Goal: Task Accomplishment & Management: Manage account settings

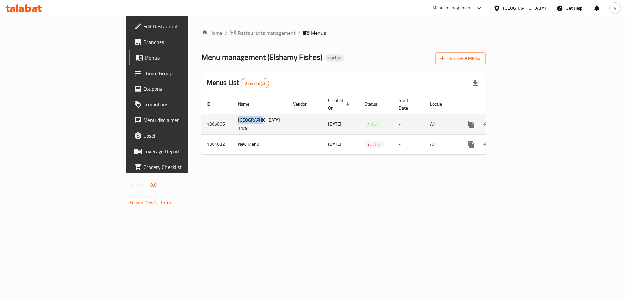
drag, startPoint x: 177, startPoint y: 119, endPoint x: 147, endPoint y: 120, distance: 30.0
click at [202, 120] on tr "1305066 Tokyo 11/8 11/08/2025 Active - All" at bounding box center [367, 124] width 330 height 21
click at [521, 121] on icon "enhanced table" at bounding box center [518, 124] width 6 height 6
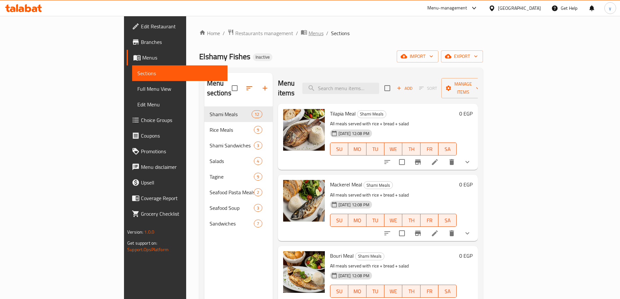
click at [309, 35] on span "Menus" at bounding box center [316, 33] width 15 height 8
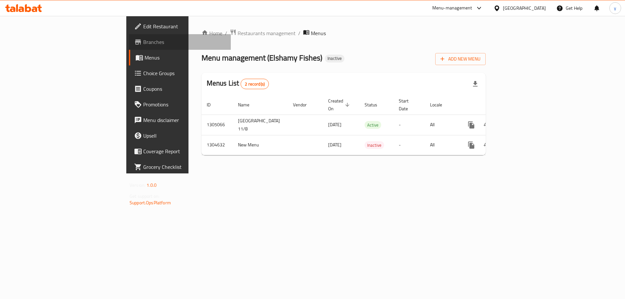
click at [143, 43] on span "Branches" at bounding box center [184, 42] width 82 height 8
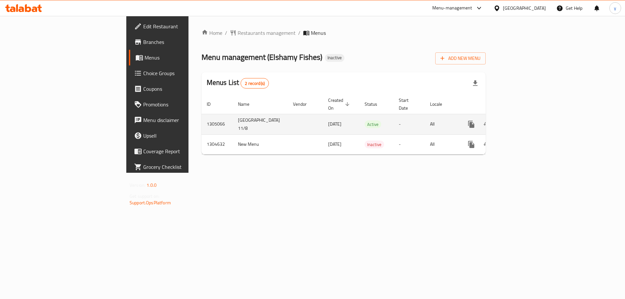
click at [521, 121] on icon "enhanced table" at bounding box center [518, 124] width 6 height 6
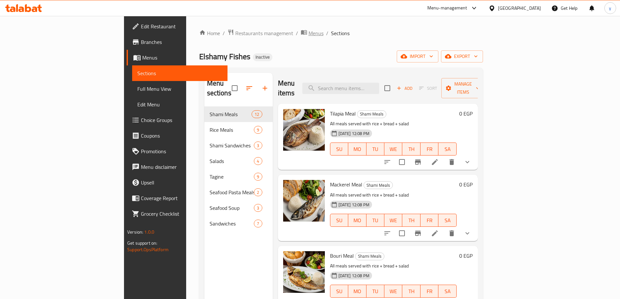
click at [309, 31] on span "Menus" at bounding box center [316, 33] width 15 height 8
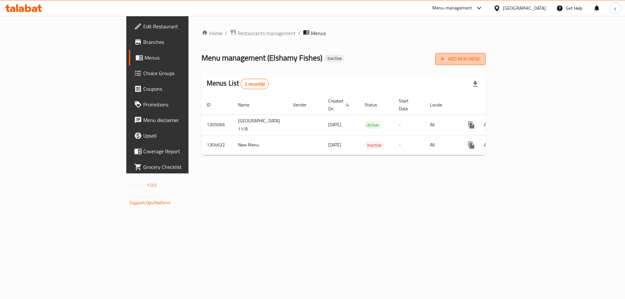
click at [481, 55] on span "Add New Menu" at bounding box center [461, 59] width 40 height 8
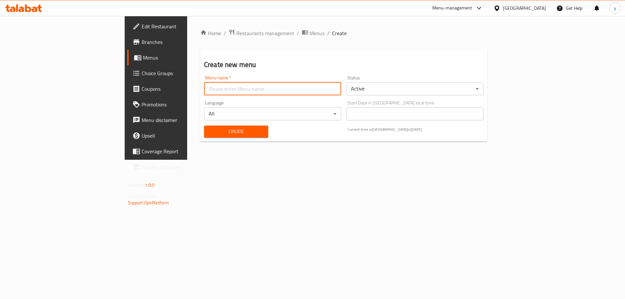
drag, startPoint x: 583, startPoint y: 55, endPoint x: 248, endPoint y: 94, distance: 337.1
click at [248, 94] on input "text" at bounding box center [272, 88] width 137 height 13
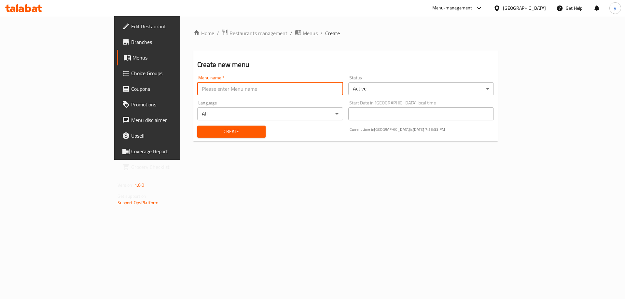
click at [221, 88] on input "text" at bounding box center [270, 88] width 146 height 13
type input "12/8"
click at [197, 126] on button "Create" at bounding box center [231, 132] width 68 height 12
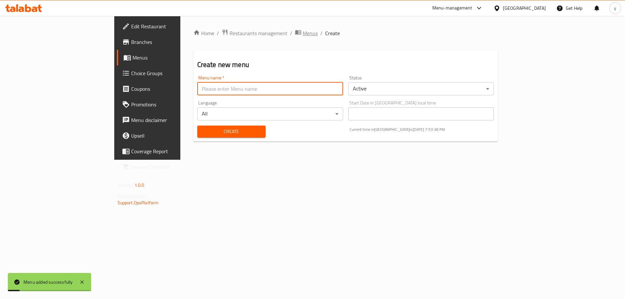
click at [303, 37] on span "Menus" at bounding box center [310, 33] width 15 height 8
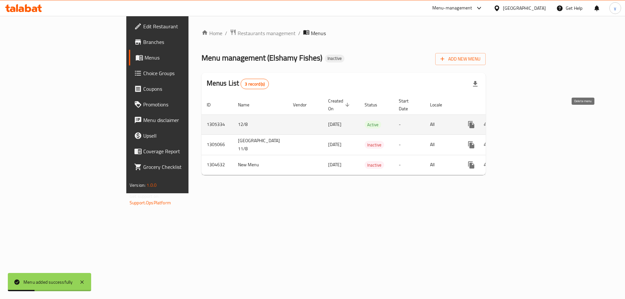
click at [511, 117] on button "enhanced table" at bounding box center [503, 125] width 16 height 16
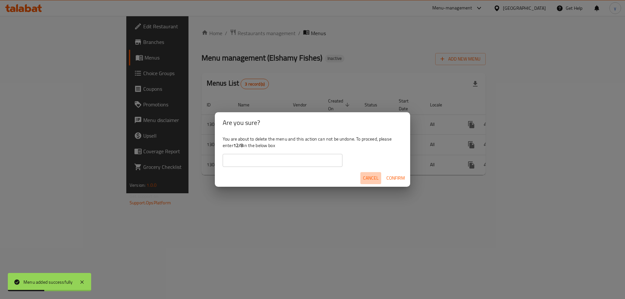
click at [372, 176] on span "Cancel" at bounding box center [371, 178] width 16 height 8
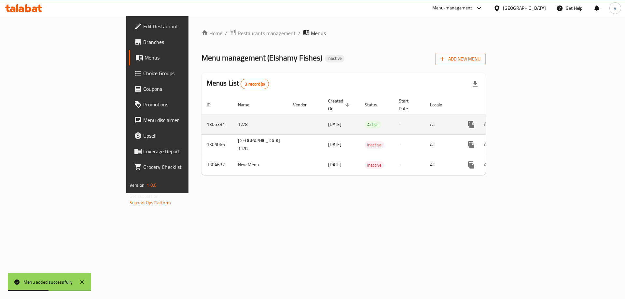
click at [522, 121] on icon "enhanced table" at bounding box center [519, 125] width 8 height 8
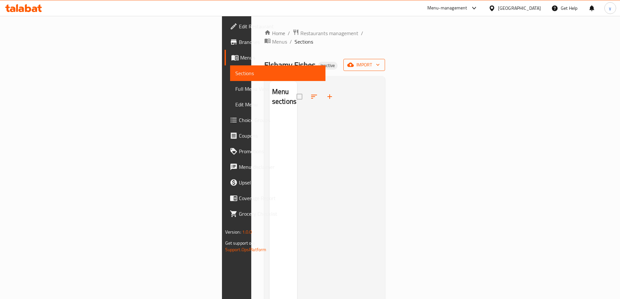
click at [380, 61] on span "import" at bounding box center [364, 65] width 31 height 8
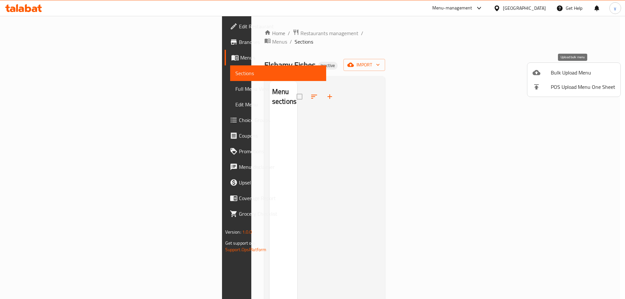
click at [553, 76] on span "Bulk Upload Menu" at bounding box center [583, 73] width 64 height 8
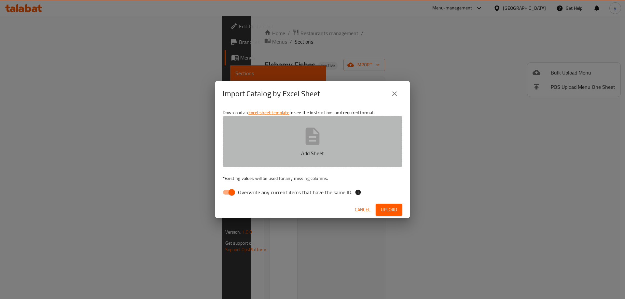
click at [323, 148] on button "Add Sheet" at bounding box center [313, 141] width 180 height 51
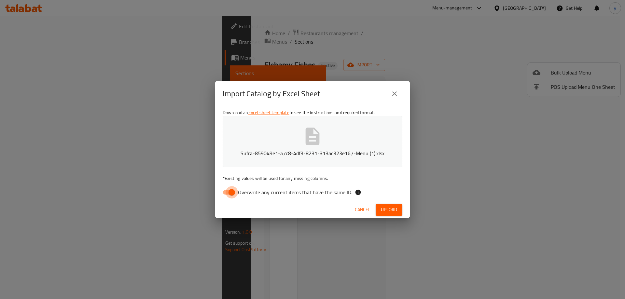
click at [227, 188] on input "Overwrite any current items that have the same ID." at bounding box center [231, 192] width 37 height 12
checkbox input "false"
click at [388, 207] on span "Upload" at bounding box center [389, 210] width 16 height 8
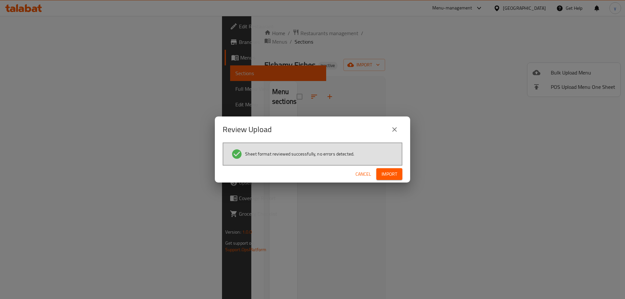
click at [383, 176] on span "Import" at bounding box center [390, 174] width 16 height 8
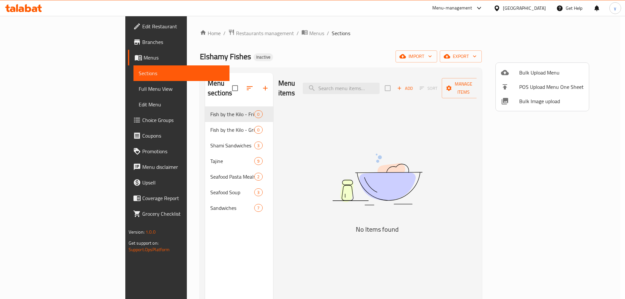
click at [181, 113] on div at bounding box center [312, 149] width 625 height 299
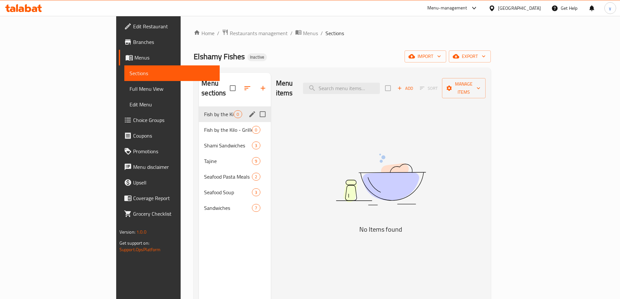
click at [256, 107] on input "Menu sections" at bounding box center [263, 114] width 14 height 14
checkbox input "true"
click at [256, 124] on input "Menu sections" at bounding box center [263, 130] width 14 height 14
checkbox input "true"
click at [240, 84] on icon "button" at bounding box center [244, 88] width 8 height 8
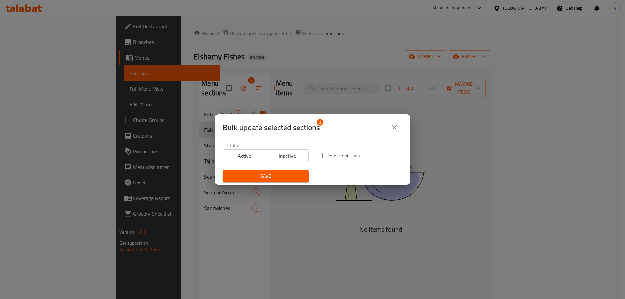
click at [341, 158] on span "Delete sections" at bounding box center [344, 156] width 34 height 8
click at [327, 158] on input "Delete sections" at bounding box center [320, 156] width 14 height 14
checkbox input "true"
click at [271, 181] on button "Save" at bounding box center [266, 176] width 86 height 12
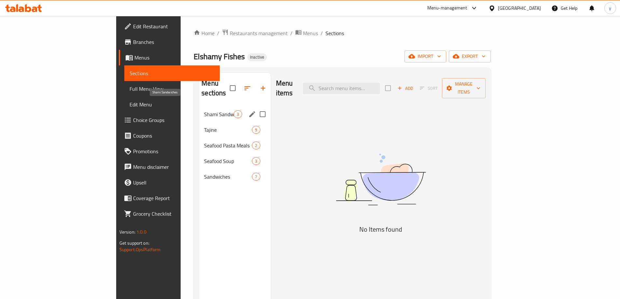
click at [204, 110] on span "Shami Sandwiches" at bounding box center [219, 114] width 30 height 8
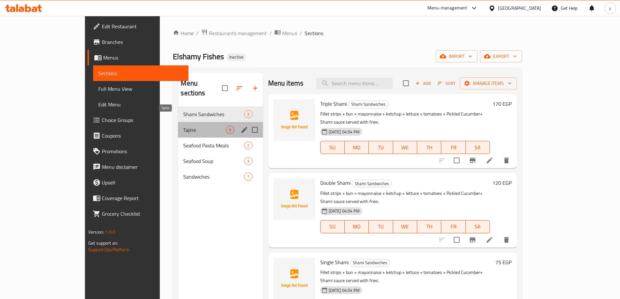
click at [183, 126] on span "Tajine" at bounding box center [204, 130] width 43 height 8
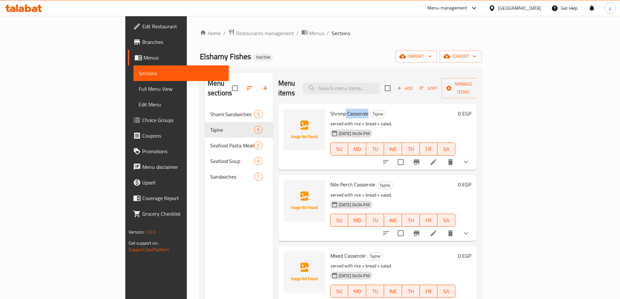
drag, startPoint x: 336, startPoint y: 105, endPoint x: 314, endPoint y: 101, distance: 22.8
click at [331, 109] on span "Shrimp Casserole" at bounding box center [350, 114] width 38 height 10
copy span "Casserole"
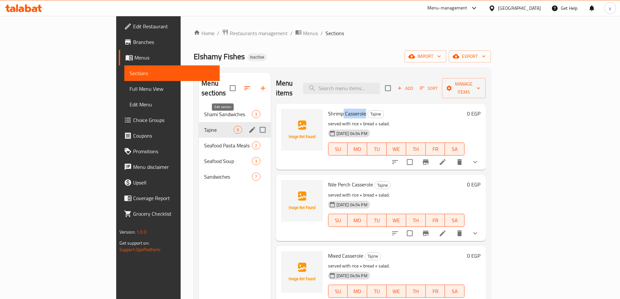
click at [248, 126] on icon "edit" at bounding box center [252, 130] width 8 height 8
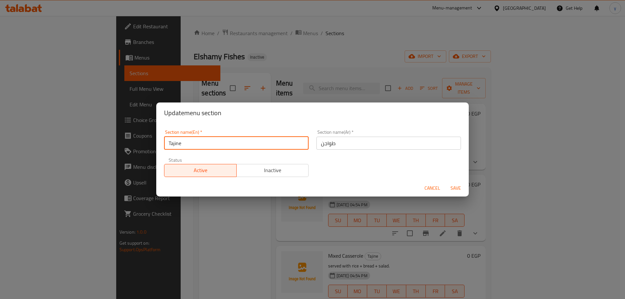
click at [203, 140] on input "Tajine" at bounding box center [236, 143] width 145 height 13
paste input "Casserol"
type input "Casserole"
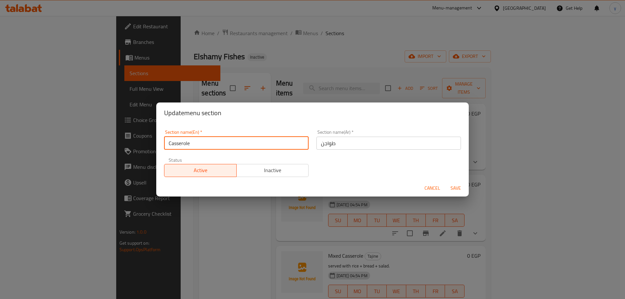
click at [445, 182] on button "Save" at bounding box center [455, 188] width 21 height 12
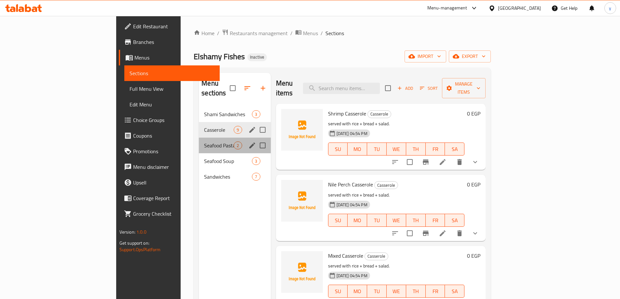
click at [199, 138] on div "Seafood Pasta Meals 2" at bounding box center [235, 146] width 72 height 16
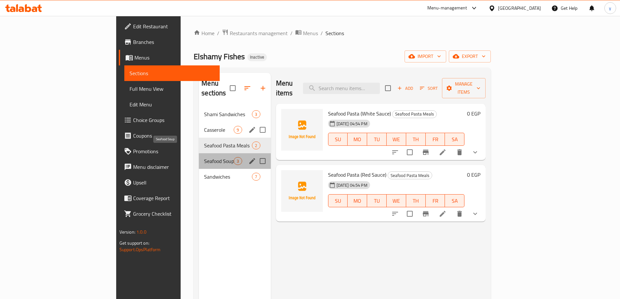
click at [204, 157] on span "Seafood Soup" at bounding box center [219, 161] width 30 height 8
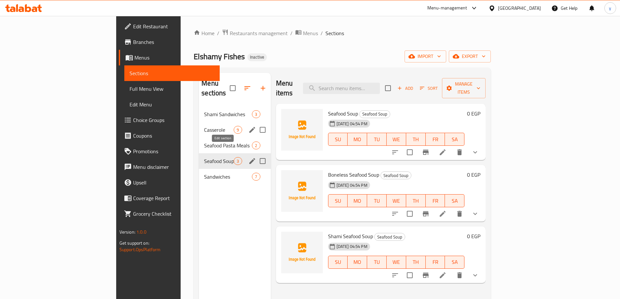
click at [248, 157] on icon "edit" at bounding box center [252, 161] width 8 height 8
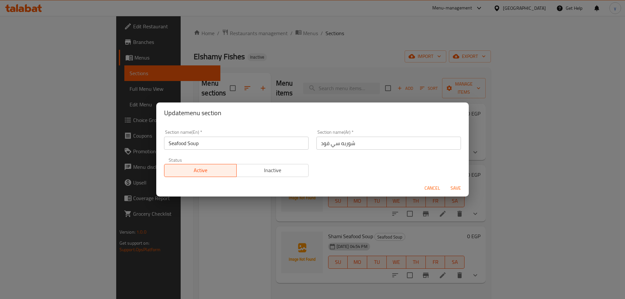
drag, startPoint x: 428, startPoint y: 187, endPoint x: 268, endPoint y: 174, distance: 160.7
click at [429, 187] on span "Cancel" at bounding box center [433, 188] width 16 height 8
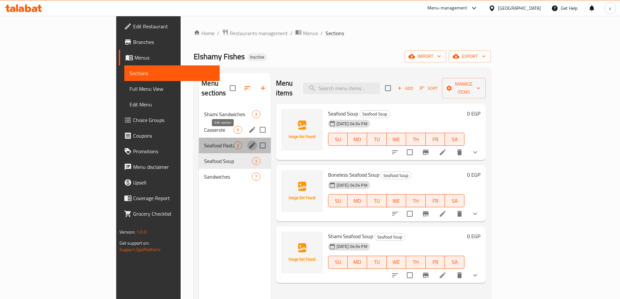
click at [249, 143] on icon "edit" at bounding box center [252, 146] width 6 height 6
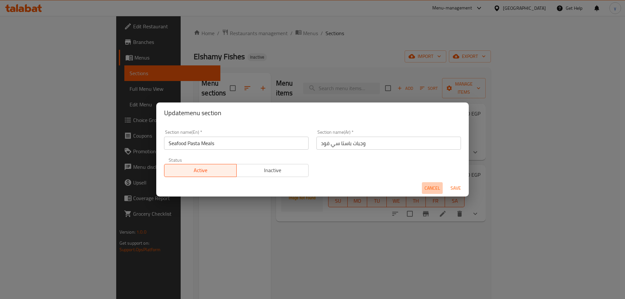
click at [426, 186] on span "Cancel" at bounding box center [433, 188] width 16 height 8
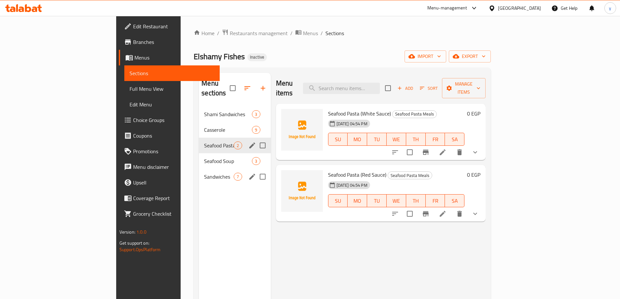
click at [199, 169] on div "Sandwiches 7" at bounding box center [235, 177] width 72 height 16
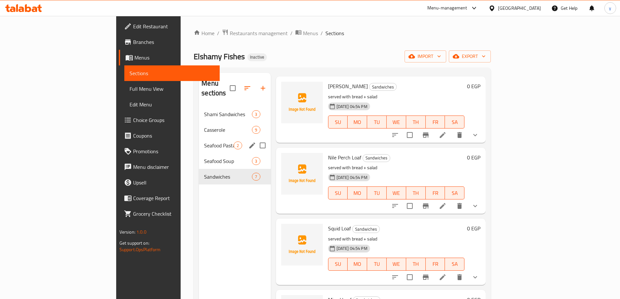
scroll to position [130, 0]
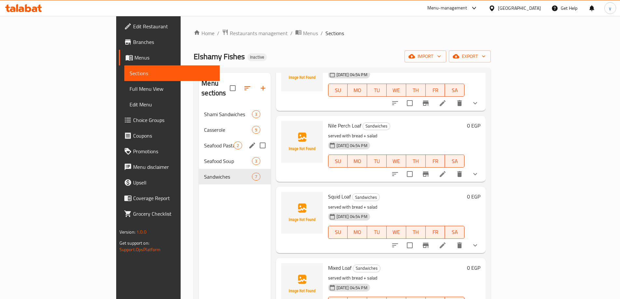
click at [483, 97] on button "show more" at bounding box center [476, 103] width 16 height 16
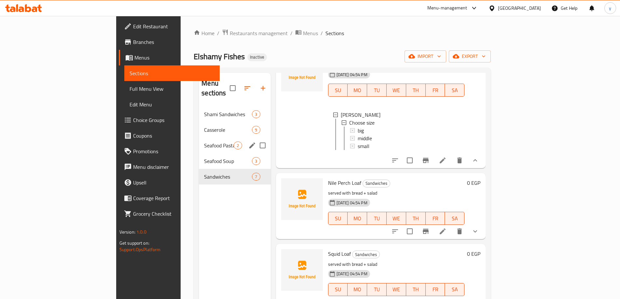
scroll to position [0, 0]
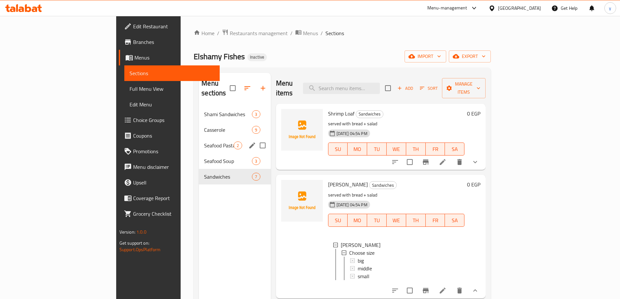
click at [130, 91] on span "Full Menu View" at bounding box center [172, 89] width 85 height 8
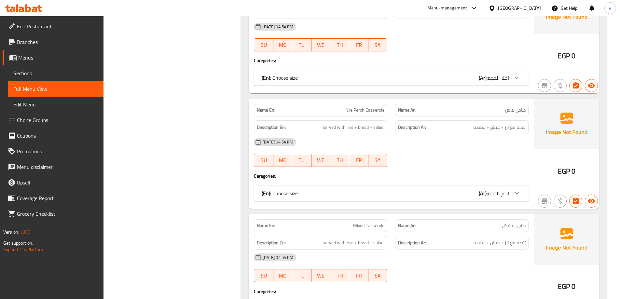
scroll to position [521, 0]
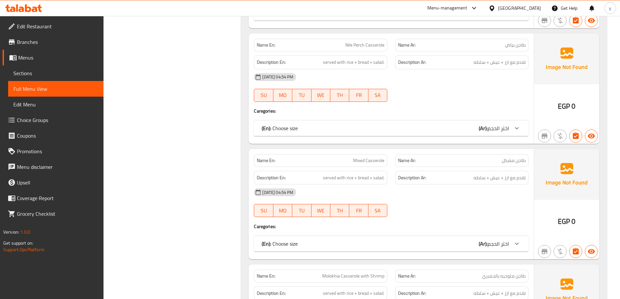
click at [483, 18] on b "(Ar):" at bounding box center [483, 13] width 9 height 10
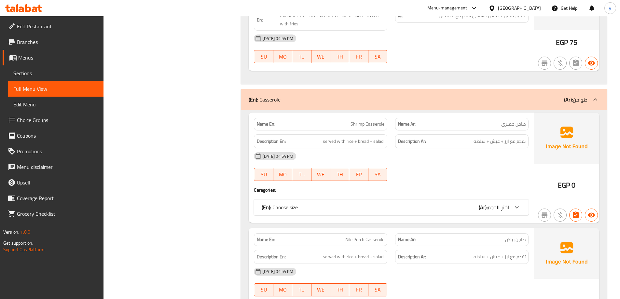
scroll to position [228, 0]
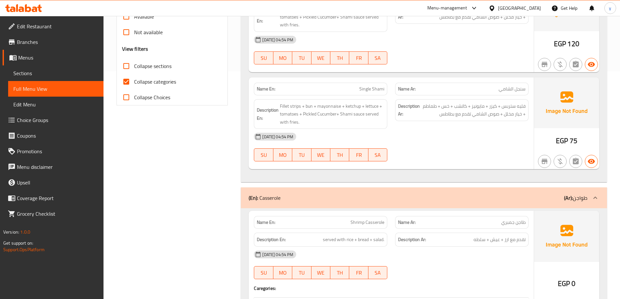
click at [178, 80] on div "Collapse categories" at bounding box center [172, 82] width 101 height 16
click at [158, 84] on span "Collapse categories" at bounding box center [155, 82] width 42 height 8
click at [134, 84] on input "Collapse categories" at bounding box center [127, 82] width 16 height 16
checkbox input "false"
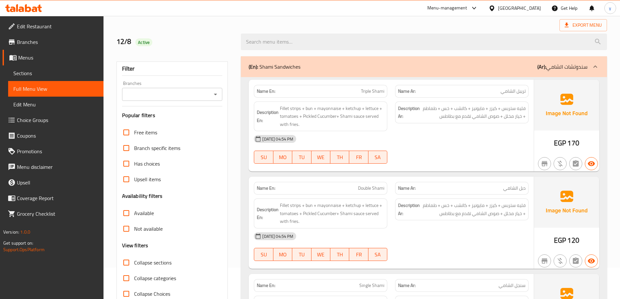
scroll to position [0, 0]
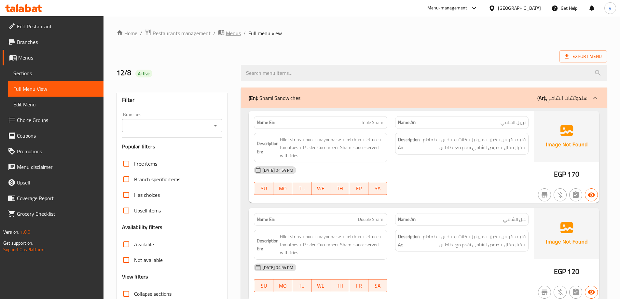
click at [233, 37] on span "Menus" at bounding box center [233, 33] width 15 height 8
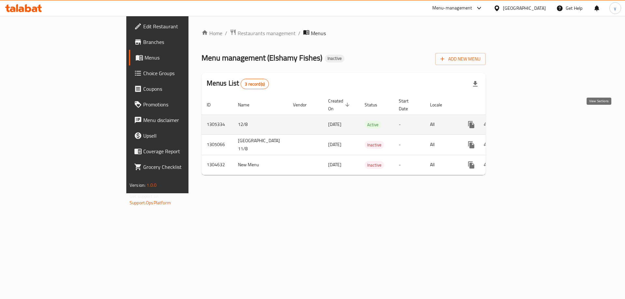
click at [522, 121] on icon "enhanced table" at bounding box center [519, 125] width 8 height 8
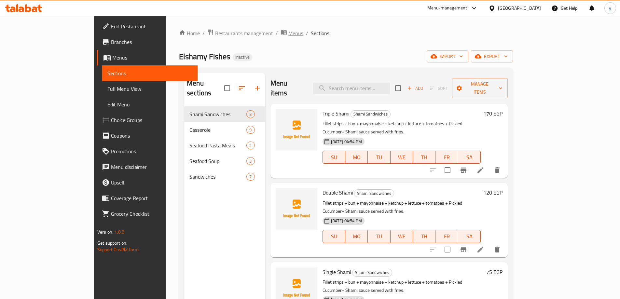
click at [281, 34] on icon "breadcrumb" at bounding box center [284, 32] width 6 height 5
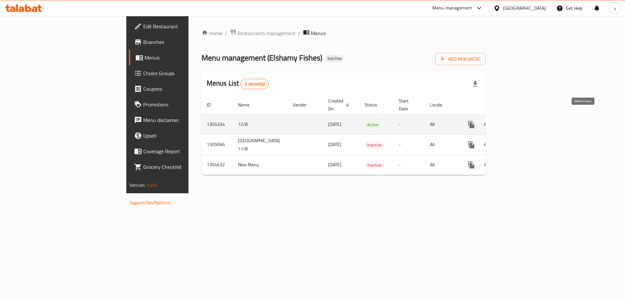
click at [505, 122] on icon "enhanced table" at bounding box center [503, 125] width 5 height 6
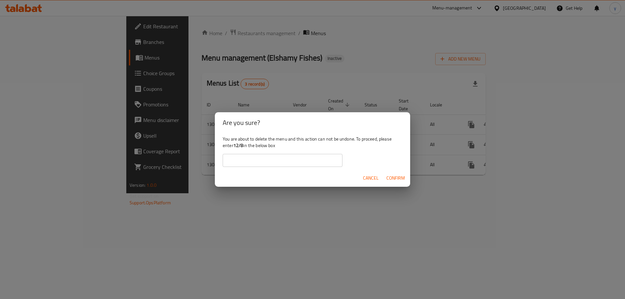
click at [323, 164] on input "text" at bounding box center [283, 160] width 120 height 13
click at [304, 157] on input "text" at bounding box center [283, 160] width 120 height 13
type input "12/8"
click at [398, 180] on span "Confirm" at bounding box center [396, 178] width 19 height 8
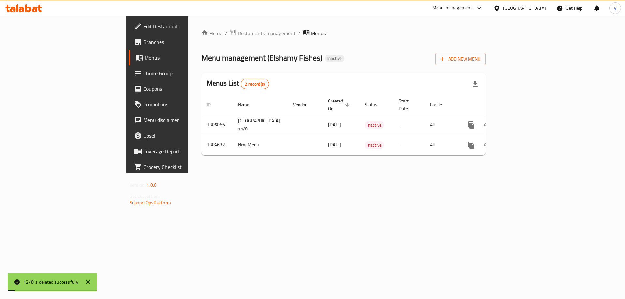
click at [481, 61] on span "Add New Menu" at bounding box center [461, 59] width 40 height 8
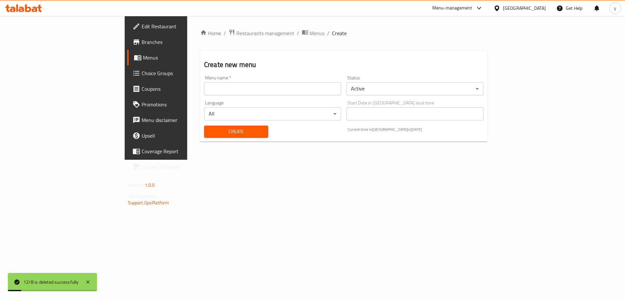
click at [258, 87] on input "text" at bounding box center [272, 88] width 137 height 13
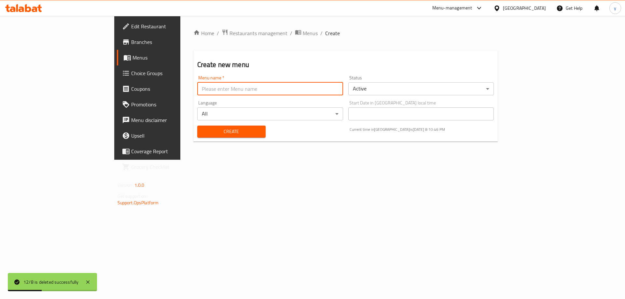
click at [213, 91] on input "text" at bounding box center [270, 88] width 146 height 13
type input "12/8"
click at [197, 126] on button "Create" at bounding box center [231, 132] width 68 height 12
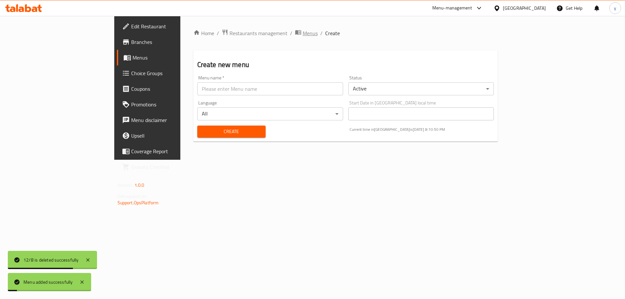
click at [303, 34] on span "Menus" at bounding box center [310, 33] width 15 height 8
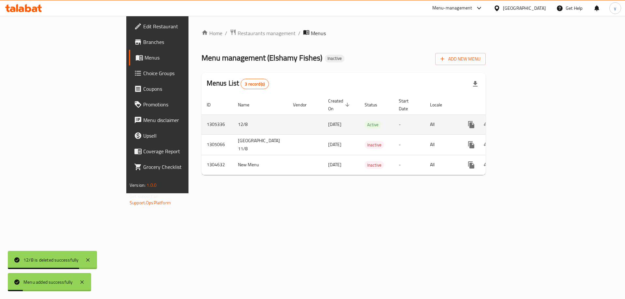
click at [522, 121] on icon "enhanced table" at bounding box center [519, 125] width 8 height 8
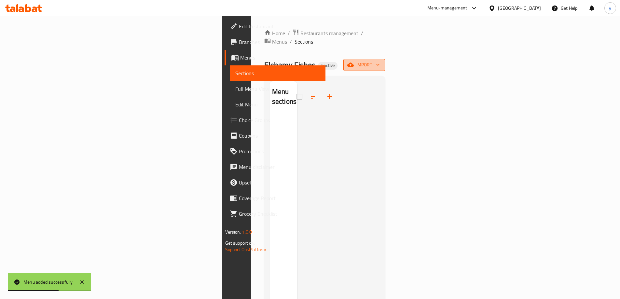
click at [385, 59] on button "import" at bounding box center [365, 65] width 42 height 12
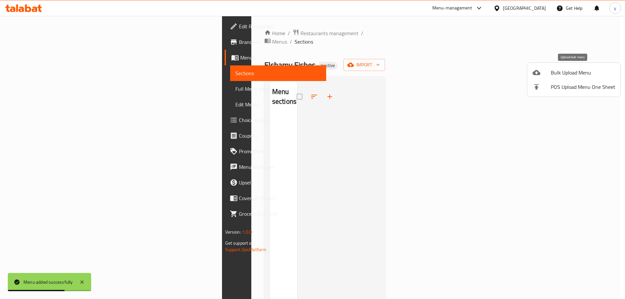
click at [579, 73] on span "Bulk Upload Menu" at bounding box center [583, 73] width 64 height 8
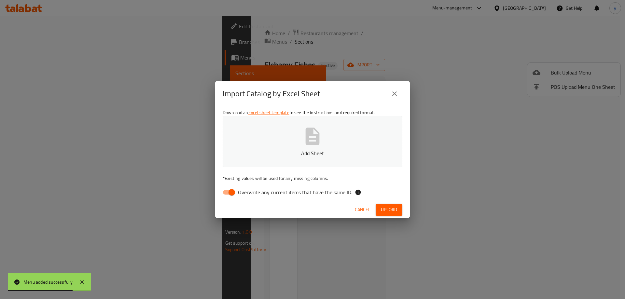
click at [384, 148] on button "Add Sheet" at bounding box center [313, 141] width 180 height 51
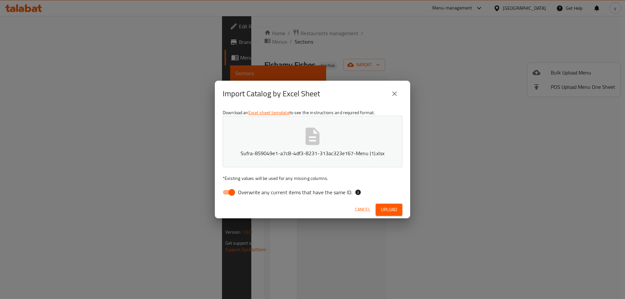
click at [231, 193] on input "Overwrite any current items that have the same ID." at bounding box center [231, 192] width 37 height 12
checkbox input "false"
click at [384, 210] on span "Upload" at bounding box center [389, 210] width 16 height 8
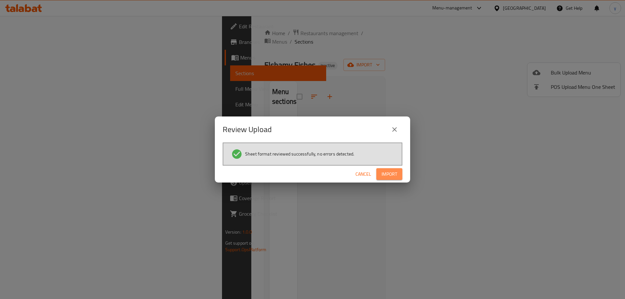
click at [399, 173] on button "Import" at bounding box center [389, 174] width 26 height 12
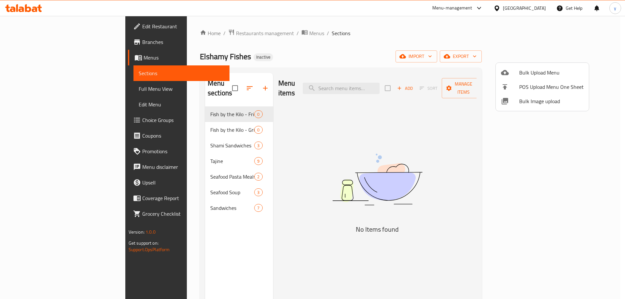
click at [174, 139] on div at bounding box center [312, 149] width 625 height 299
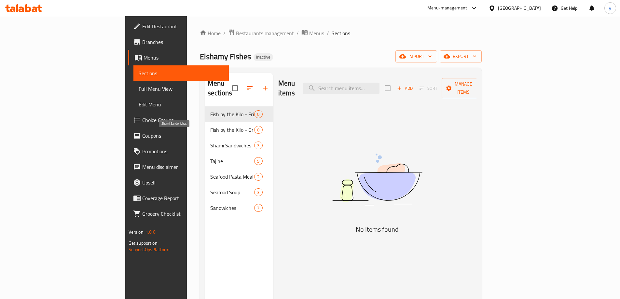
click at [210, 142] on span "Shami Sandwiches" at bounding box center [232, 146] width 44 height 8
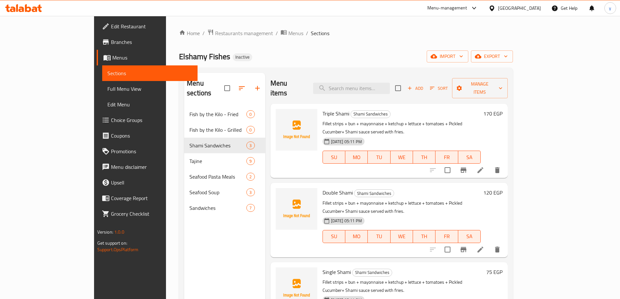
click at [107, 92] on span "Full Menu View" at bounding box center [149, 89] width 85 height 8
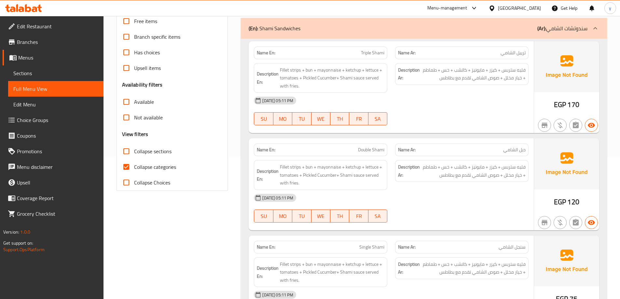
scroll to position [65, 0]
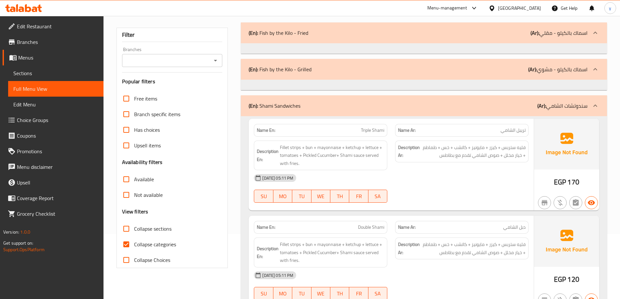
click at [133, 249] on input "Collapse categories" at bounding box center [127, 245] width 16 height 16
checkbox input "false"
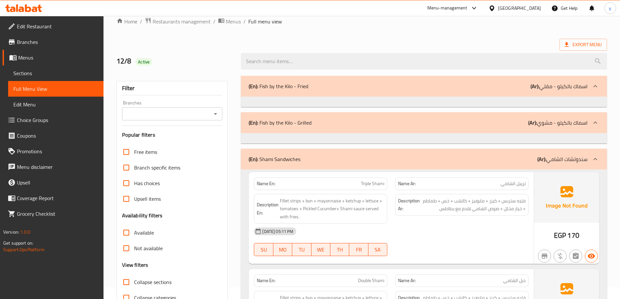
scroll to position [0, 0]
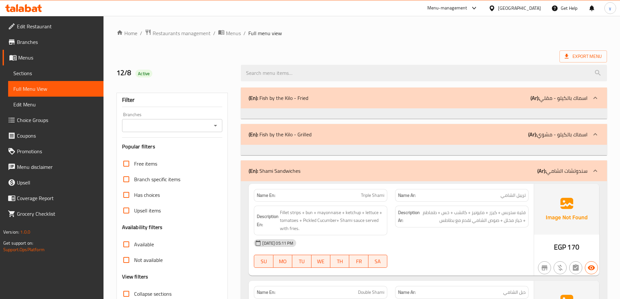
click at [56, 60] on span "Menus" at bounding box center [58, 58] width 80 height 8
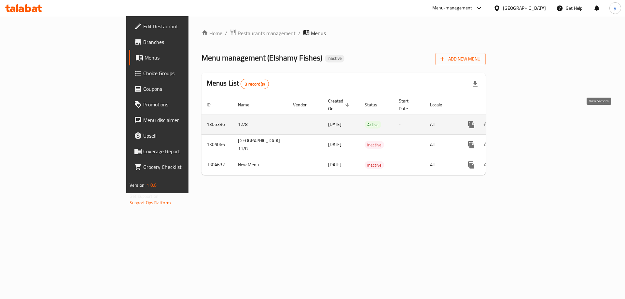
click at [522, 121] on icon "enhanced table" at bounding box center [519, 125] width 8 height 8
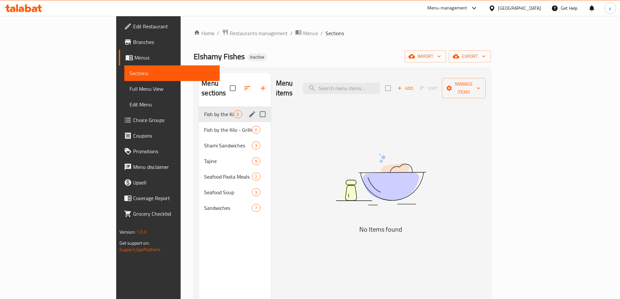
click at [256, 107] on input "Menu sections" at bounding box center [263, 114] width 14 height 14
checkbox input "true"
click at [256, 123] on input "Menu sections" at bounding box center [263, 130] width 14 height 14
checkbox input "true"
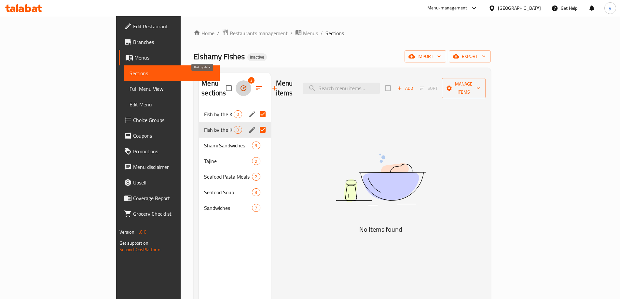
click at [241, 85] on icon "button" at bounding box center [244, 88] width 6 height 6
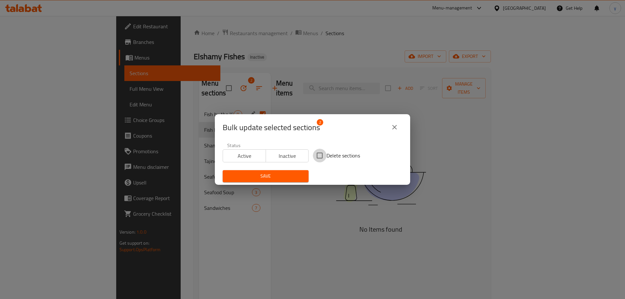
click at [315, 157] on input "Delete sections" at bounding box center [320, 156] width 14 height 14
checkbox input "true"
click at [282, 170] on div "Save" at bounding box center [266, 176] width 94 height 20
click at [283, 180] on button "Save" at bounding box center [266, 176] width 86 height 12
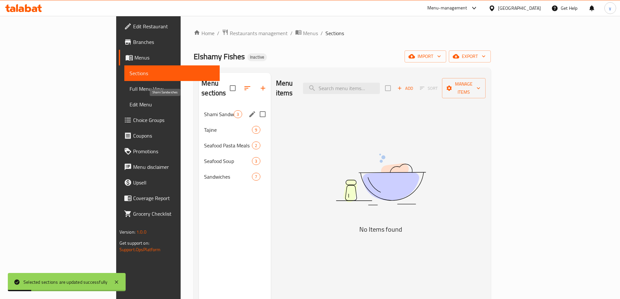
click at [204, 110] on span "Shami Sandwiches" at bounding box center [219, 114] width 30 height 8
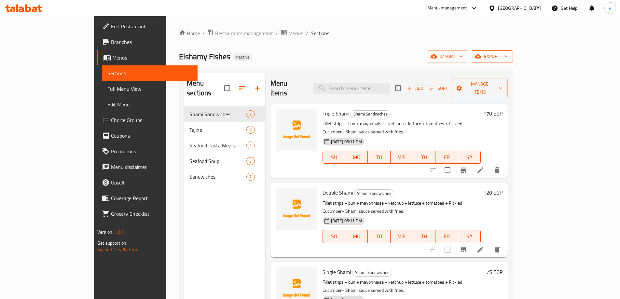
click at [508, 60] on span "export" at bounding box center [492, 56] width 32 height 8
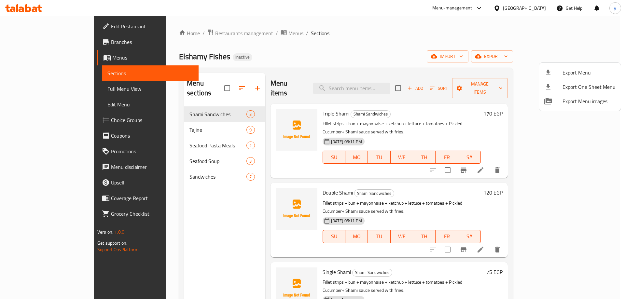
click at [536, 55] on div at bounding box center [312, 149] width 625 height 299
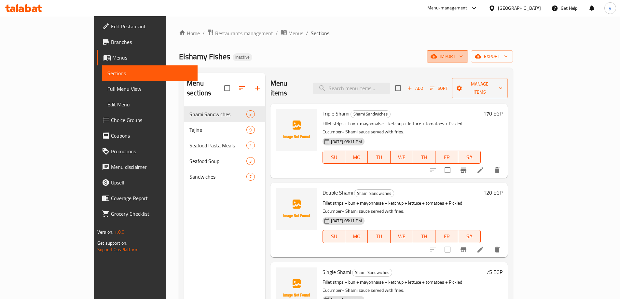
click at [463, 55] on span "import" at bounding box center [447, 56] width 31 height 8
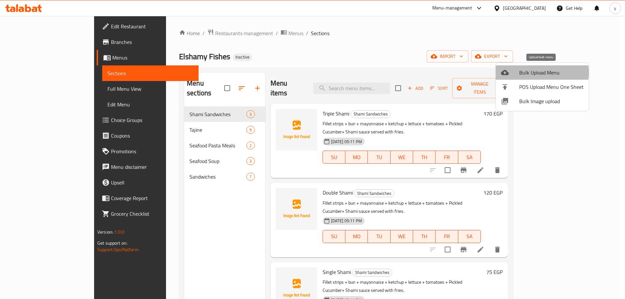
click at [538, 73] on span "Bulk Upload Menu" at bounding box center [551, 73] width 64 height 8
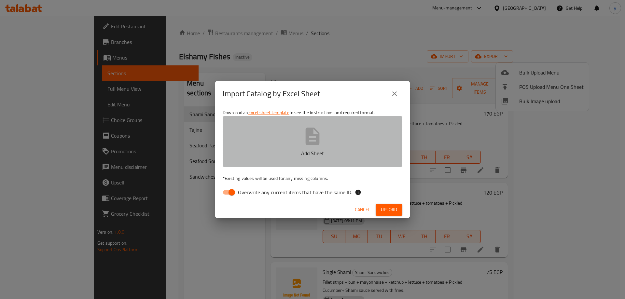
click at [284, 141] on button "Add Sheet" at bounding box center [313, 141] width 180 height 51
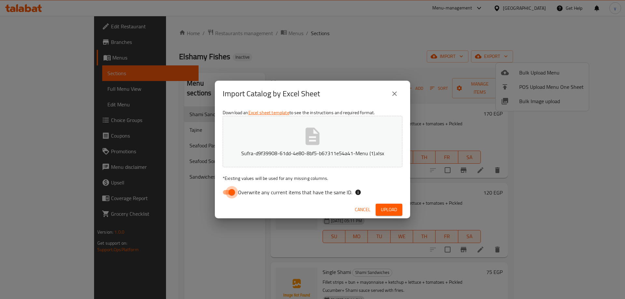
click at [230, 192] on input "Overwrite any current items that have the same ID." at bounding box center [231, 192] width 37 height 12
checkbox input "false"
click at [397, 208] on button "Upload" at bounding box center [389, 210] width 27 height 12
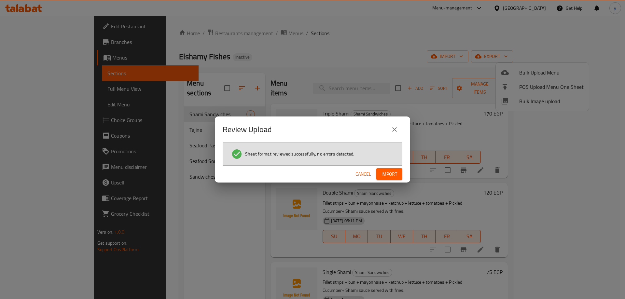
click at [391, 173] on span "Import" at bounding box center [390, 174] width 16 height 8
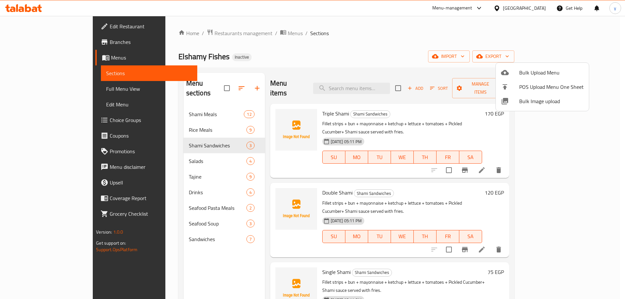
click at [205, 187] on div at bounding box center [312, 149] width 625 height 299
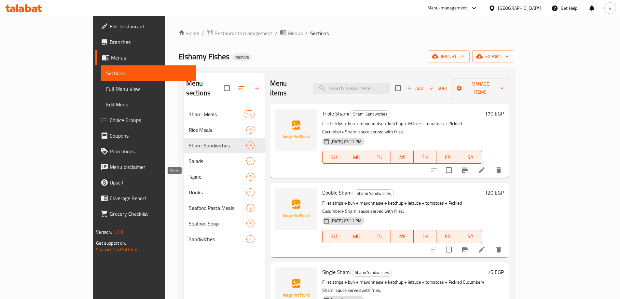
click at [202, 189] on span "Drinks" at bounding box center [218, 193] width 58 height 8
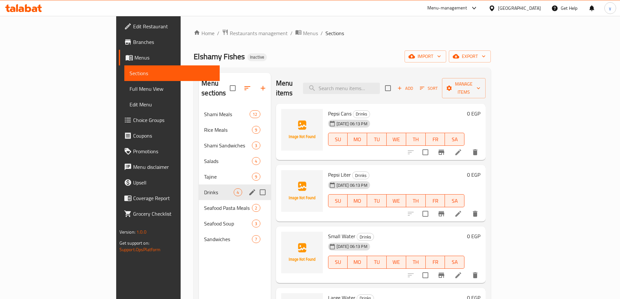
click at [256, 186] on input "Menu sections" at bounding box center [263, 193] width 14 height 14
checkbox input "true"
click at [236, 80] on button "button" at bounding box center [244, 88] width 16 height 16
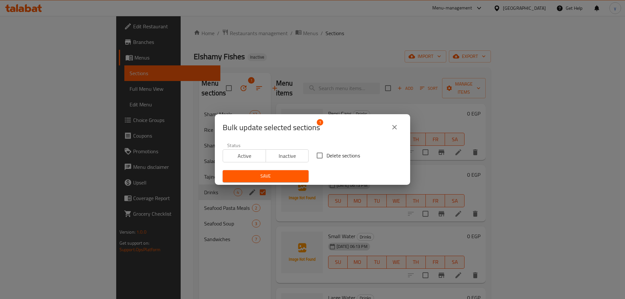
click at [323, 157] on input "Delete sections" at bounding box center [320, 156] width 14 height 14
checkbox input "true"
click at [279, 169] on div "Save" at bounding box center [266, 176] width 94 height 20
click at [279, 174] on span "Save" at bounding box center [266, 176] width 76 height 8
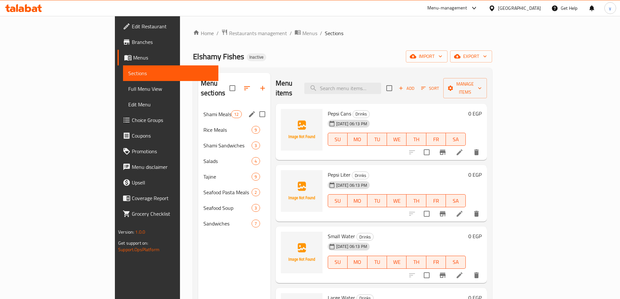
click at [198, 110] on div "Shami Meals 12" at bounding box center [234, 114] width 72 height 16
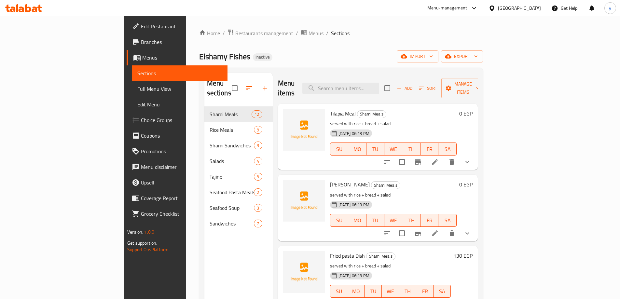
drag, startPoint x: 48, startPoint y: 86, endPoint x: 61, endPoint y: 0, distance: 87.3
click at [137, 86] on span "Full Menu View" at bounding box center [179, 89] width 85 height 8
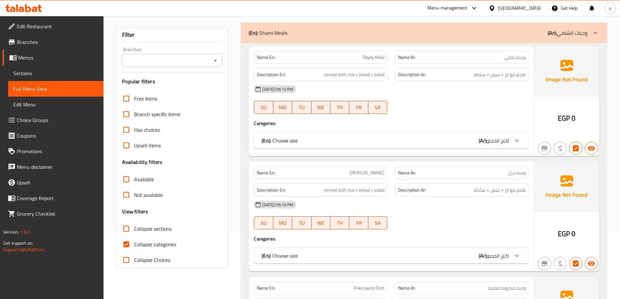
click at [166, 247] on span "Collapse categories" at bounding box center [155, 245] width 42 height 8
click at [134, 247] on input "Collapse categories" at bounding box center [127, 245] width 16 height 16
checkbox input "false"
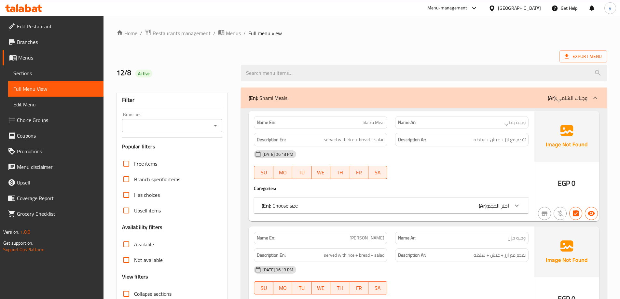
scroll to position [98, 0]
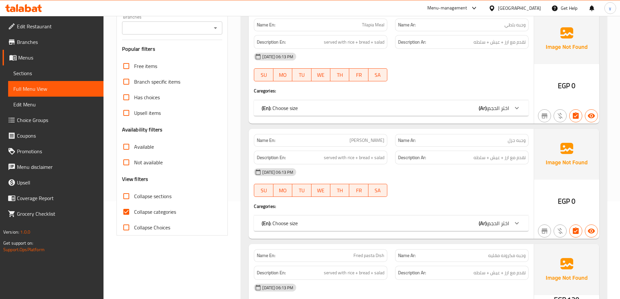
click at [151, 211] on span "Collapse categories" at bounding box center [155, 212] width 42 height 8
click at [134, 211] on input "Collapse categories" at bounding box center [127, 212] width 16 height 16
checkbox input "false"
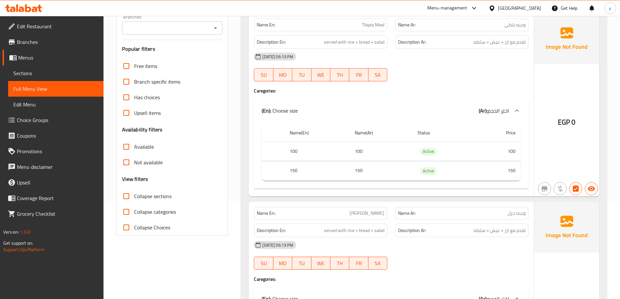
scroll to position [0, 0]
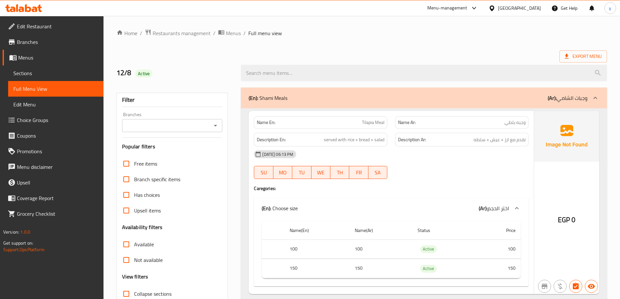
drag, startPoint x: 283, startPoint y: 24, endPoint x: 319, endPoint y: 36, distance: 37.5
click at [51, 122] on span "Choice Groups" at bounding box center [57, 120] width 81 height 8
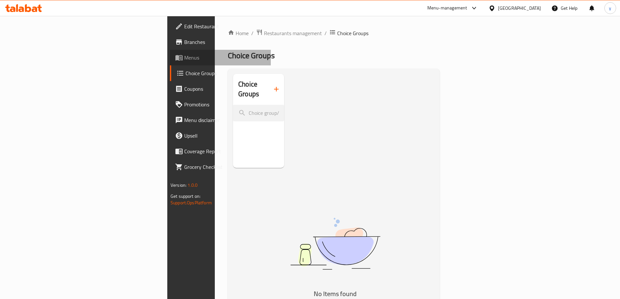
click at [184, 57] on span "Menus" at bounding box center [224, 58] width 81 height 8
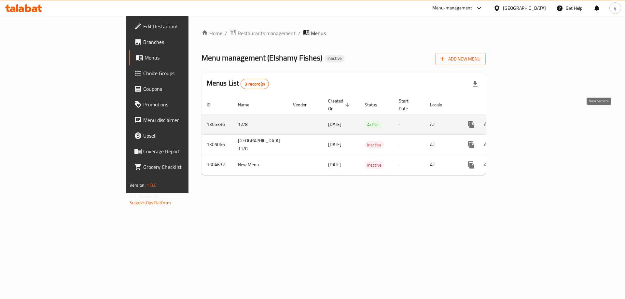
click at [522, 121] on icon "enhanced table" at bounding box center [519, 125] width 8 height 8
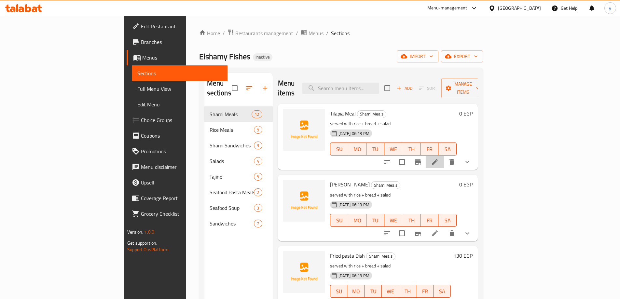
click at [444, 156] on li at bounding box center [435, 162] width 18 height 12
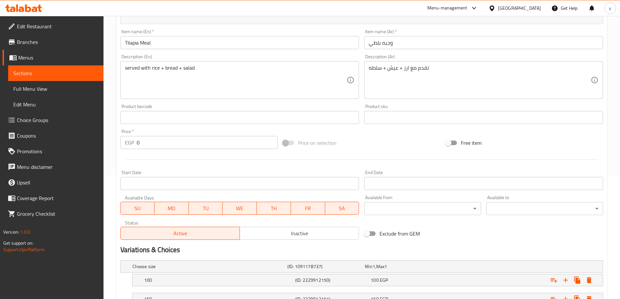
scroll to position [176, 0]
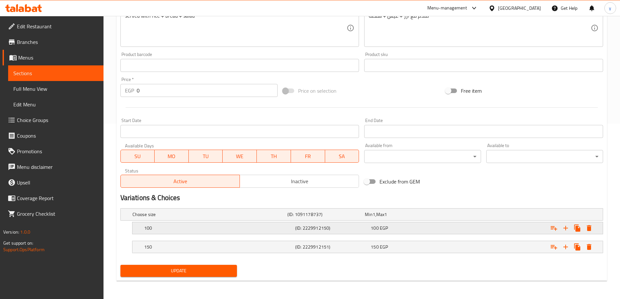
click at [399, 218] on div "100 EGP" at bounding box center [402, 214] width 75 height 7
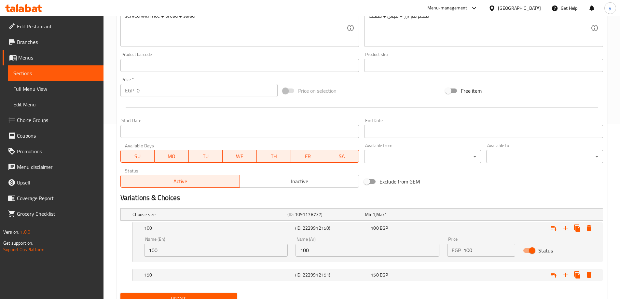
click at [364, 250] on input "100" at bounding box center [368, 250] width 144 height 13
type input ","
type input "وسط"
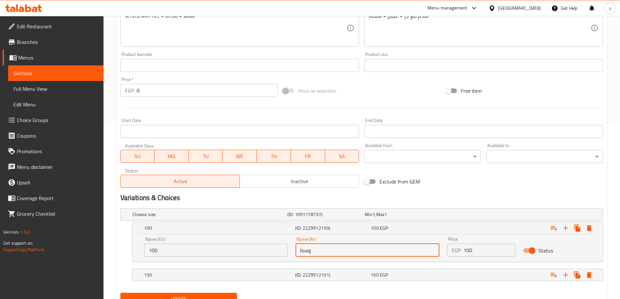
click at [166, 244] on input "100" at bounding box center [216, 250] width 144 height 13
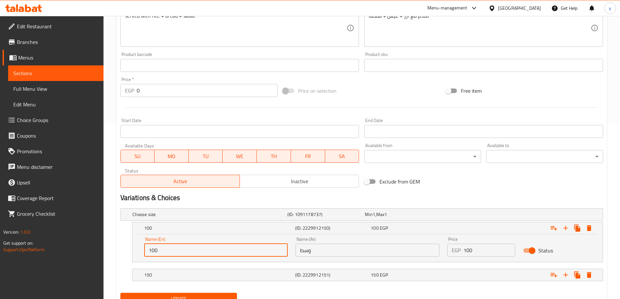
click at [166, 244] on input "100" at bounding box center [216, 250] width 144 height 13
type input "Medium"
click at [283, 218] on h5 "150" at bounding box center [209, 214] width 152 height 7
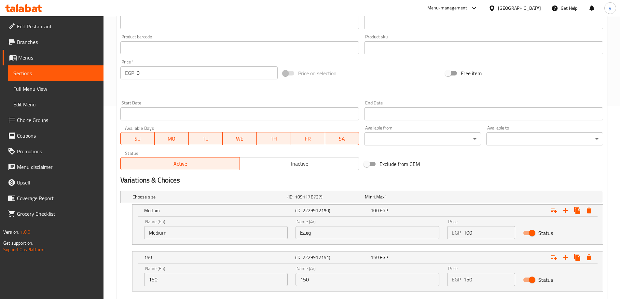
scroll to position [208, 0]
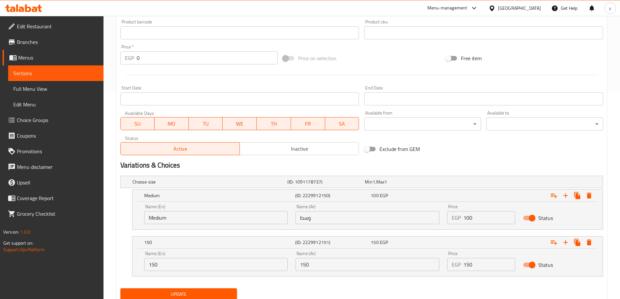
click at [322, 260] on input "150" at bounding box center [368, 264] width 144 height 13
type input "كبير"
click at [207, 266] on input "150" at bounding box center [216, 264] width 144 height 13
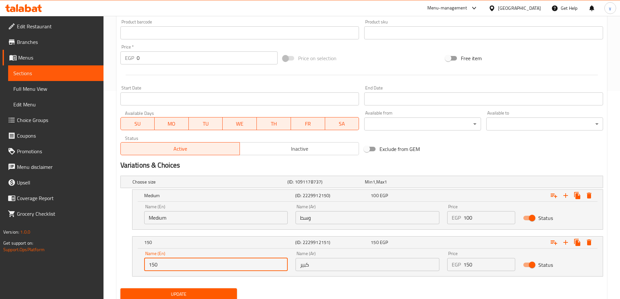
click at [207, 266] on input "150" at bounding box center [216, 264] width 144 height 13
type input "Large"
click at [219, 297] on span "Update" at bounding box center [179, 294] width 106 height 8
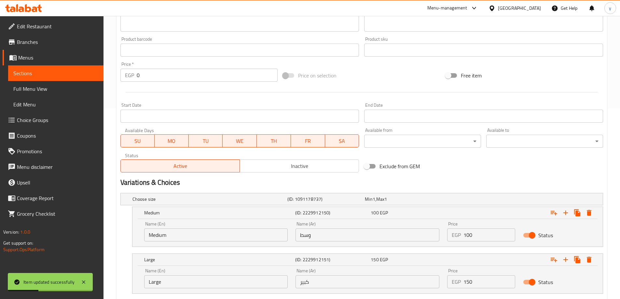
scroll to position [228, 0]
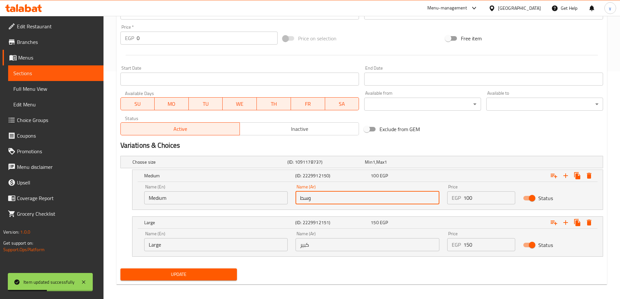
click at [334, 199] on input "وسط" at bounding box center [368, 197] width 144 height 13
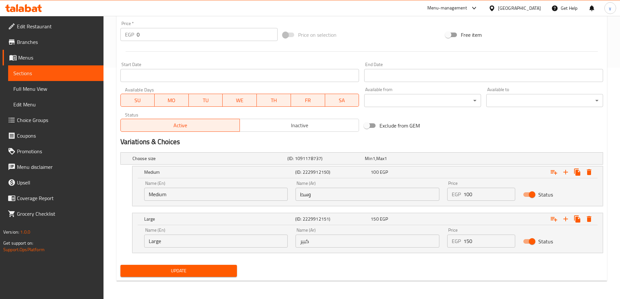
click at [165, 194] on input "Medium" at bounding box center [216, 194] width 144 height 13
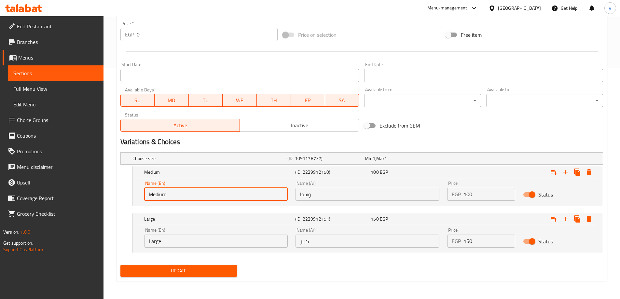
click at [165, 194] on input "Medium" at bounding box center [216, 194] width 144 height 13
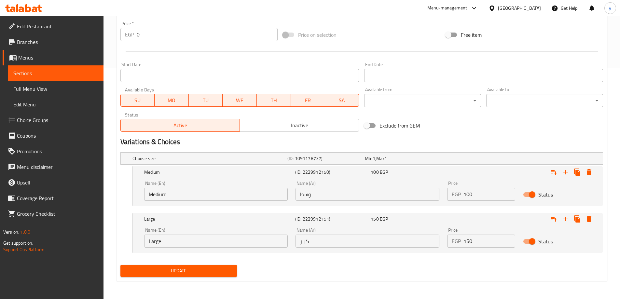
click at [334, 241] on input "كبير" at bounding box center [368, 241] width 144 height 13
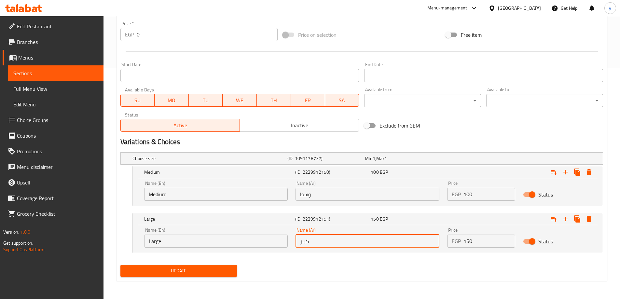
click at [334, 241] on input "كبير" at bounding box center [368, 241] width 144 height 13
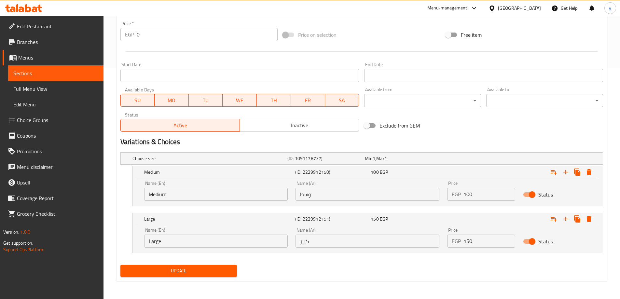
click at [178, 243] on input "Large" at bounding box center [216, 241] width 144 height 13
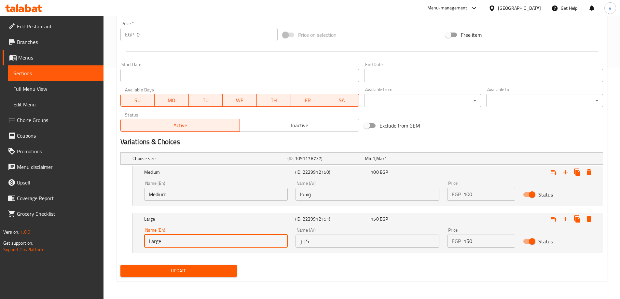
click at [178, 243] on input "Large" at bounding box center [216, 241] width 144 height 13
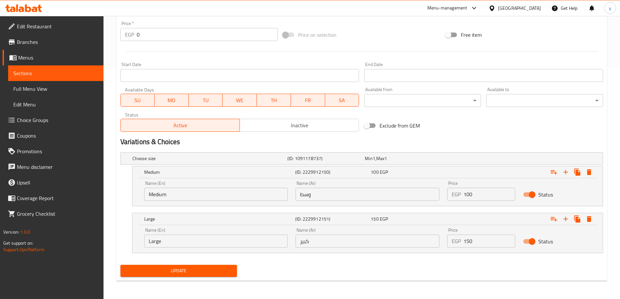
click at [194, 267] on span "Update" at bounding box center [179, 271] width 106 height 8
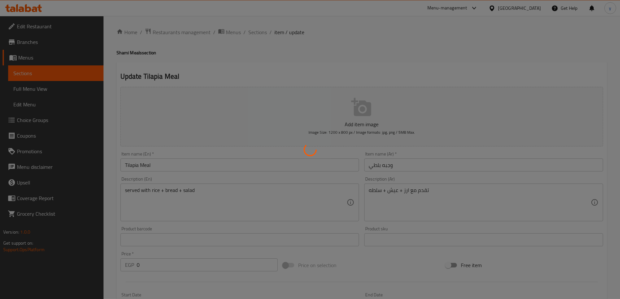
scroll to position [0, 0]
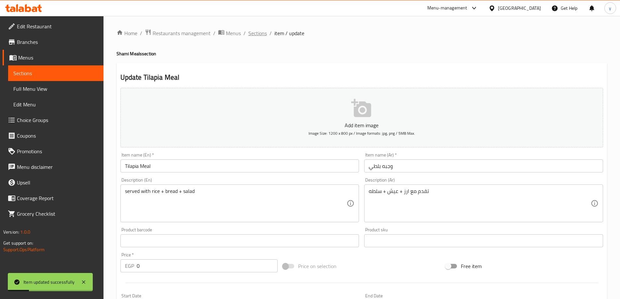
click at [258, 33] on span "Sections" at bounding box center [257, 33] width 19 height 8
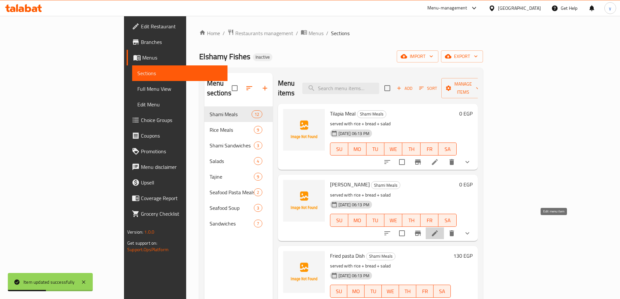
click at [438, 231] on icon at bounding box center [435, 234] width 6 height 6
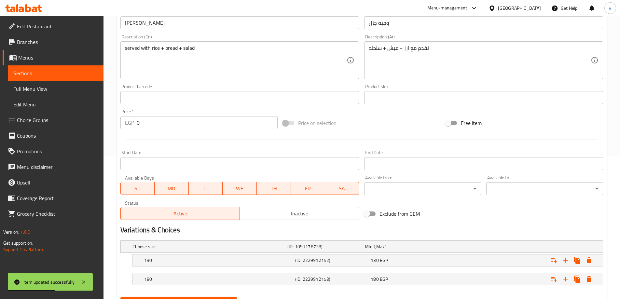
scroll to position [176, 0]
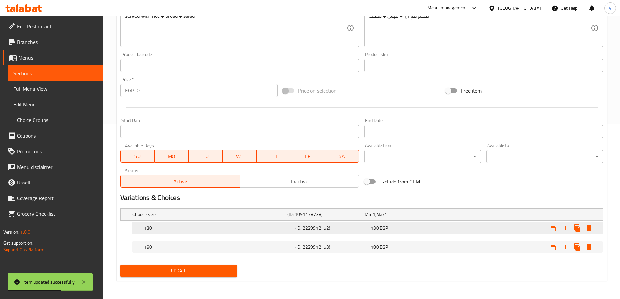
click at [312, 219] on div "(ID: 2229912152)" at bounding box center [325, 214] width 78 height 9
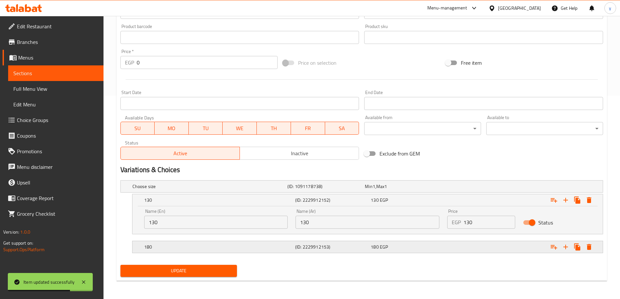
click at [277, 194] on div "180 (ID: 2229912153) 180 EGP" at bounding box center [363, 186] width 465 height 14
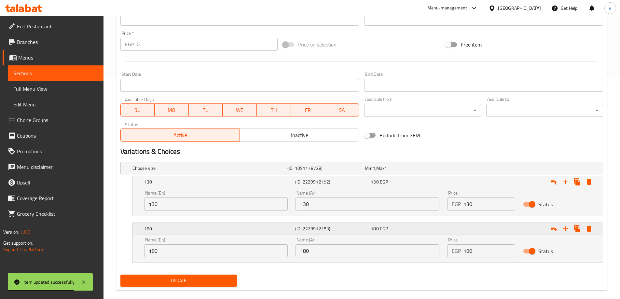
scroll to position [232, 0]
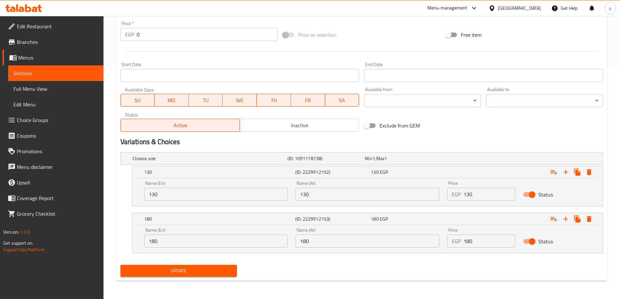
click at [317, 194] on input "130" at bounding box center [368, 194] width 144 height 13
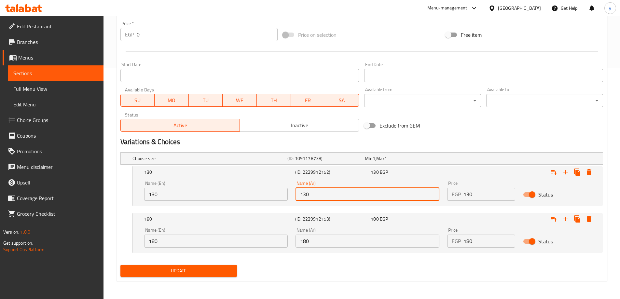
click at [317, 194] on input "130" at bounding box center [368, 194] width 144 height 13
paste input "وسط"
type input "وسط"
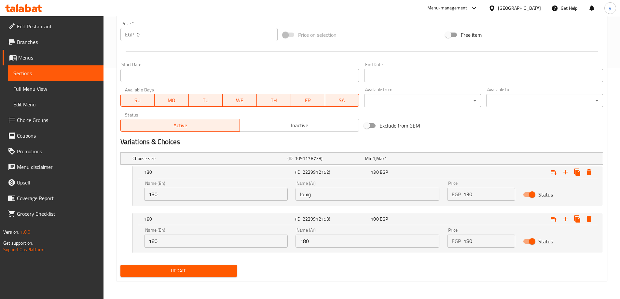
click at [233, 196] on input "130" at bounding box center [216, 194] width 144 height 13
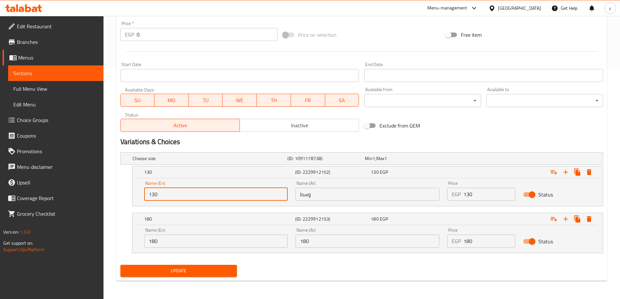
click at [233, 196] on input "130" at bounding box center [216, 194] width 144 height 13
paste input "Medium"
type input "Medium"
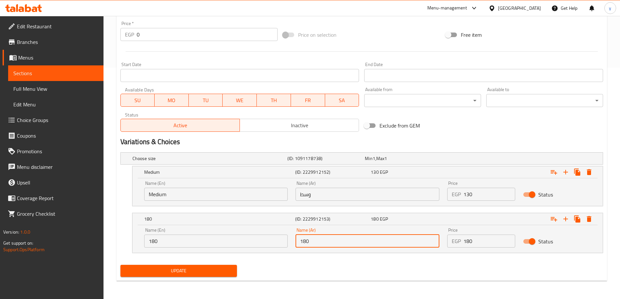
click at [310, 242] on input "180" at bounding box center [368, 241] width 144 height 13
paste input "كبير"
type input "كبير"
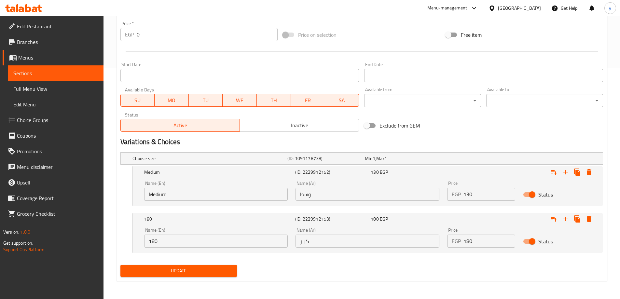
click at [210, 242] on input "180" at bounding box center [216, 241] width 144 height 13
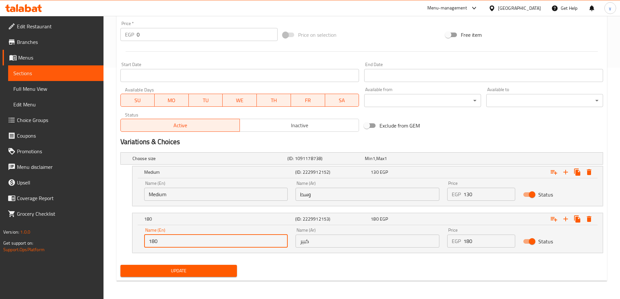
click at [210, 242] on input "180" at bounding box center [216, 241] width 144 height 13
paste input "Large"
type input "Large"
click at [260, 266] on div "Update" at bounding box center [362, 270] width 488 height 17
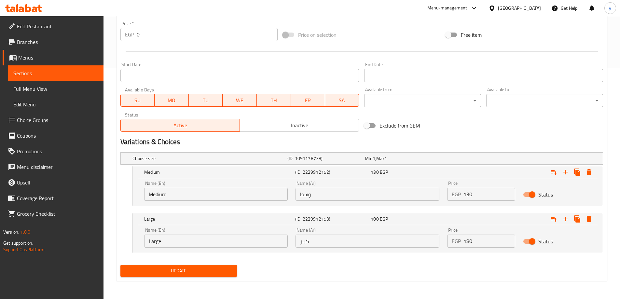
click at [224, 275] on span "Update" at bounding box center [179, 271] width 106 height 8
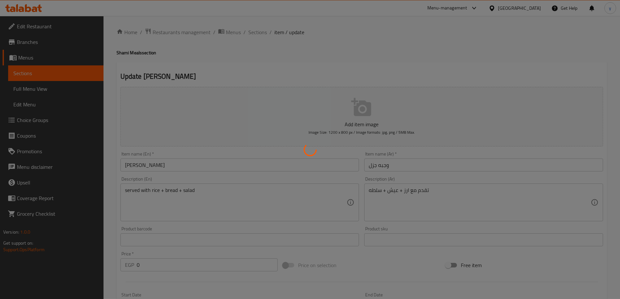
scroll to position [0, 0]
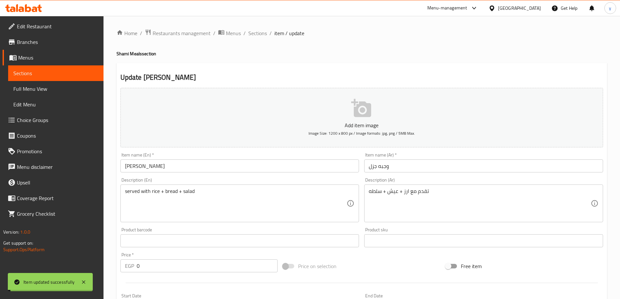
click at [246, 29] on ol "Home / Restaurants management / Menus / Sections / item / update" at bounding box center [362, 33] width 491 height 8
click at [250, 31] on span "Sections" at bounding box center [257, 33] width 19 height 8
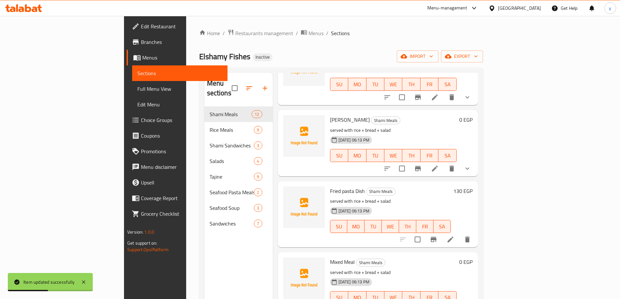
scroll to position [65, 0]
click at [455, 235] on icon at bounding box center [451, 239] width 8 height 8
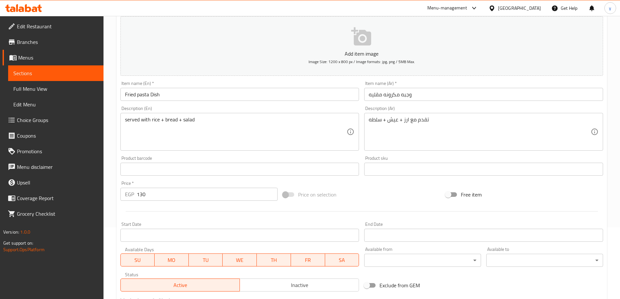
scroll to position [130, 0]
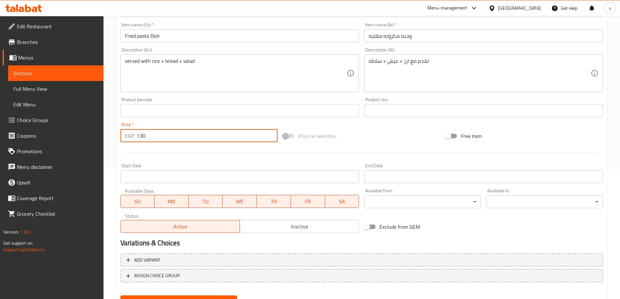
click at [168, 135] on input "130" at bounding box center [207, 135] width 141 height 13
click at [170, 262] on button "Add variant" at bounding box center [361, 260] width 483 height 13
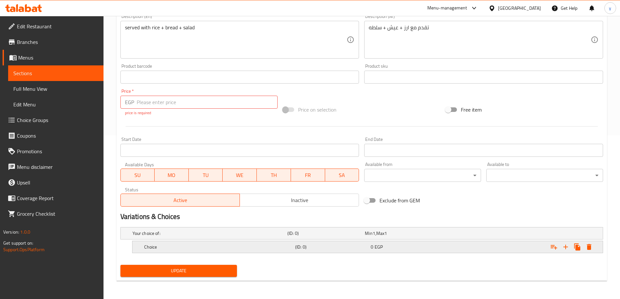
click at [183, 237] on h5 "Choice" at bounding box center [209, 233] width 152 height 7
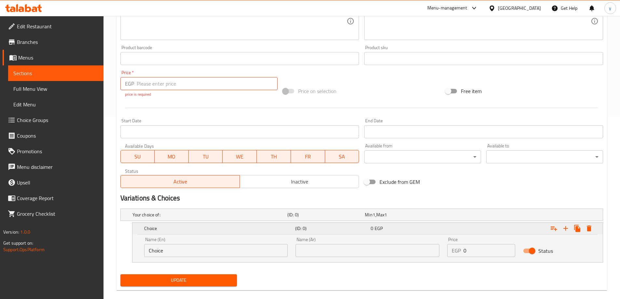
scroll to position [192, 0]
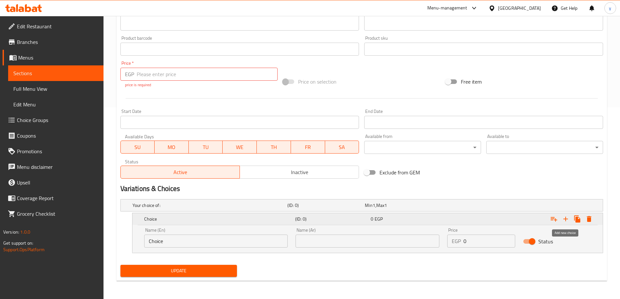
click at [568, 218] on icon "Expand" at bounding box center [566, 219] width 8 height 8
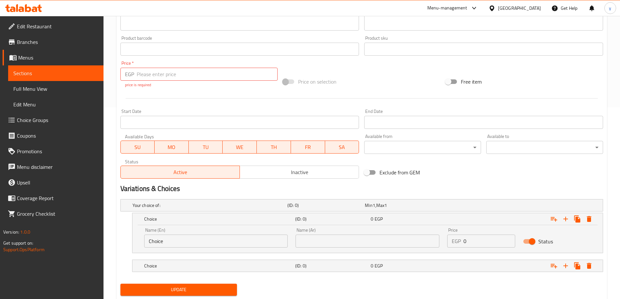
click at [335, 248] on div "Name (Ar) Name (Ar)" at bounding box center [368, 238] width 152 height 28
click at [337, 237] on input "text" at bounding box center [368, 241] width 144 height 13
click at [340, 252] on div "Name (En) Choice Name (En) Name (Ar) Name (Ar) Price EGP 0 Price Status" at bounding box center [368, 239] width 471 height 28
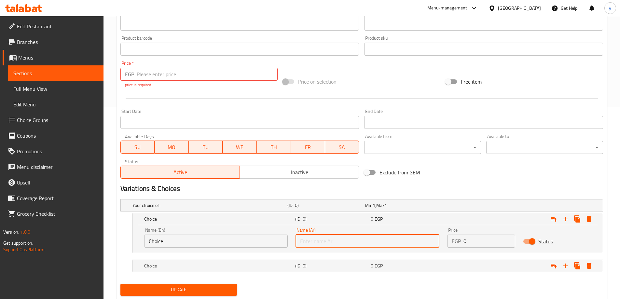
click at [342, 242] on input "text" at bounding box center [368, 241] width 144 height 13
paste input "وسط"
type input "وسط"
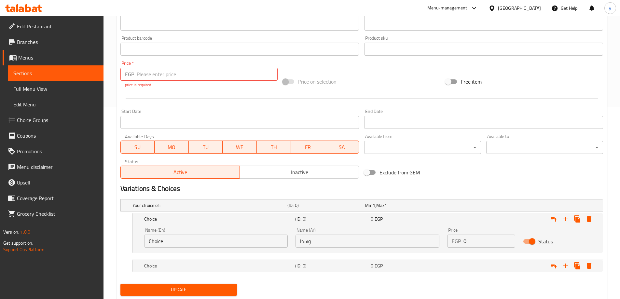
click at [203, 244] on input "Choice" at bounding box center [216, 241] width 144 height 13
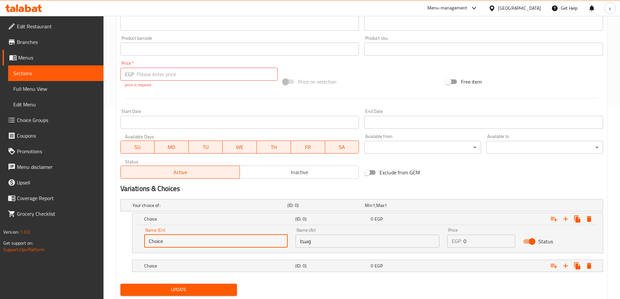
click at [203, 244] on input "Choice" at bounding box center [216, 241] width 144 height 13
paste input "Medium"
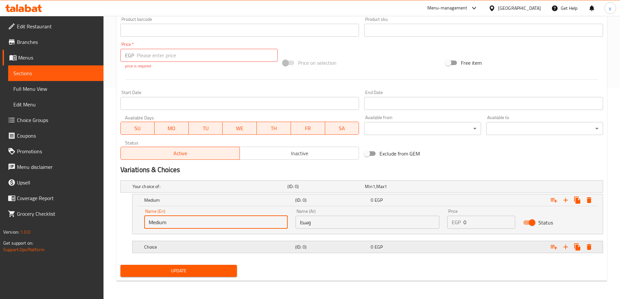
type input "Medium"
click at [260, 190] on h5 "Choice" at bounding box center [209, 186] width 152 height 7
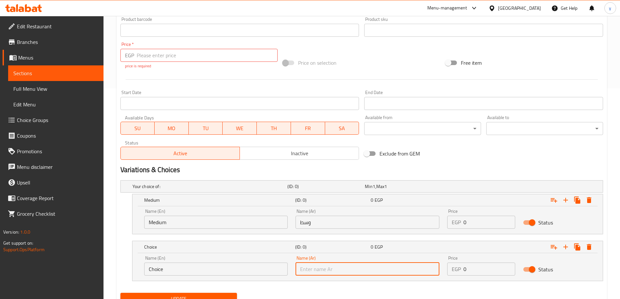
click at [349, 269] on input "text" at bounding box center [368, 269] width 144 height 13
paste input "كبير"
type input "كبير"
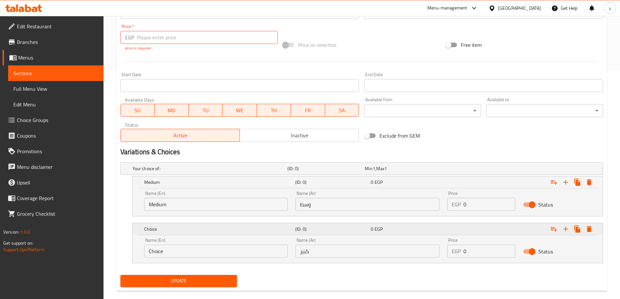
scroll to position [239, 0]
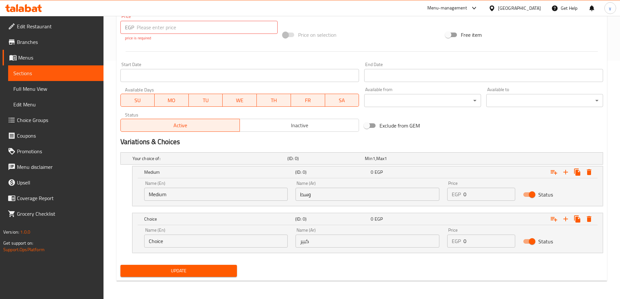
click at [181, 237] on input "Choice" at bounding box center [216, 241] width 144 height 13
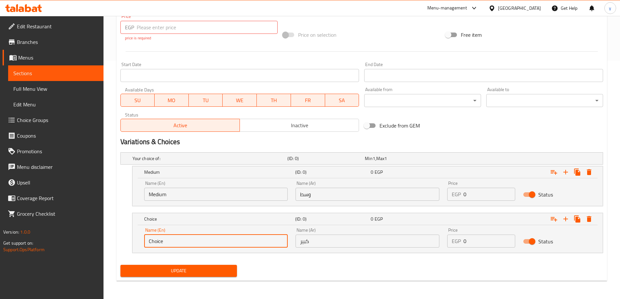
click at [181, 237] on input "Choice" at bounding box center [216, 241] width 144 height 13
paste input "Larg"
type input "Large"
click at [366, 285] on div "Home / Restaurants management / Menus / Sections / item / update Shami Meals se…" at bounding box center [362, 38] width 491 height 496
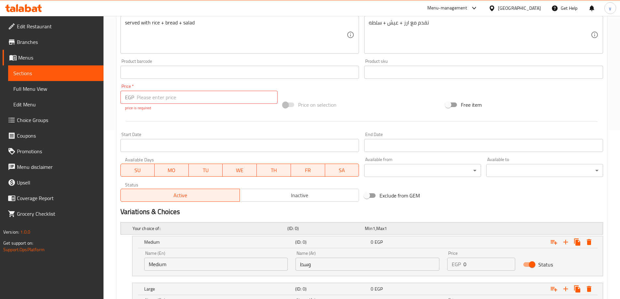
scroll to position [0, 0]
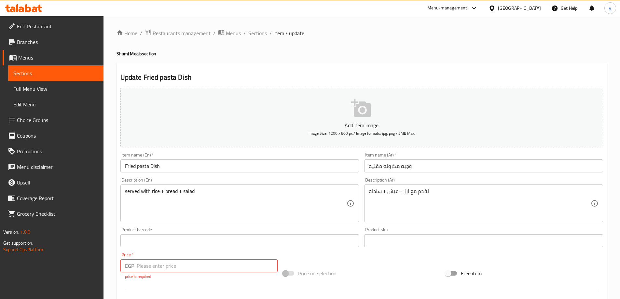
click at [163, 168] on input "Fried pasta Dish" at bounding box center [239, 166] width 239 height 13
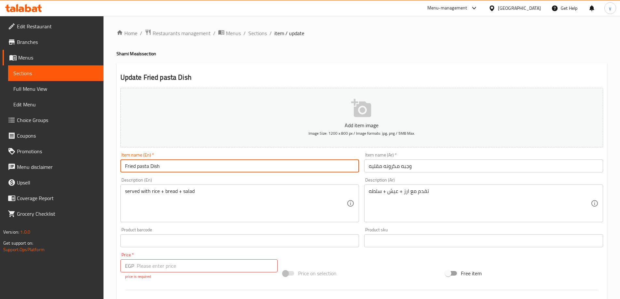
click at [163, 168] on input "Fried pasta Dish" at bounding box center [239, 166] width 239 height 13
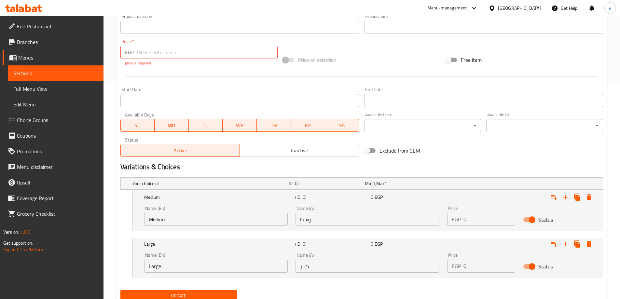
scroll to position [239, 0]
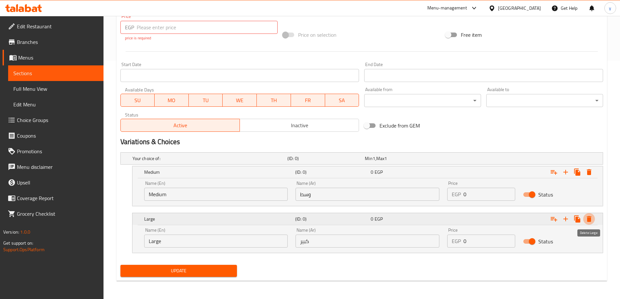
click at [593, 220] on icon "Expand" at bounding box center [590, 219] width 8 height 8
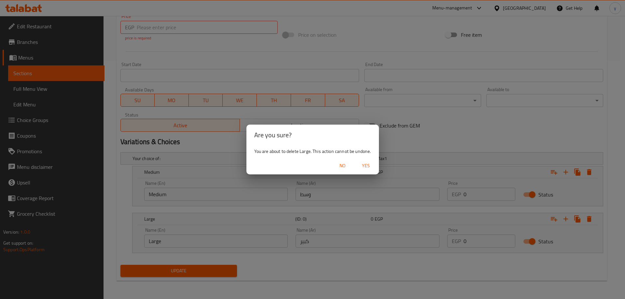
click at [341, 166] on span "No" at bounding box center [343, 166] width 16 height 8
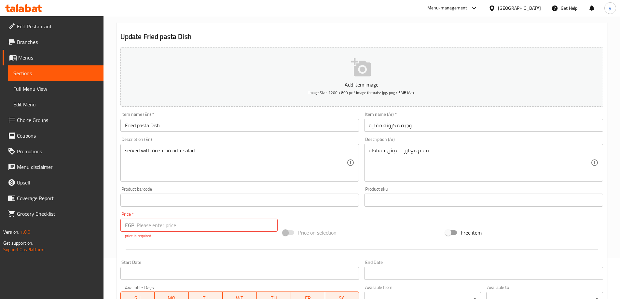
scroll to position [0, 0]
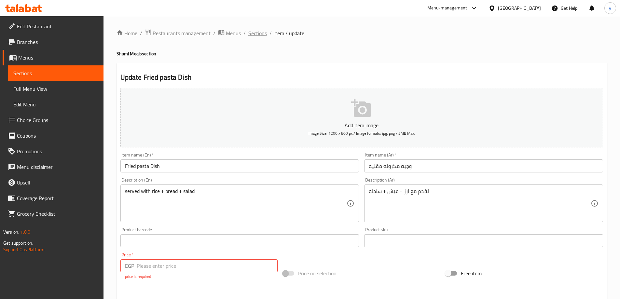
click at [265, 32] on span "Sections" at bounding box center [257, 33] width 19 height 8
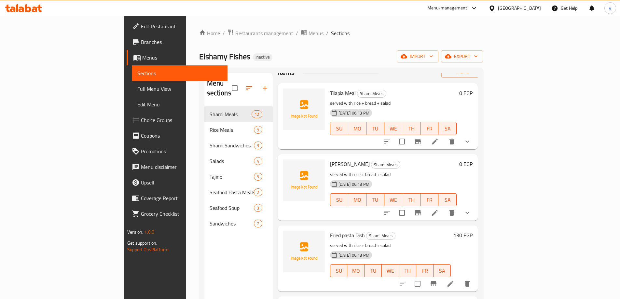
scroll to position [98, 0]
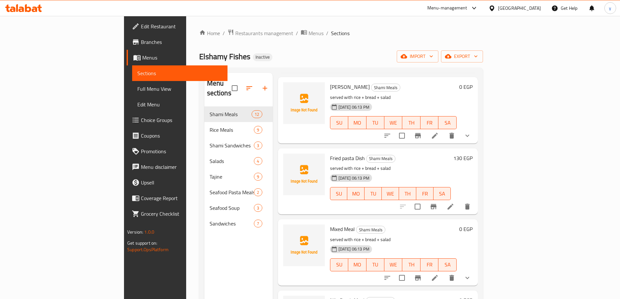
click at [470, 204] on icon "delete" at bounding box center [467, 207] width 5 height 6
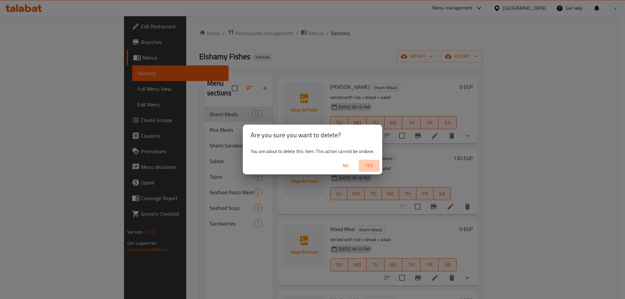
click at [374, 165] on span "Yes" at bounding box center [369, 166] width 16 height 8
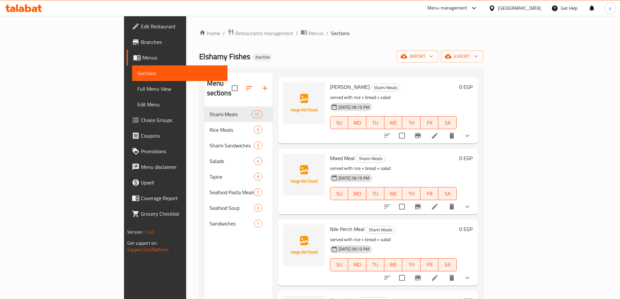
click at [472, 132] on icon "show more" at bounding box center [468, 136] width 8 height 8
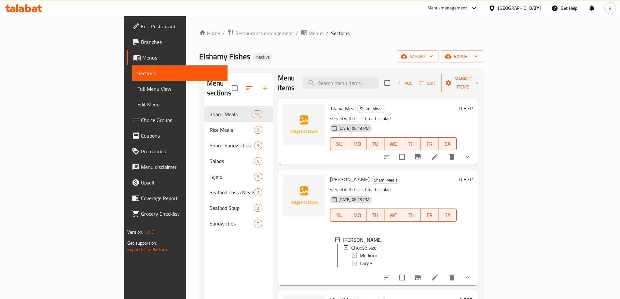
scroll to position [0, 0]
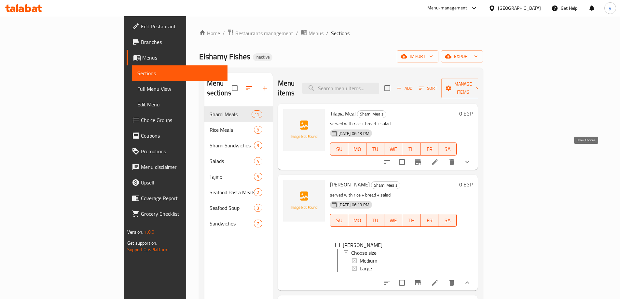
click at [472, 158] on icon "show more" at bounding box center [468, 162] width 8 height 8
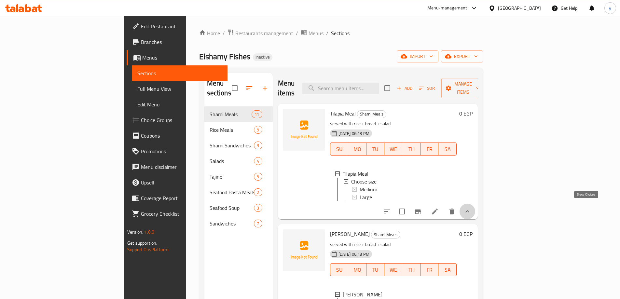
click at [472, 208] on icon "show more" at bounding box center [468, 212] width 8 height 8
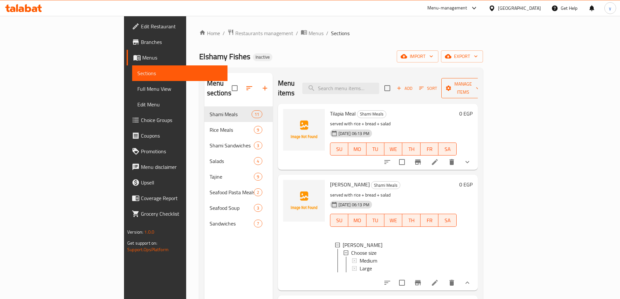
click at [480, 80] on span "Manage items" at bounding box center [463, 88] width 33 height 16
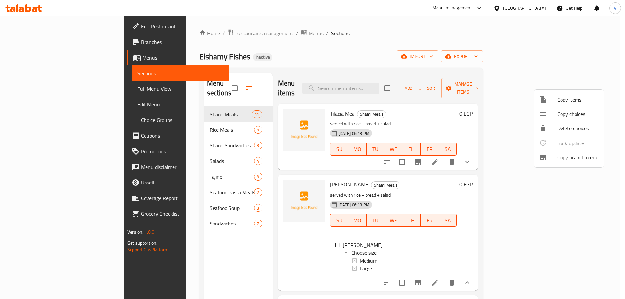
click at [574, 117] on span "Copy choices" at bounding box center [577, 114] width 41 height 8
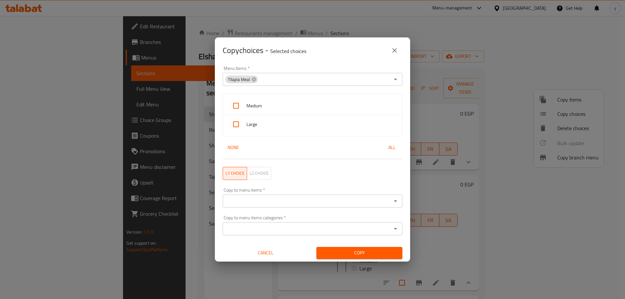
click at [252, 199] on input "Copy to menu items   *" at bounding box center [307, 201] width 165 height 9
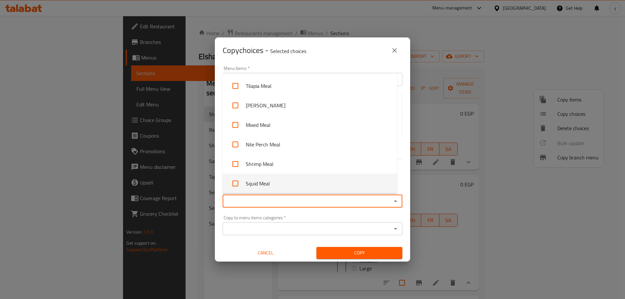
click at [610, 177] on div "Copy choices - Selected choices 0 Menu Items   * Tilapia Meal Menu Items * Medi…" at bounding box center [312, 149] width 625 height 299
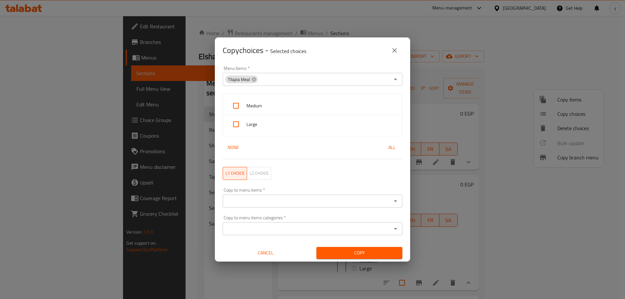
click at [391, 50] on icon "close" at bounding box center [395, 51] width 8 height 8
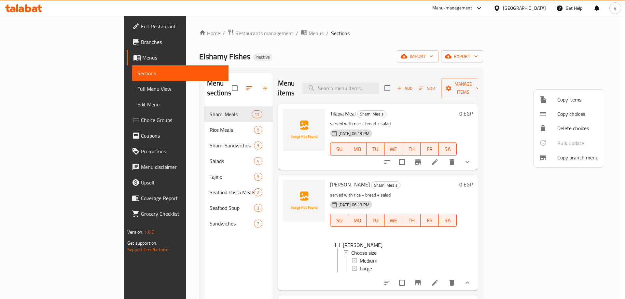
click at [594, 225] on div at bounding box center [312, 149] width 625 height 299
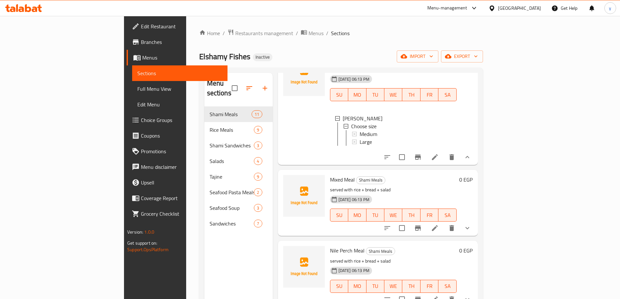
scroll to position [163, 0]
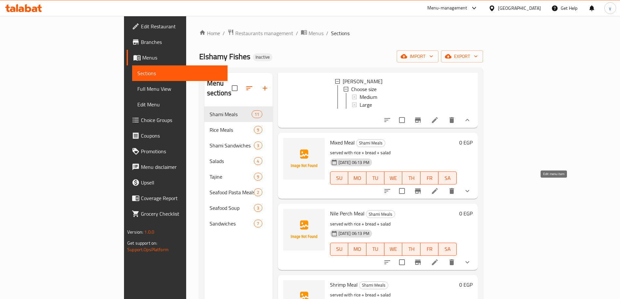
click at [439, 187] on icon at bounding box center [435, 191] width 8 height 8
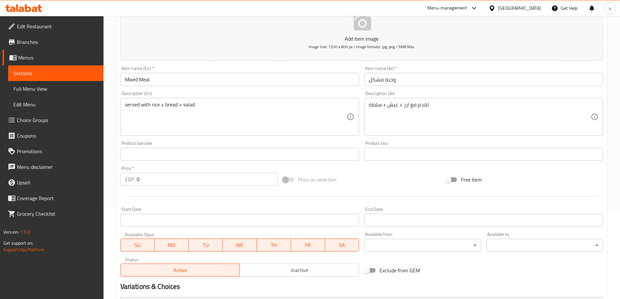
scroll to position [176, 0]
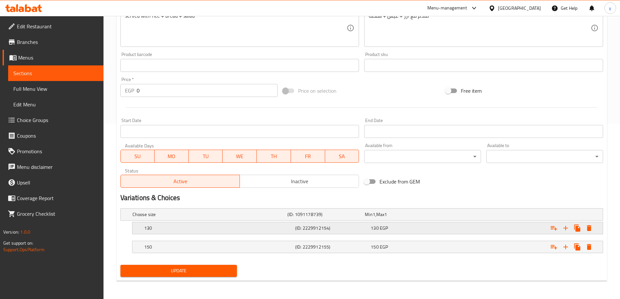
click at [397, 218] on div "130 EGP" at bounding box center [402, 214] width 75 height 7
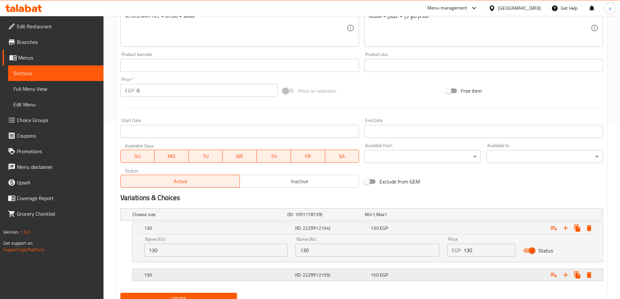
click at [340, 218] on h5 "(ID: 2229912155)" at bounding box center [325, 214] width 75 height 7
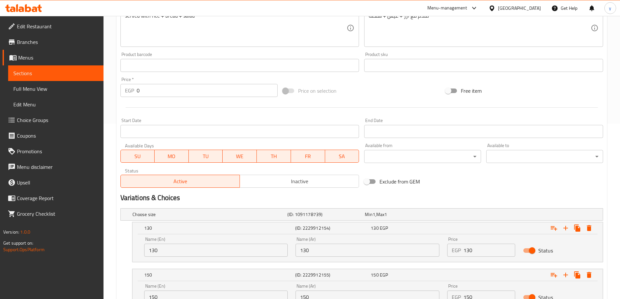
click at [349, 254] on input "130" at bounding box center [368, 250] width 144 height 13
paste input "وسط"
type input "وسط"
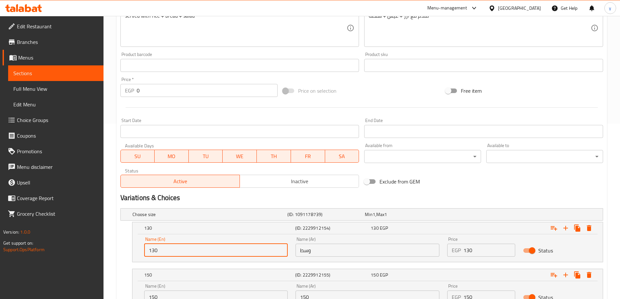
click at [172, 254] on input "130" at bounding box center [216, 250] width 144 height 13
paste input "Medium"
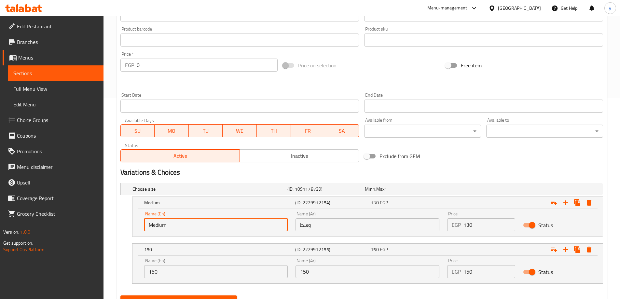
scroll to position [232, 0]
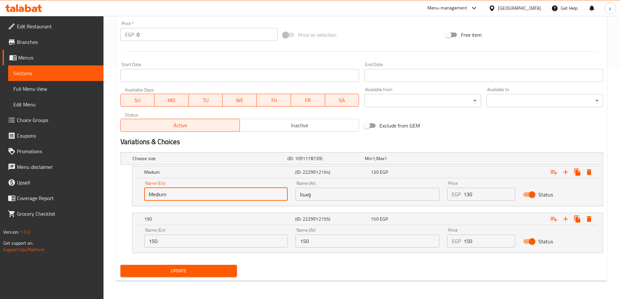
type input "Medium"
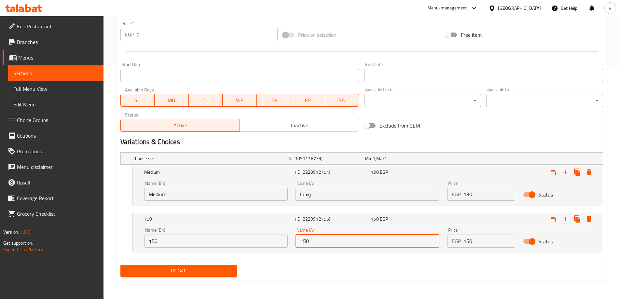
click at [311, 241] on input "150" at bounding box center [368, 241] width 144 height 13
paste input "كبير"
type input "كبير"
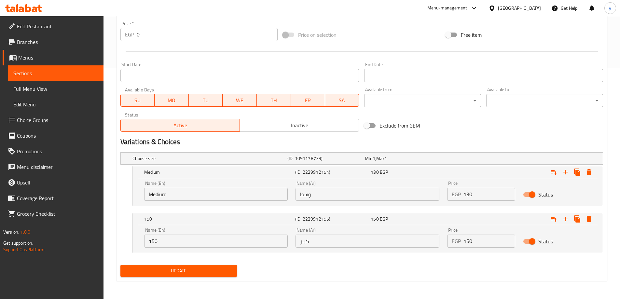
click at [171, 234] on div "Name (En) 150 Name (En)" at bounding box center [216, 238] width 144 height 20
click at [170, 237] on input "150" at bounding box center [216, 241] width 144 height 13
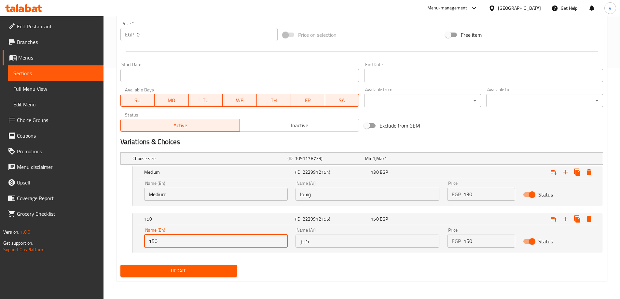
click at [170, 237] on input "150" at bounding box center [216, 241] width 144 height 13
paste input "Large"
type input "Large"
click at [263, 272] on div "Update" at bounding box center [362, 270] width 488 height 17
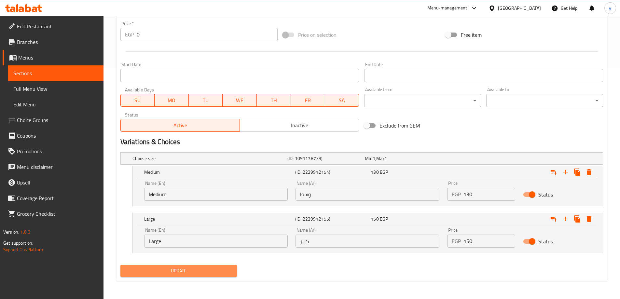
click at [205, 267] on span "Update" at bounding box center [179, 271] width 106 height 8
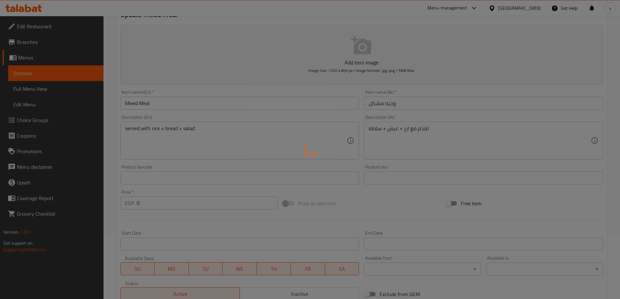
scroll to position [0, 0]
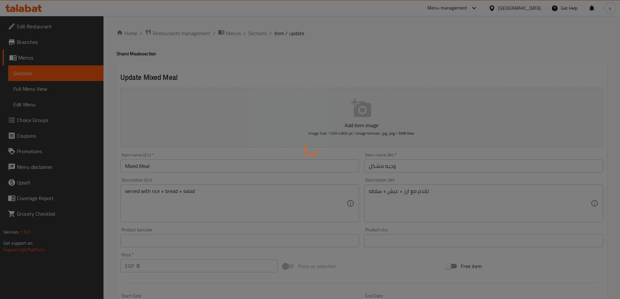
click at [261, 33] on div at bounding box center [310, 149] width 620 height 299
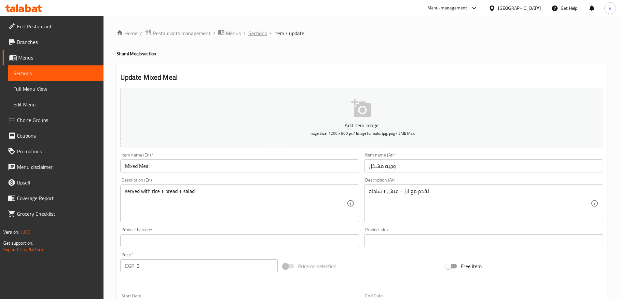
click at [257, 32] on span "Sections" at bounding box center [257, 33] width 19 height 8
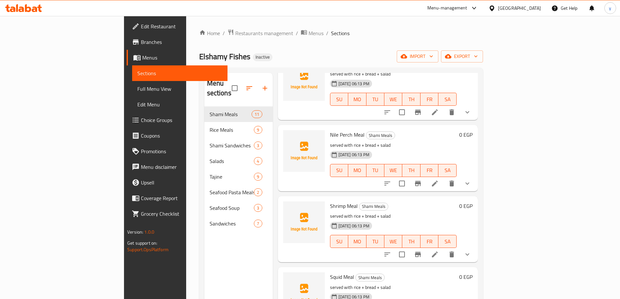
scroll to position [195, 0]
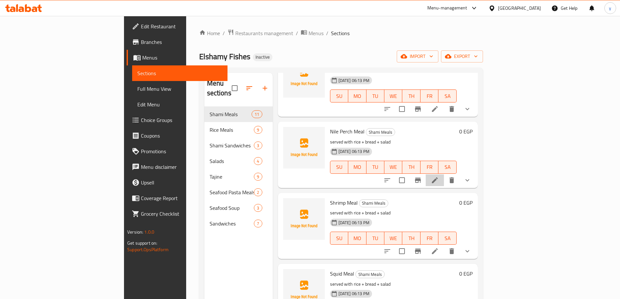
click at [444, 175] on li at bounding box center [435, 181] width 18 height 12
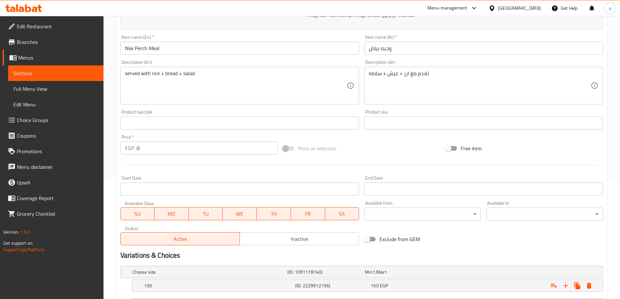
scroll to position [176, 0]
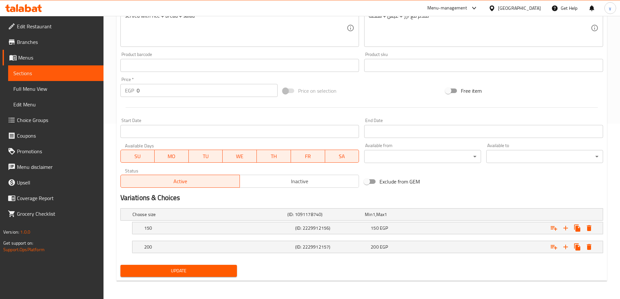
click at [244, 236] on nav at bounding box center [361, 238] width 483 height 5
click at [245, 222] on div "150 (ID: 2229912156) 150 EGP" at bounding box center [363, 214] width 465 height 14
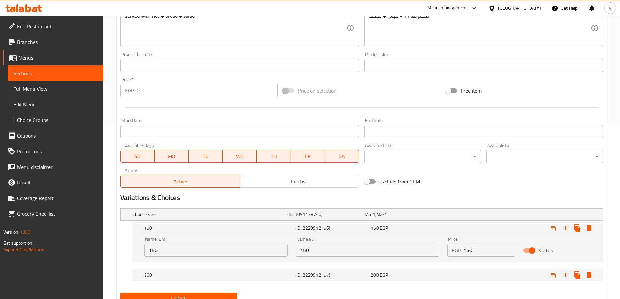
click at [365, 254] on input "150" at bounding box center [368, 250] width 144 height 13
paste input "وسط"
type input "وسط"
click at [174, 249] on input "150" at bounding box center [216, 250] width 144 height 13
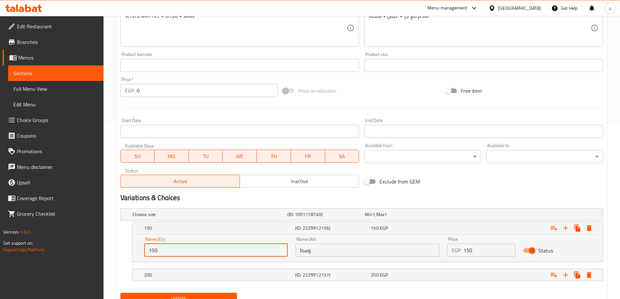
click at [174, 248] on input "150" at bounding box center [216, 250] width 144 height 13
paste input "Medium"
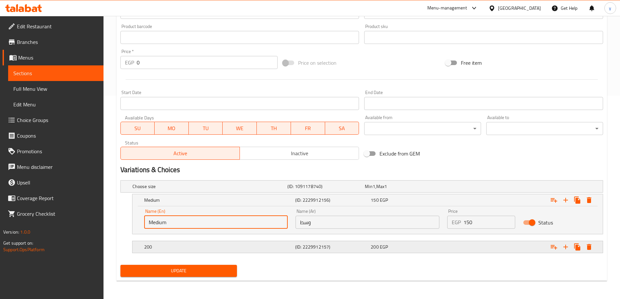
type input "Medium"
click at [328, 190] on h5 "(ID: 2229912157)" at bounding box center [325, 186] width 75 height 7
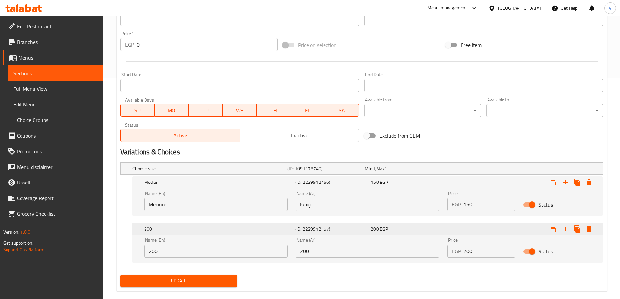
scroll to position [232, 0]
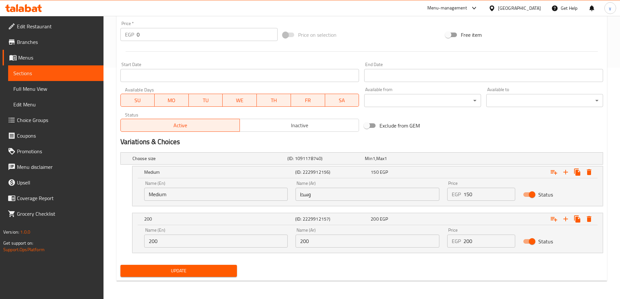
click at [386, 244] on input "200" at bounding box center [368, 241] width 144 height 13
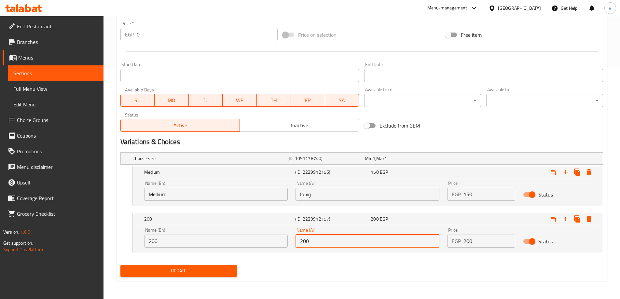
click at [386, 244] on input "200" at bounding box center [368, 241] width 144 height 13
paste input "كبير"
type input "كبير"
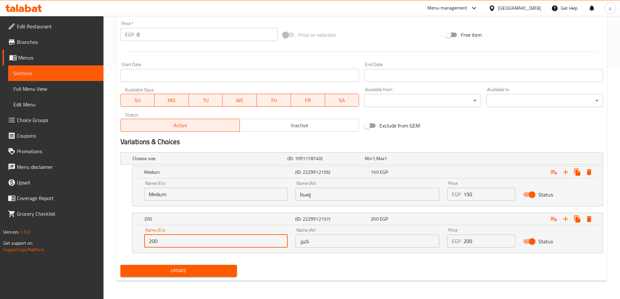
click at [171, 241] on input "200" at bounding box center [216, 241] width 144 height 13
paste input "Large"
type input "Large"
click at [331, 263] on div "Update" at bounding box center [362, 270] width 488 height 17
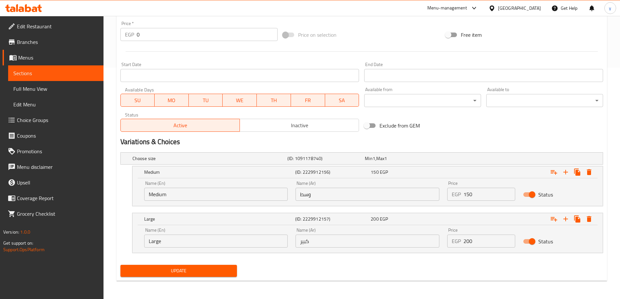
click at [195, 269] on span "Update" at bounding box center [179, 271] width 106 height 8
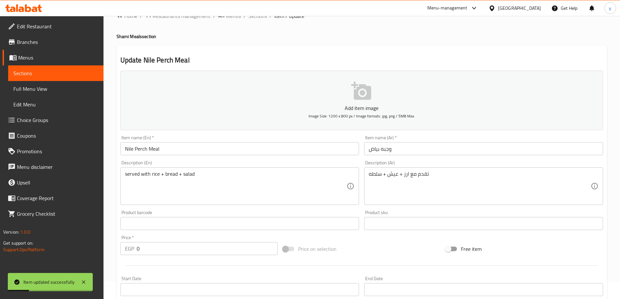
scroll to position [0, 0]
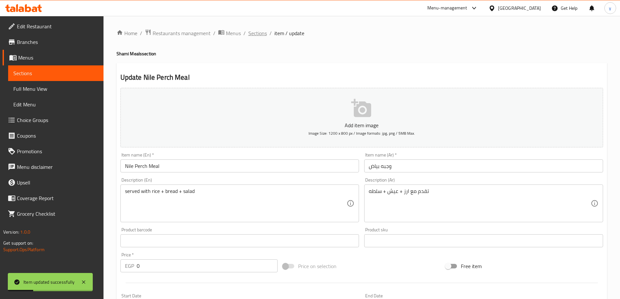
click at [253, 35] on span "Sections" at bounding box center [257, 33] width 19 height 8
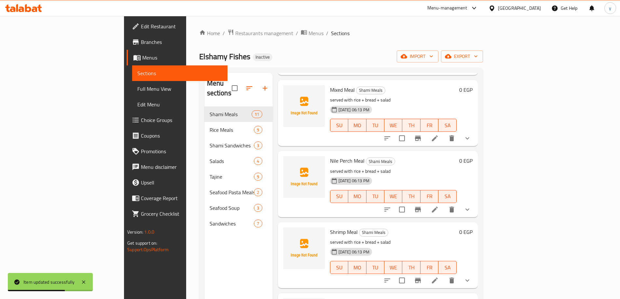
scroll to position [195, 0]
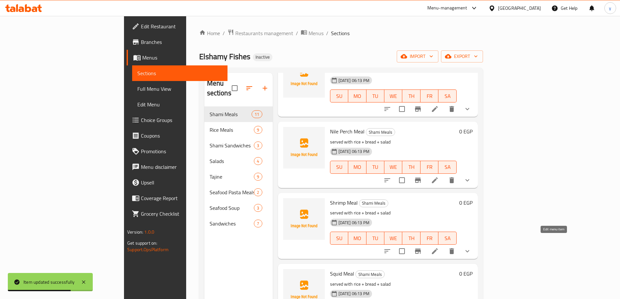
click at [439, 247] on icon at bounding box center [435, 251] width 8 height 8
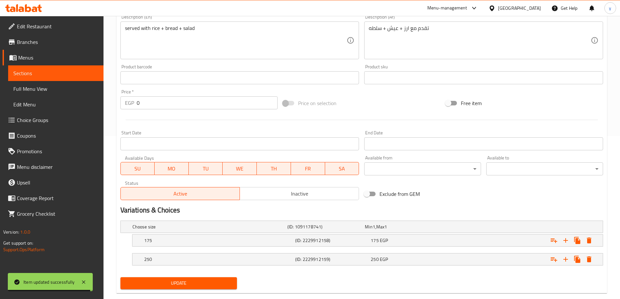
scroll to position [176, 0]
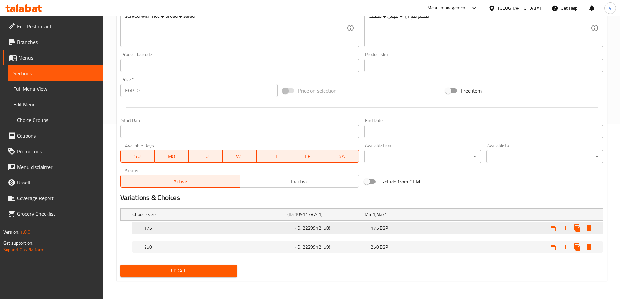
click at [239, 218] on h5 "175" at bounding box center [209, 214] width 152 height 7
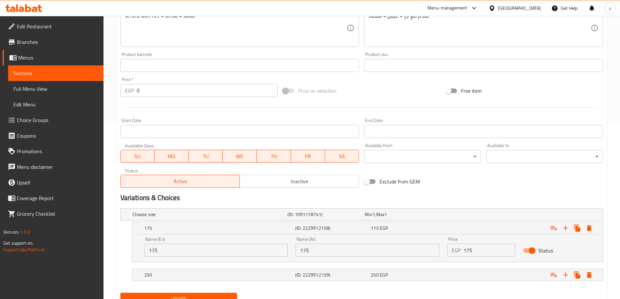
click at [320, 249] on input "175" at bounding box center [368, 250] width 144 height 13
paste input "وسط"
type input "وسط"
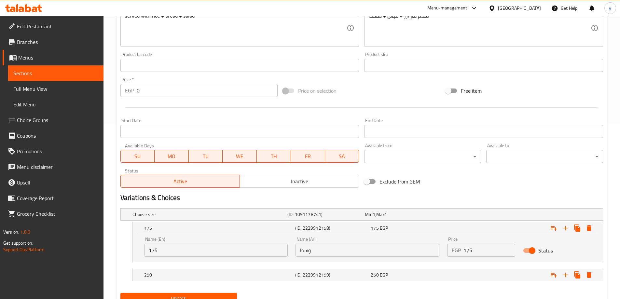
click at [195, 255] on input "175" at bounding box center [216, 250] width 144 height 13
paste input "Medium"
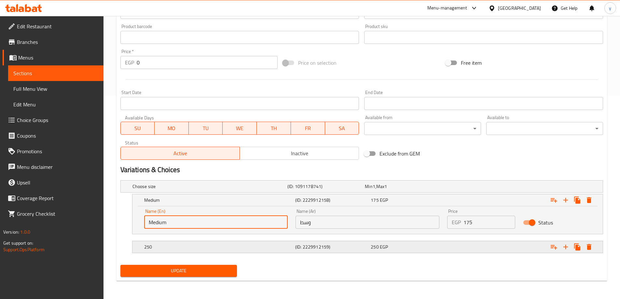
type input "Medium"
click at [300, 190] on h5 "(ID: 2229912159)" at bounding box center [325, 186] width 75 height 7
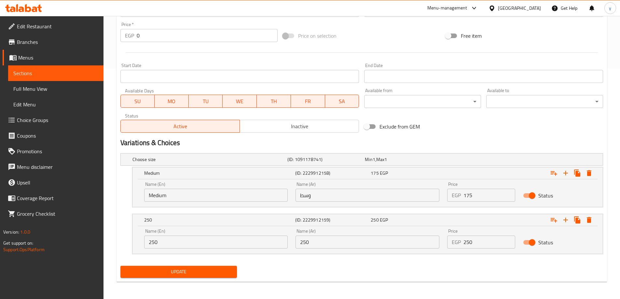
scroll to position [232, 0]
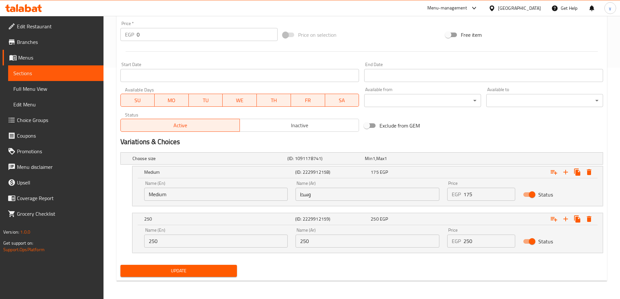
click at [366, 241] on input "250" at bounding box center [368, 241] width 144 height 13
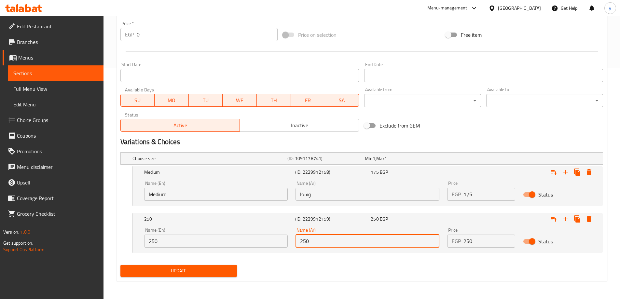
click at [366, 241] on input "250" at bounding box center [368, 241] width 144 height 13
paste input "كبير"
type input "كبير"
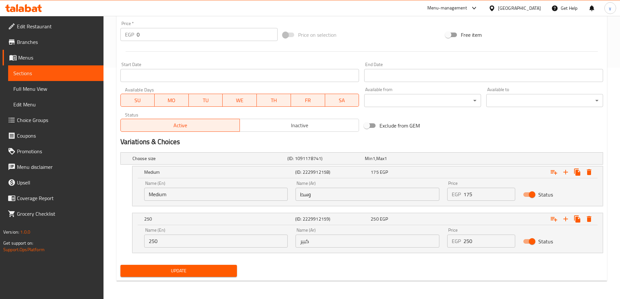
click at [180, 239] on input "250" at bounding box center [216, 241] width 144 height 13
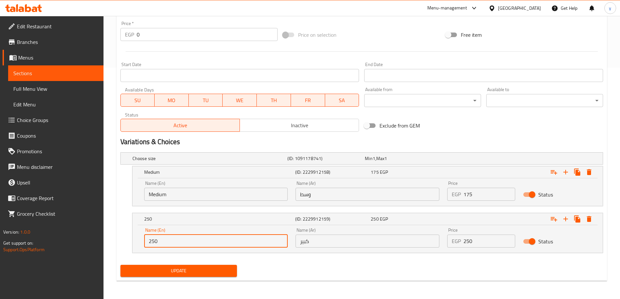
click at [180, 239] on input "250" at bounding box center [216, 241] width 144 height 13
paste input "Large"
type input "Large"
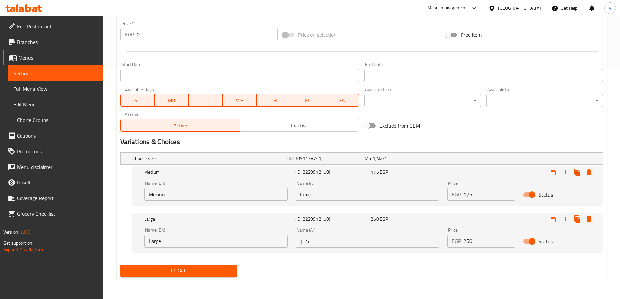
click at [336, 271] on div "Update" at bounding box center [362, 270] width 488 height 17
click at [214, 271] on span "Update" at bounding box center [179, 271] width 106 height 8
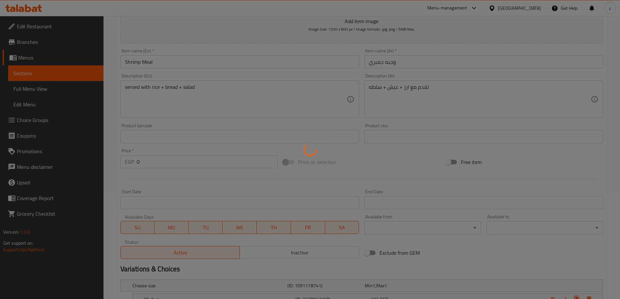
scroll to position [0, 0]
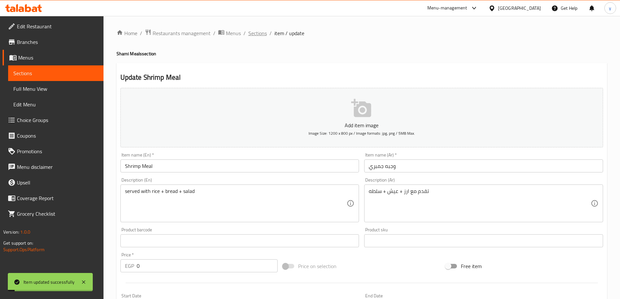
click at [255, 32] on span "Sections" at bounding box center [257, 33] width 19 height 8
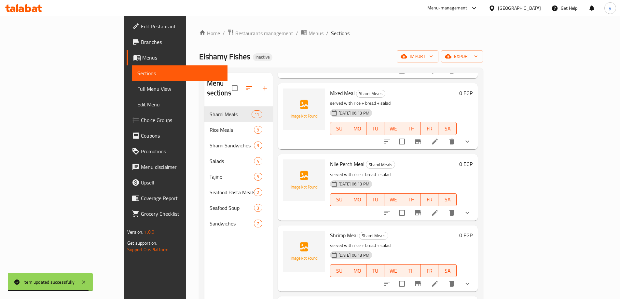
scroll to position [293, 0]
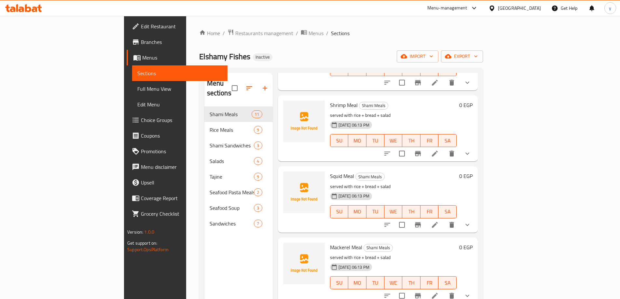
click at [444, 219] on li at bounding box center [435, 225] width 18 height 12
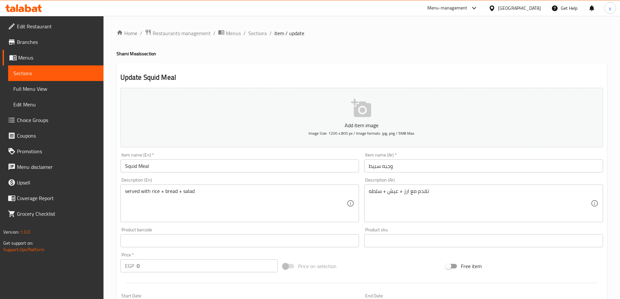
scroll to position [176, 0]
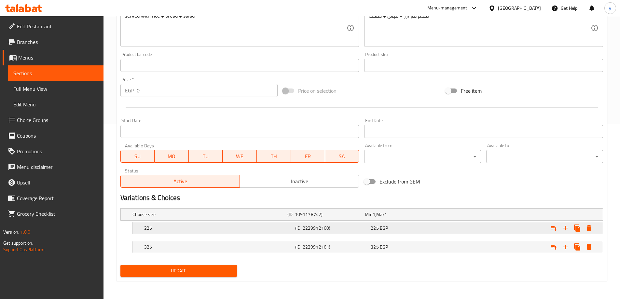
click at [193, 218] on h5 "225" at bounding box center [209, 214] width 152 height 7
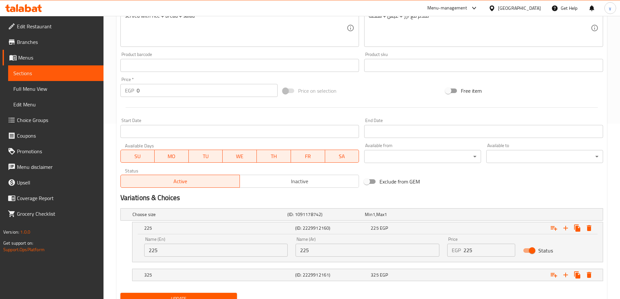
click at [351, 249] on input "225" at bounding box center [368, 250] width 144 height 13
paste input "وسط"
type input "وسط"
click at [208, 250] on input "225" at bounding box center [216, 250] width 144 height 13
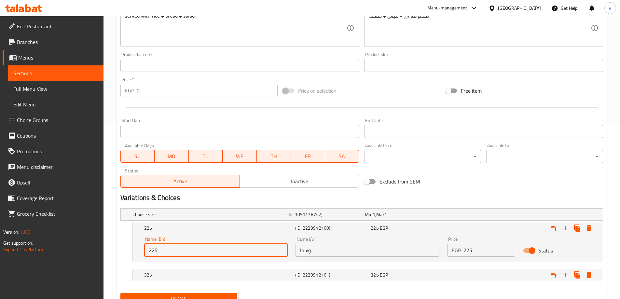
click at [208, 250] on input "225" at bounding box center [216, 250] width 144 height 13
paste input "Medium"
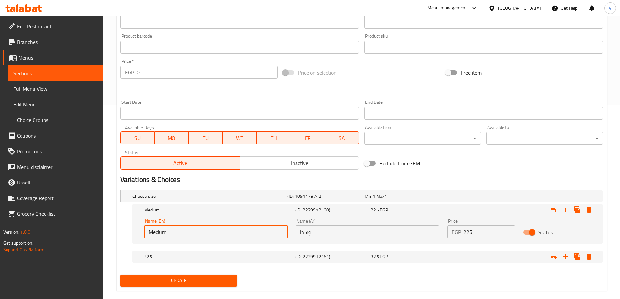
scroll to position [204, 0]
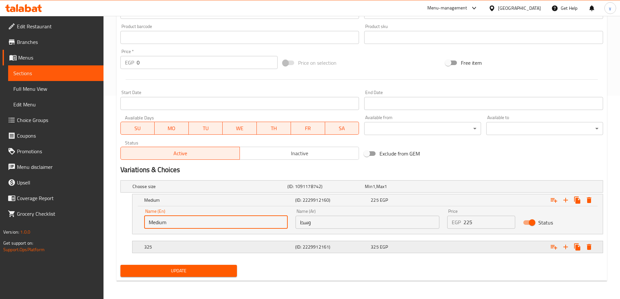
type input "Medium"
click at [240, 191] on div "325" at bounding box center [208, 186] width 155 height 9
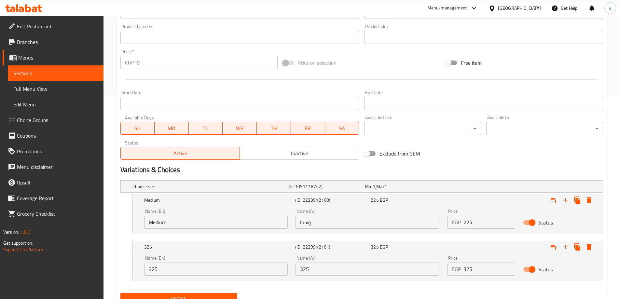
click at [381, 266] on input "325" at bounding box center [368, 269] width 144 height 13
paste input "كبير"
type input "كبير"
click at [185, 264] on input "325" at bounding box center [216, 269] width 144 height 13
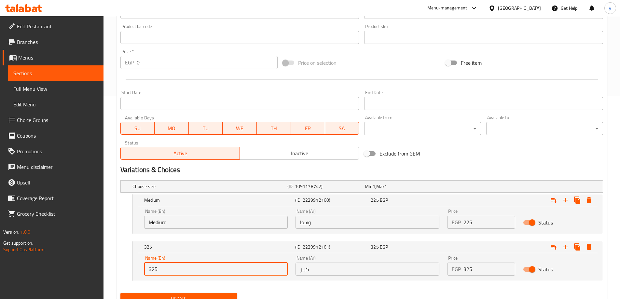
click at [185, 264] on input "325" at bounding box center [216, 269] width 144 height 13
paste input "Large"
type input "Large"
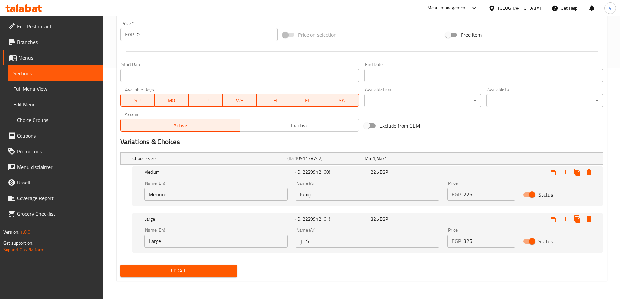
click at [159, 266] on button "Update" at bounding box center [178, 271] width 117 height 12
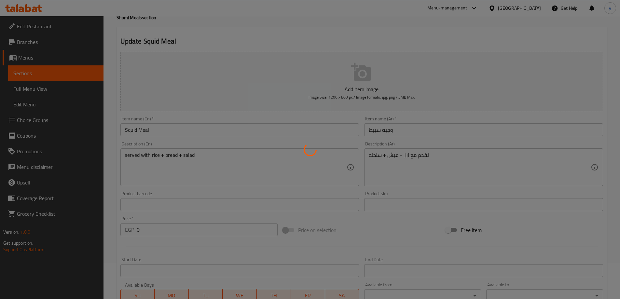
scroll to position [0, 0]
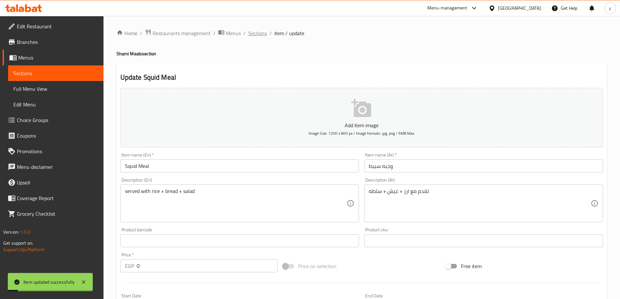
click at [259, 30] on span "Sections" at bounding box center [257, 33] width 19 height 8
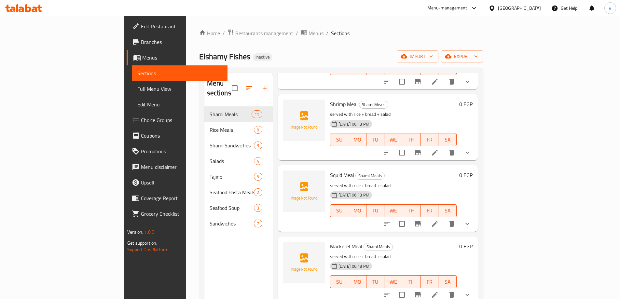
scroll to position [326, 0]
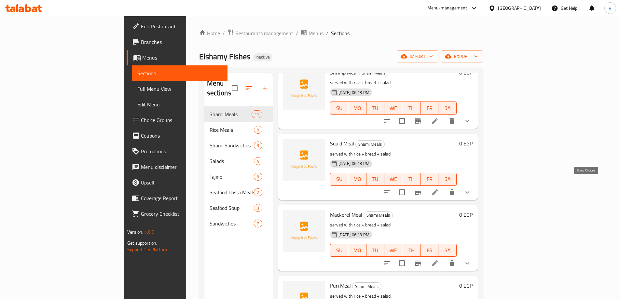
click at [472, 189] on icon "show more" at bounding box center [468, 193] width 8 height 8
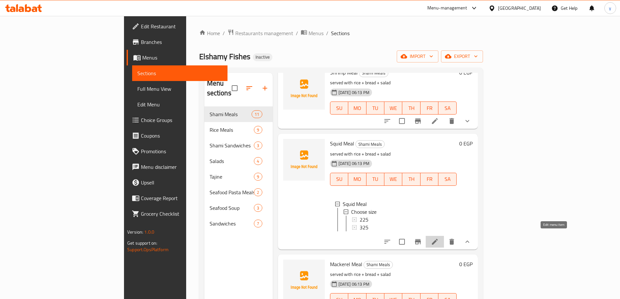
click at [439, 238] on icon at bounding box center [435, 242] width 8 height 8
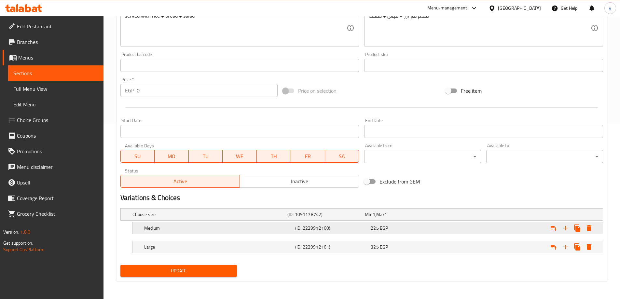
click at [341, 218] on h5 "(ID: 2229912160)" at bounding box center [325, 214] width 75 height 7
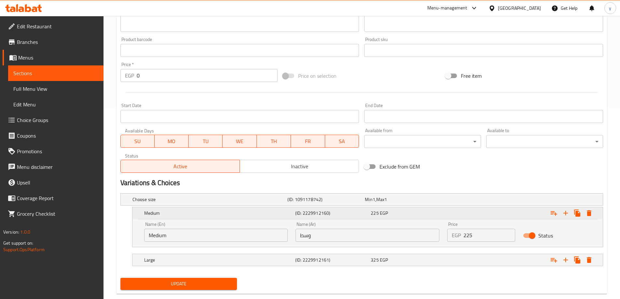
scroll to position [204, 0]
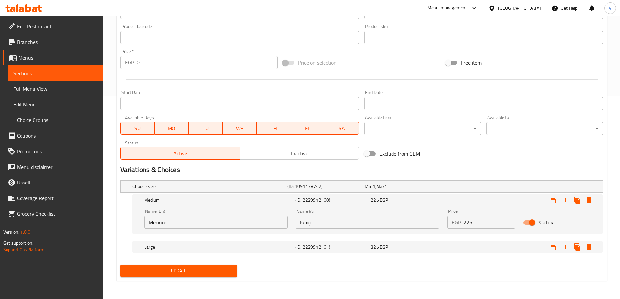
click at [195, 268] on span "Update" at bounding box center [179, 271] width 106 height 8
click at [192, 263] on div "Update" at bounding box center [179, 270] width 122 height 17
click at [193, 270] on span "Update" at bounding box center [179, 271] width 106 height 8
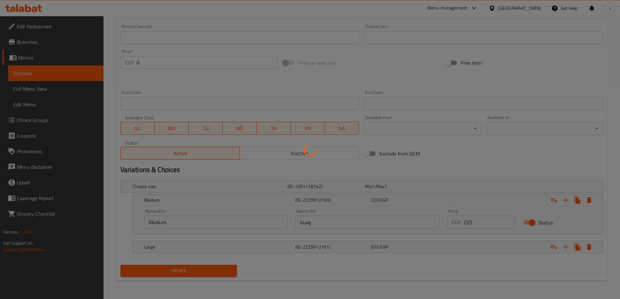
scroll to position [0, 0]
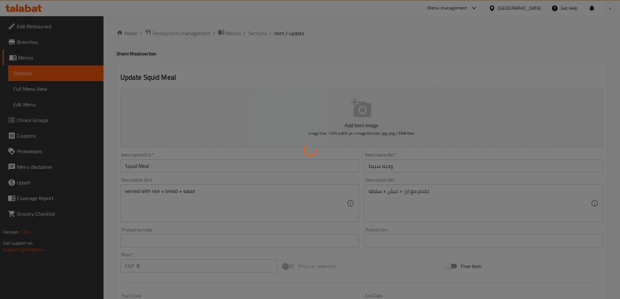
click at [256, 30] on div at bounding box center [310, 149] width 620 height 299
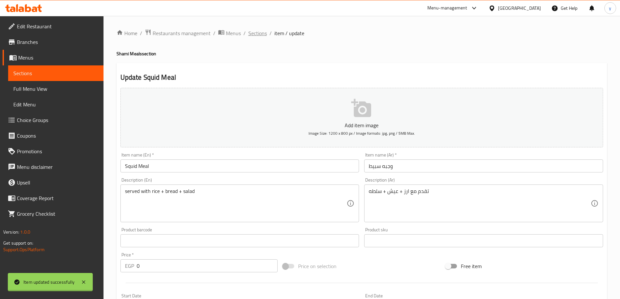
click at [257, 32] on span "Sections" at bounding box center [257, 33] width 19 height 8
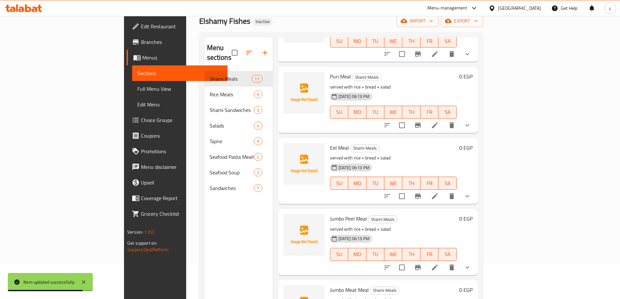
scroll to position [91, 0]
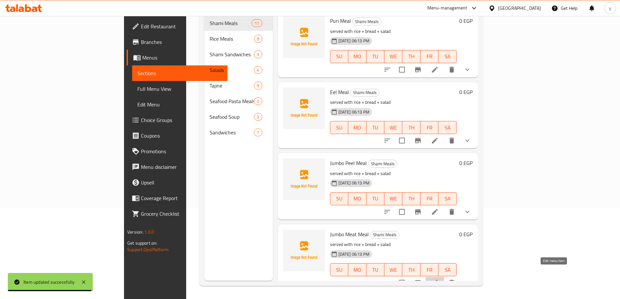
click at [439, 279] on icon at bounding box center [435, 283] width 8 height 8
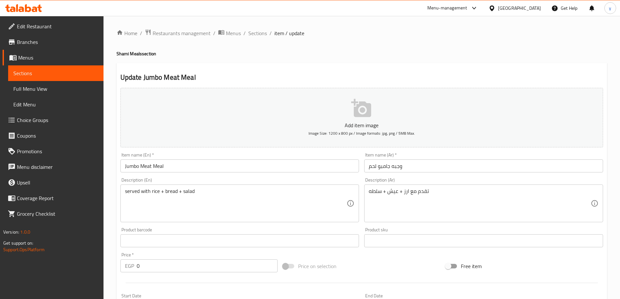
scroll to position [176, 0]
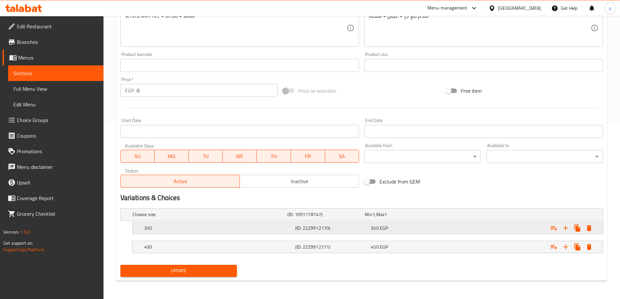
click at [260, 218] on h5 "350" at bounding box center [209, 214] width 152 height 7
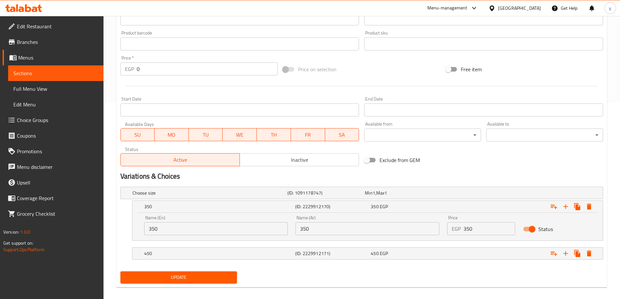
scroll to position [204, 0]
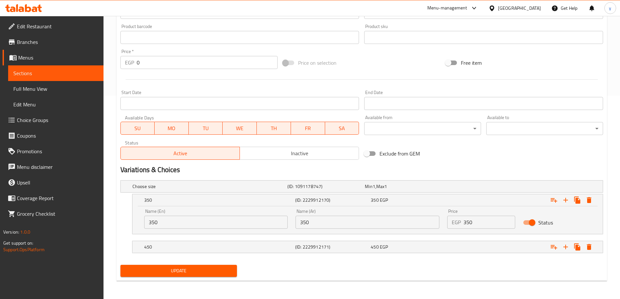
click at [342, 224] on input "350" at bounding box center [368, 222] width 144 height 13
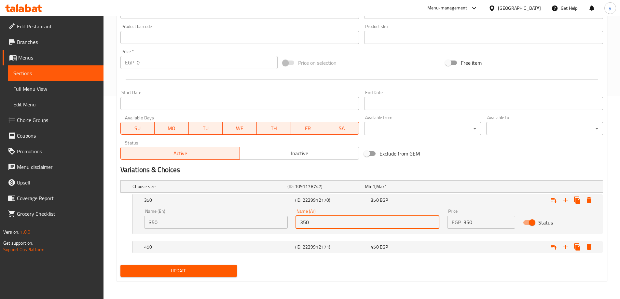
click at [342, 224] on input "350" at bounding box center [368, 222] width 144 height 13
paste input "وسط"
type input "وسط"
click at [229, 229] on div "Name (En) 350 Name (En)" at bounding box center [216, 219] width 152 height 28
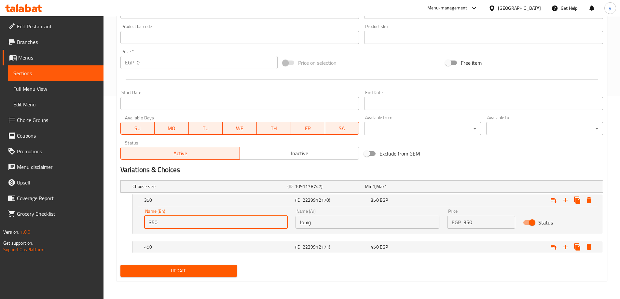
click at [229, 228] on input "350" at bounding box center [216, 222] width 144 height 13
click at [229, 228] on input "text" at bounding box center [216, 222] width 144 height 13
type input "Medium"
click at [345, 190] on h5 "(ID: 2229912171)" at bounding box center [325, 186] width 75 height 7
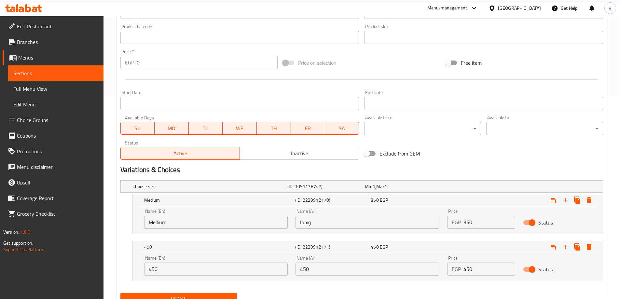
scroll to position [232, 0]
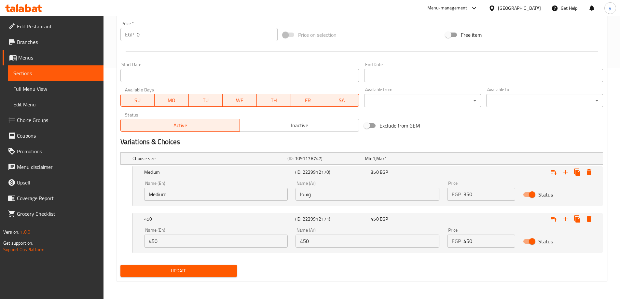
click at [347, 266] on div "Update" at bounding box center [362, 270] width 488 height 17
click at [344, 235] on input "450" at bounding box center [368, 241] width 144 height 13
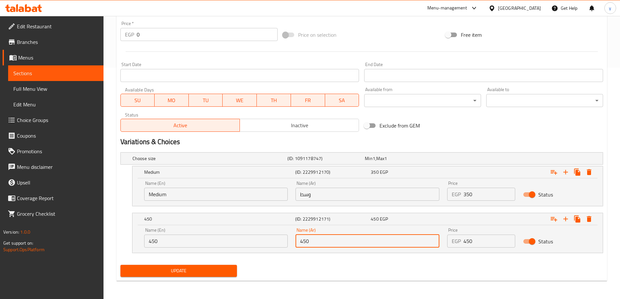
click at [344, 237] on input "450" at bounding box center [368, 241] width 144 height 13
click at [344, 237] on input "text" at bounding box center [368, 241] width 144 height 13
type input "كبير"
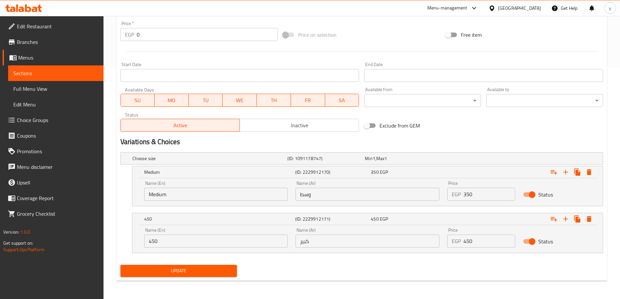
click at [213, 249] on div "Name (En) 450 Name (En)" at bounding box center [216, 238] width 152 height 28
click at [215, 245] on input "450" at bounding box center [216, 241] width 144 height 13
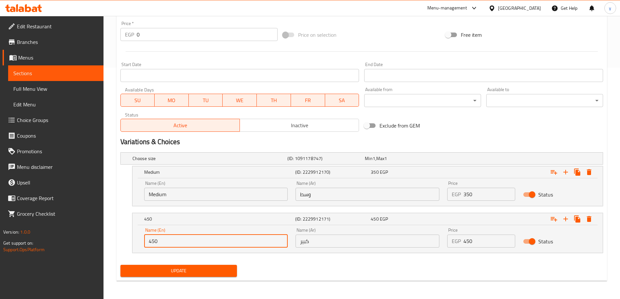
click at [215, 245] on input "450" at bounding box center [216, 241] width 144 height 13
click at [215, 245] on input "text" at bounding box center [216, 241] width 144 height 13
click at [187, 240] on input "text" at bounding box center [216, 241] width 144 height 13
paste input "Large"
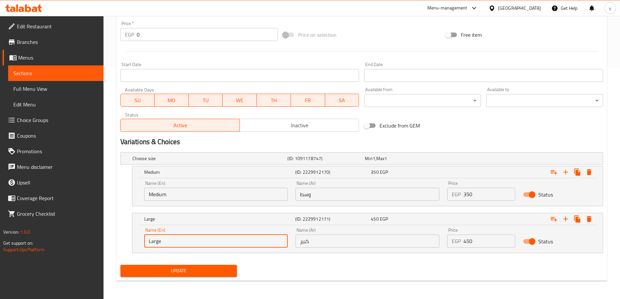
type input "Large"
click at [195, 272] on span "Update" at bounding box center [179, 271] width 106 height 8
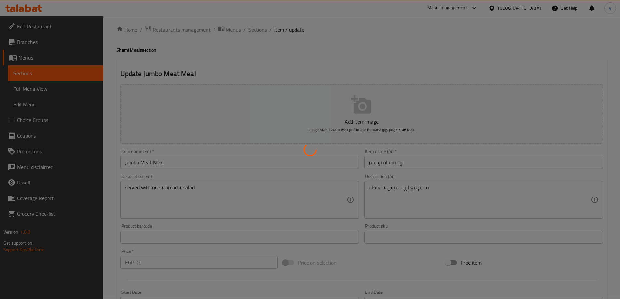
scroll to position [0, 0]
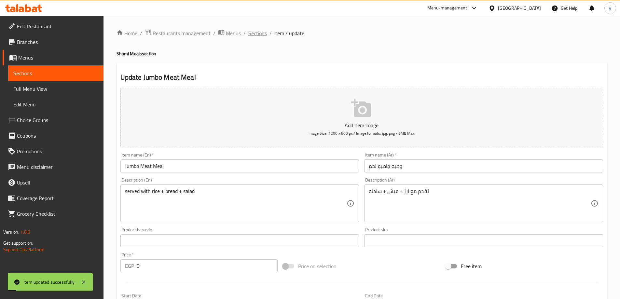
click at [264, 34] on span "Sections" at bounding box center [257, 33] width 19 height 8
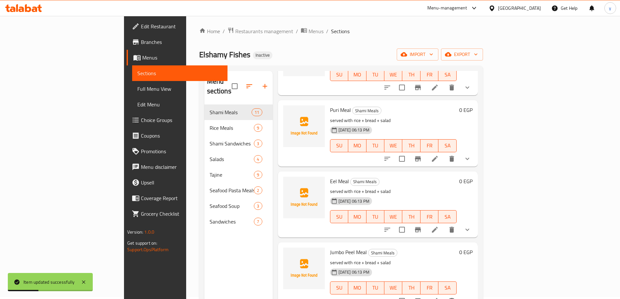
scroll to position [91, 0]
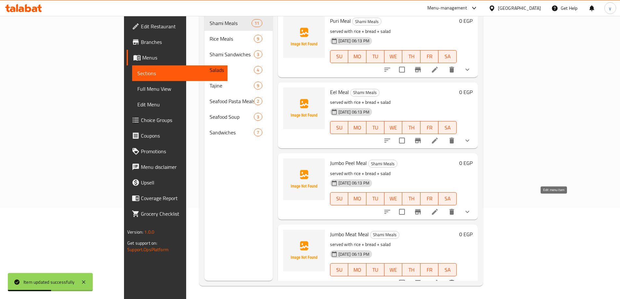
click at [439, 208] on icon at bounding box center [435, 212] width 8 height 8
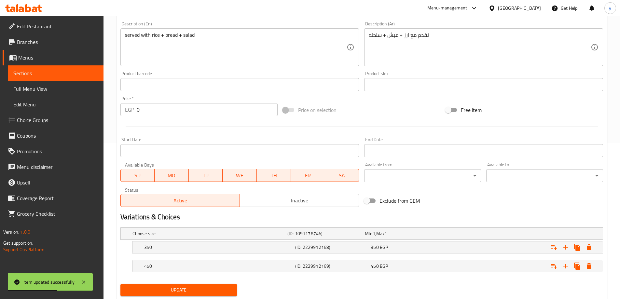
scroll to position [176, 0]
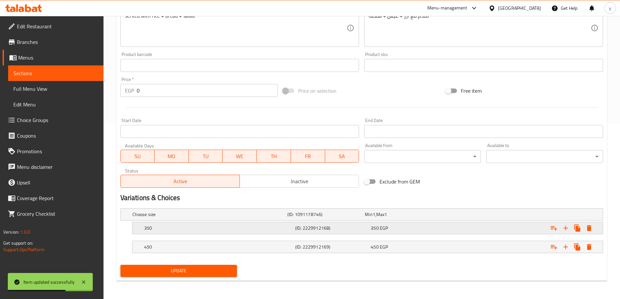
click at [360, 218] on h5 "(ID: 2229912168)" at bounding box center [325, 214] width 75 height 7
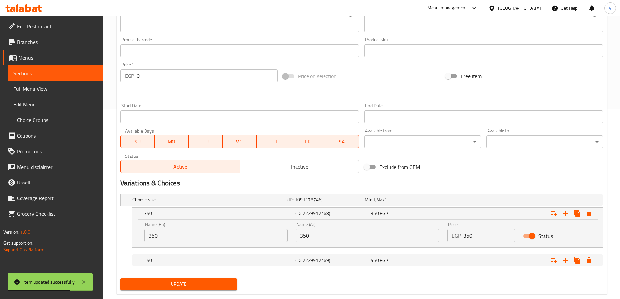
scroll to position [204, 0]
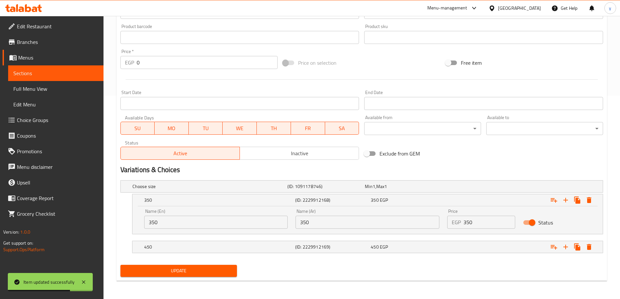
click at [365, 230] on div "Name (Ar) 350 Name (Ar)" at bounding box center [368, 219] width 152 height 28
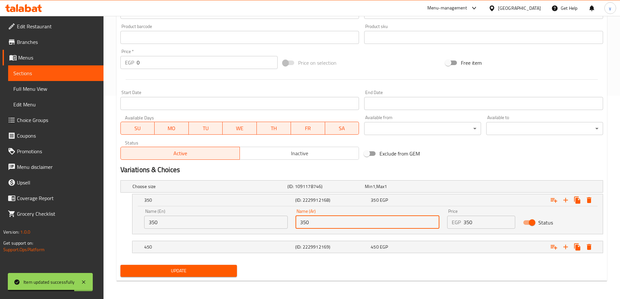
click at [366, 225] on input "350" at bounding box center [368, 222] width 144 height 13
click at [366, 225] on input "text" at bounding box center [368, 222] width 144 height 13
type input "وسط"
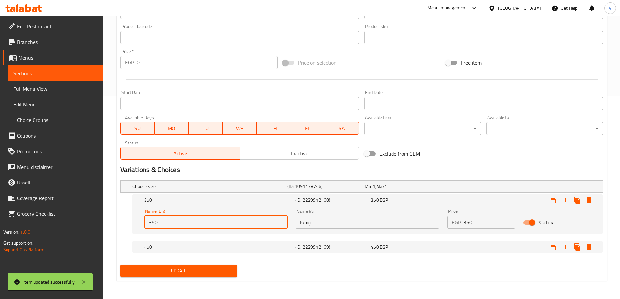
click at [203, 222] on input "350" at bounding box center [216, 222] width 144 height 13
click at [203, 222] on input "text" at bounding box center [216, 222] width 144 height 13
type input "Medium"
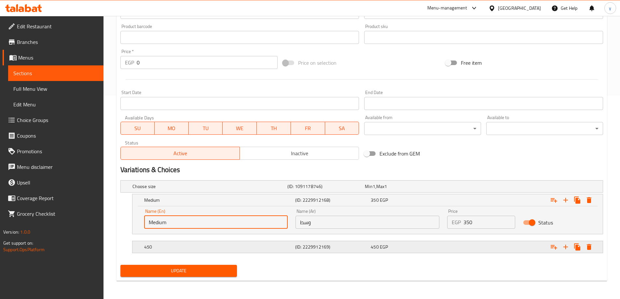
click at [209, 194] on div "450 (ID: 2229912169) 450 EGP" at bounding box center [363, 186] width 465 height 14
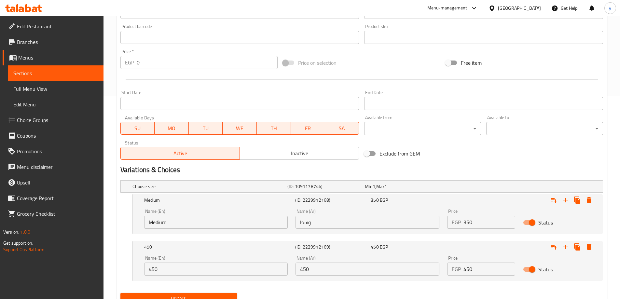
click at [210, 273] on input "450" at bounding box center [216, 269] width 144 height 13
click at [210, 273] on input "text" at bounding box center [216, 269] width 144 height 13
type input "Large"
click at [366, 270] on input "450" at bounding box center [368, 269] width 144 height 13
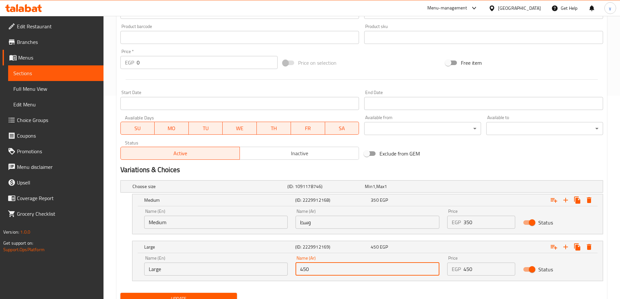
click at [366, 270] on input "450" at bounding box center [368, 269] width 144 height 13
click at [366, 270] on input "text" at bounding box center [368, 269] width 144 height 13
type input "كبير"
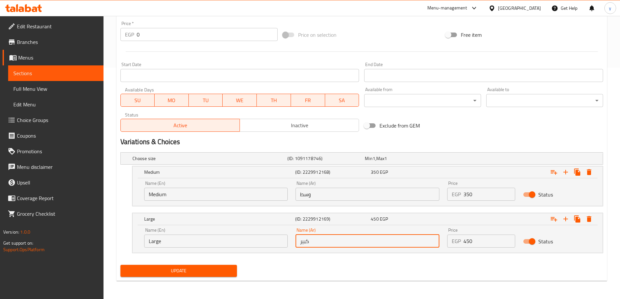
click at [221, 270] on span "Update" at bounding box center [179, 271] width 106 height 8
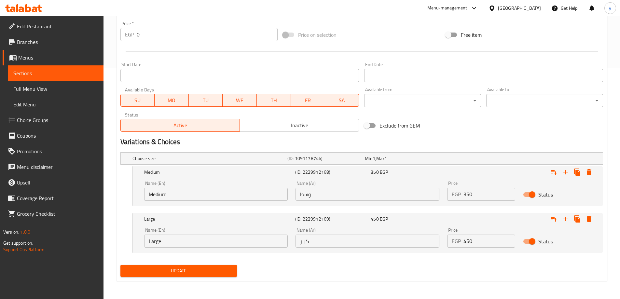
click at [219, 270] on span "Update" at bounding box center [179, 271] width 106 height 8
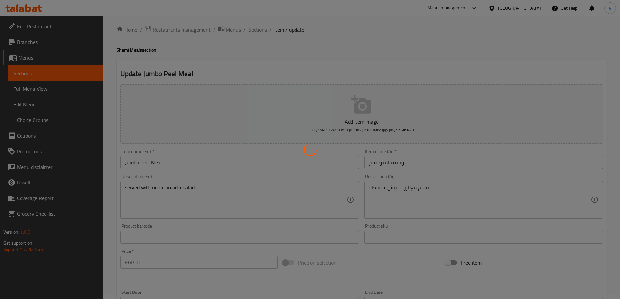
scroll to position [0, 0]
click at [263, 32] on div at bounding box center [310, 149] width 620 height 299
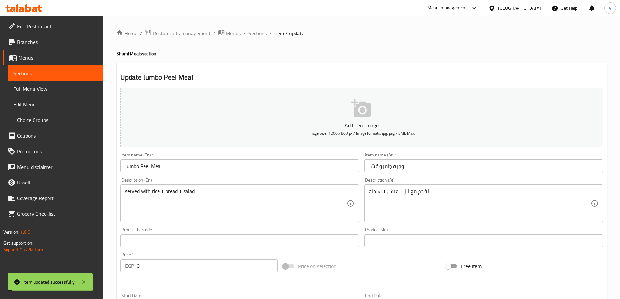
click at [263, 32] on span "Sections" at bounding box center [257, 33] width 19 height 8
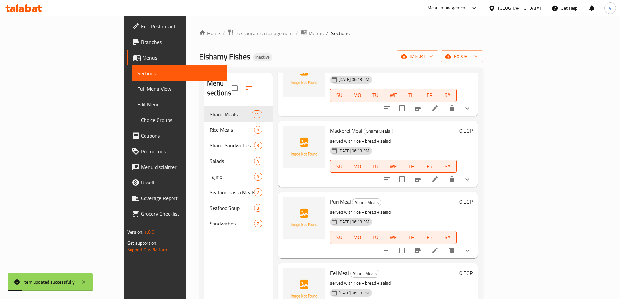
scroll to position [456, 0]
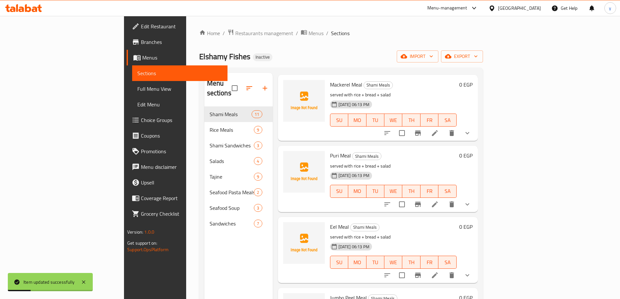
click at [439, 272] on icon at bounding box center [435, 276] width 8 height 8
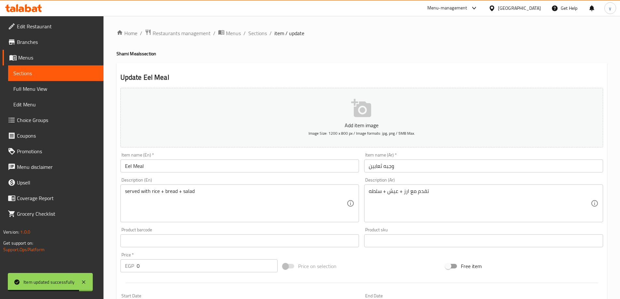
scroll to position [176, 0]
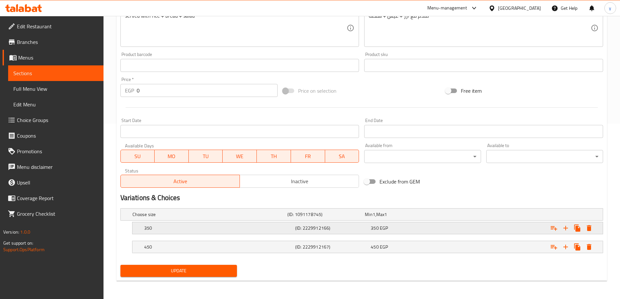
click at [225, 218] on h5 "350" at bounding box center [209, 214] width 152 height 7
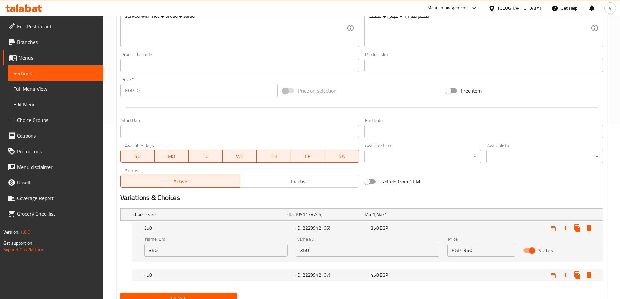
click at [344, 253] on input "350" at bounding box center [368, 250] width 144 height 13
paste input "وسط"
type input "وسط"
click at [196, 248] on input "350" at bounding box center [216, 250] width 144 height 13
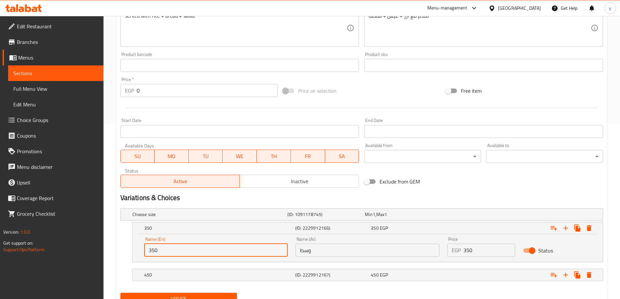
click at [196, 248] on input "350" at bounding box center [216, 250] width 144 height 13
paste input "Medium"
type input "Medium"
click at [290, 283] on nav at bounding box center [361, 285] width 483 height 5
click at [295, 219] on div "(ID: 2229912167)" at bounding box center [325, 214] width 78 height 9
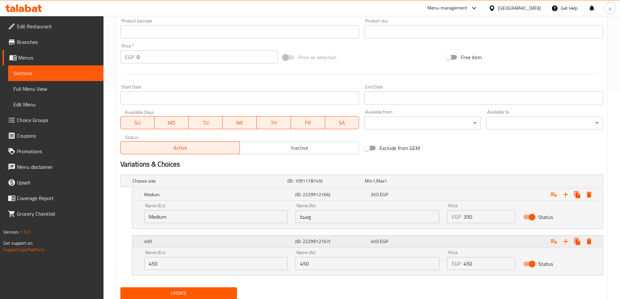
scroll to position [232, 0]
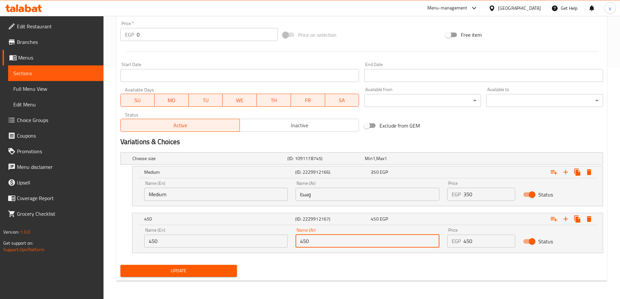
click at [341, 241] on input "450" at bounding box center [368, 241] width 144 height 13
paste input "وسط"
click at [339, 235] on input "وسط" at bounding box center [368, 241] width 144 height 13
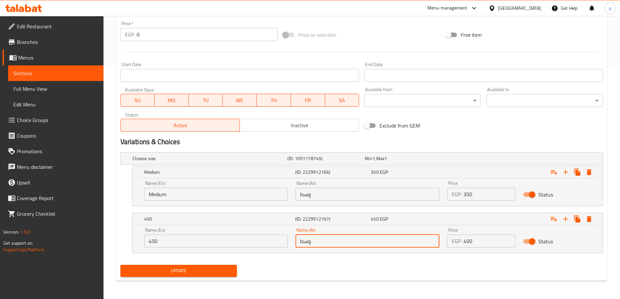
paste input "كبير"
click at [339, 235] on input "وسطكبير" at bounding box center [368, 241] width 144 height 13
paste input "text"
type input "كبير"
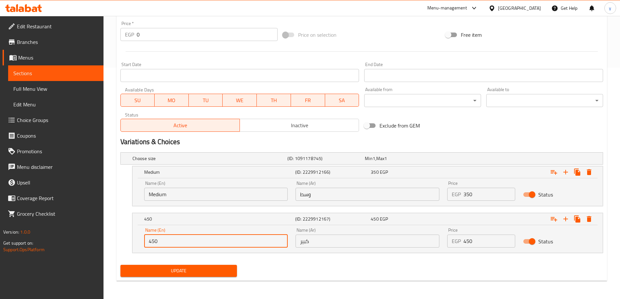
click at [226, 244] on input "450" at bounding box center [216, 241] width 144 height 13
click at [226, 244] on input "text" at bounding box center [216, 241] width 144 height 13
type input "Large"
click at [198, 270] on span "Update" at bounding box center [179, 271] width 106 height 8
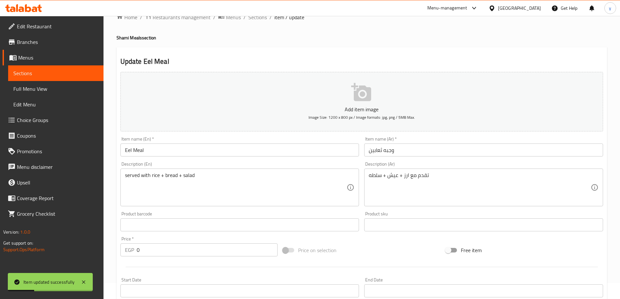
scroll to position [0, 0]
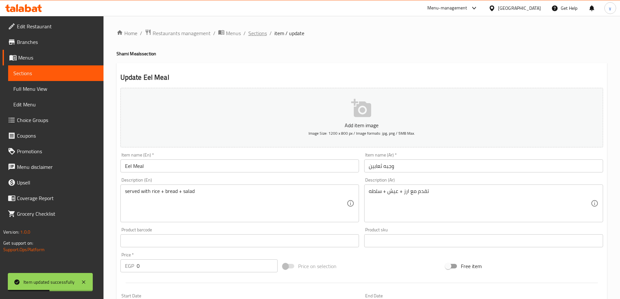
click at [255, 33] on span "Sections" at bounding box center [257, 33] width 19 height 8
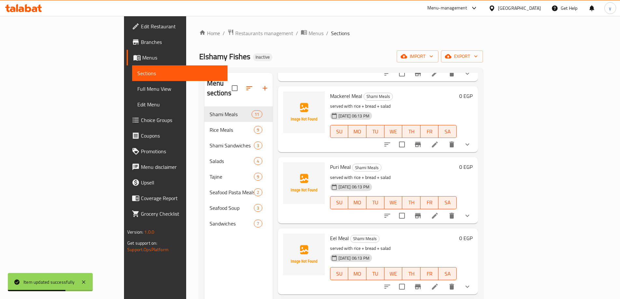
scroll to position [456, 0]
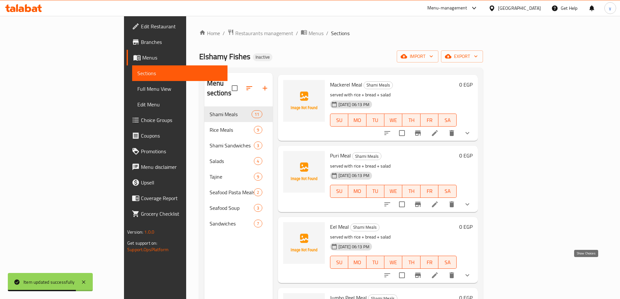
click at [470, 275] on icon "show more" at bounding box center [468, 276] width 4 height 2
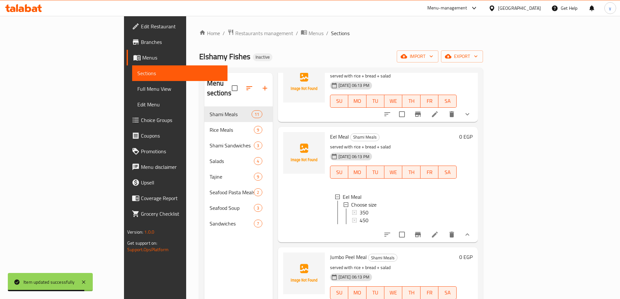
scroll to position [554, 0]
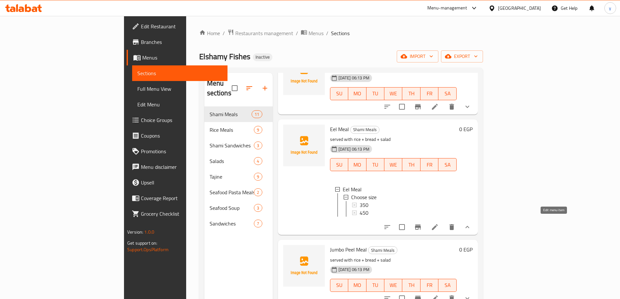
click at [438, 224] on icon at bounding box center [435, 227] width 6 height 6
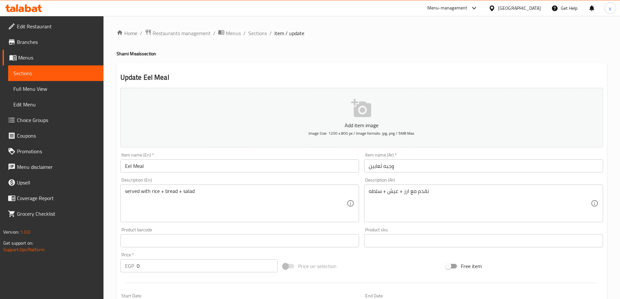
click at [257, 39] on div "Home / Restaurants management / Menus / Sections / item / update Shami Meals se…" at bounding box center [362, 245] width 491 height 433
click at [260, 36] on span "Sections" at bounding box center [257, 33] width 19 height 8
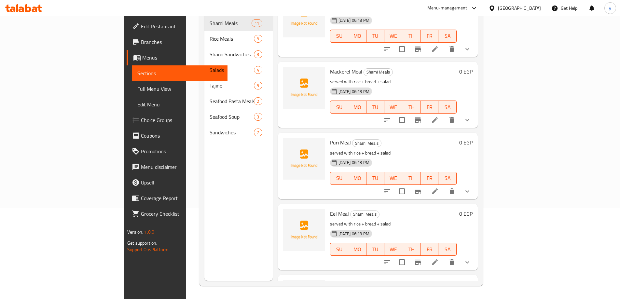
scroll to position [369, 0]
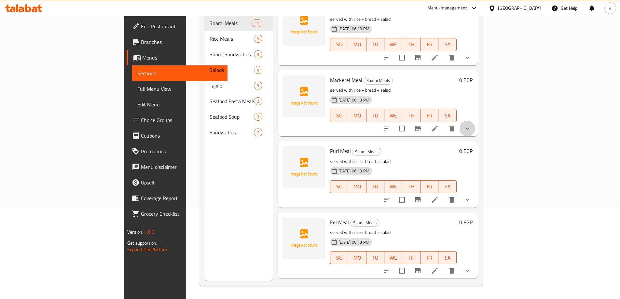
click at [475, 121] on button "show more" at bounding box center [468, 129] width 16 height 16
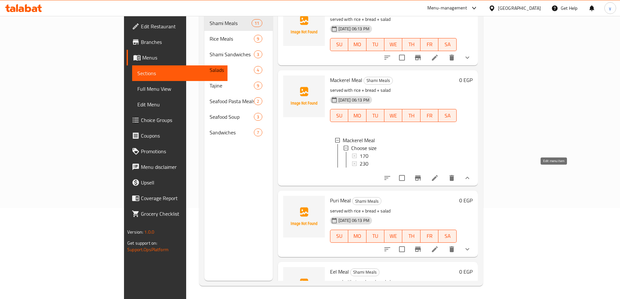
click at [438, 175] on icon at bounding box center [435, 178] width 6 height 6
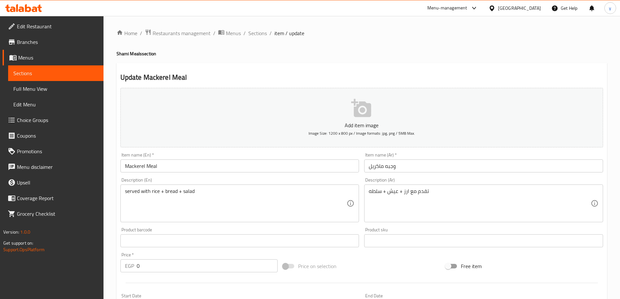
scroll to position [130, 0]
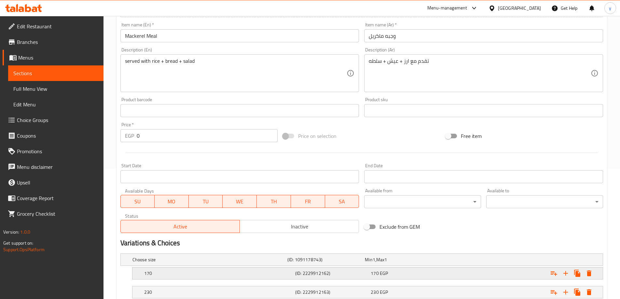
click at [285, 263] on h5 "170" at bounding box center [209, 260] width 152 height 7
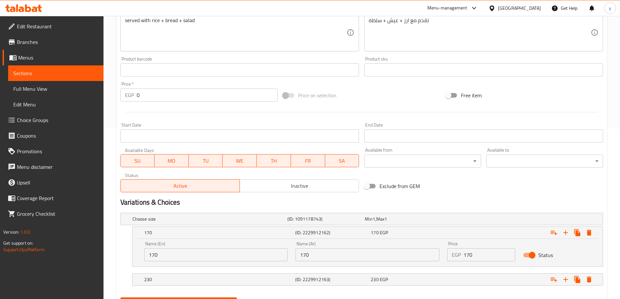
scroll to position [204, 0]
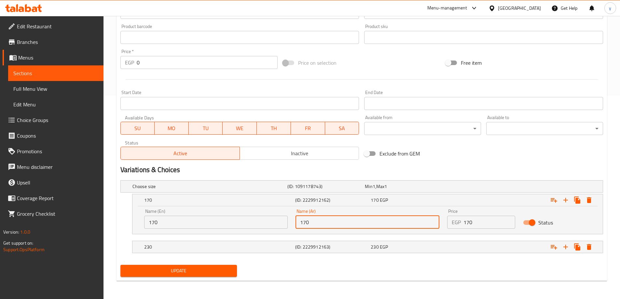
click at [330, 226] on input "170" at bounding box center [368, 222] width 144 height 13
click at [330, 226] on input "text" at bounding box center [368, 222] width 144 height 13
type input "وسط"
click at [220, 210] on div "Name (En) 170 Name (En)" at bounding box center [216, 219] width 144 height 20
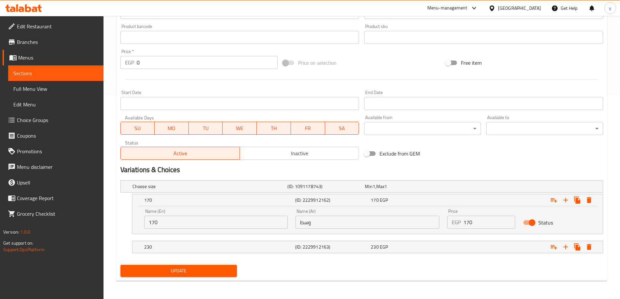
click at [217, 216] on input "170" at bounding box center [216, 222] width 144 height 13
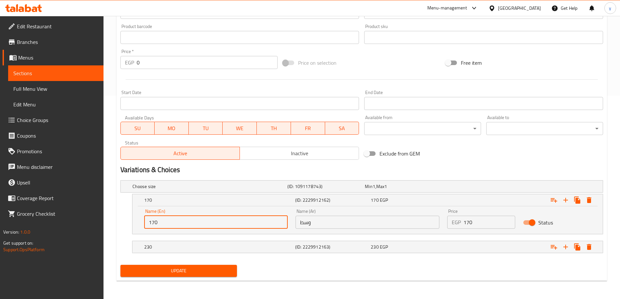
click at [217, 216] on input "170" at bounding box center [216, 222] width 144 height 13
click at [215, 223] on input "text" at bounding box center [216, 222] width 144 height 13
type input "Medium"
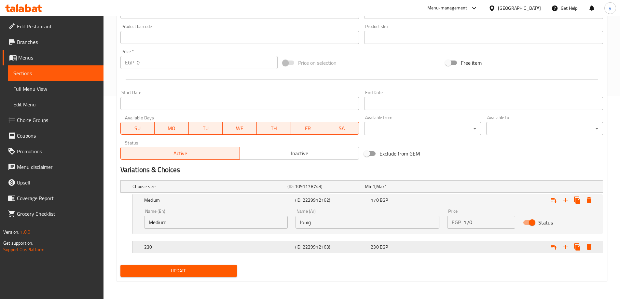
click at [373, 191] on span "230" at bounding box center [368, 186] width 7 height 8
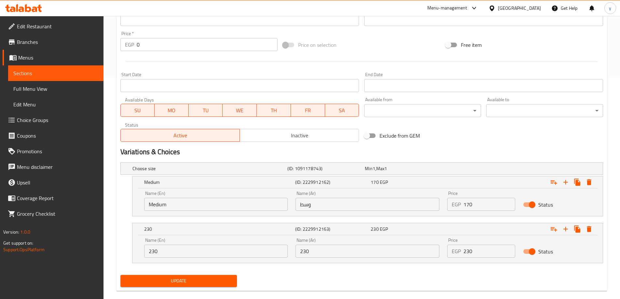
scroll to position [232, 0]
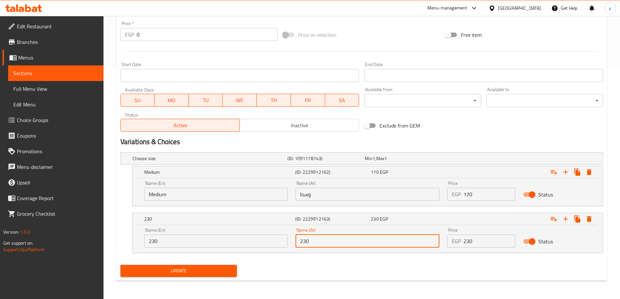
click at [368, 243] on input "230" at bounding box center [368, 241] width 144 height 13
click at [368, 243] on input "text" at bounding box center [368, 241] width 144 height 13
type input "كبير"
click at [186, 238] on input "230" at bounding box center [216, 241] width 144 height 13
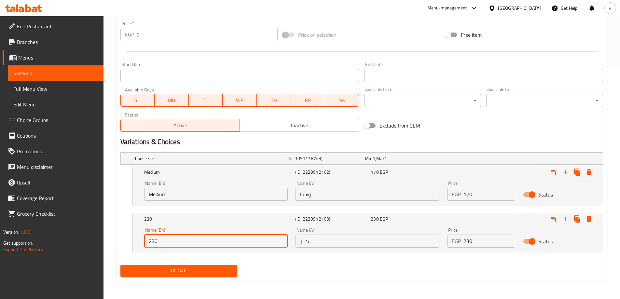
click at [186, 238] on input "230" at bounding box center [216, 241] width 144 height 13
click at [186, 238] on input "text" at bounding box center [216, 241] width 144 height 13
type input "Large"
click at [198, 268] on span "Update" at bounding box center [179, 271] width 106 height 8
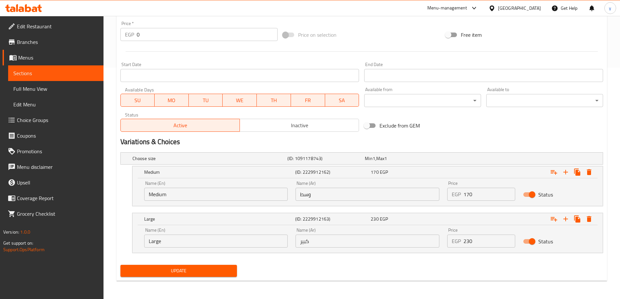
click at [151, 270] on span "Update" at bounding box center [179, 271] width 106 height 8
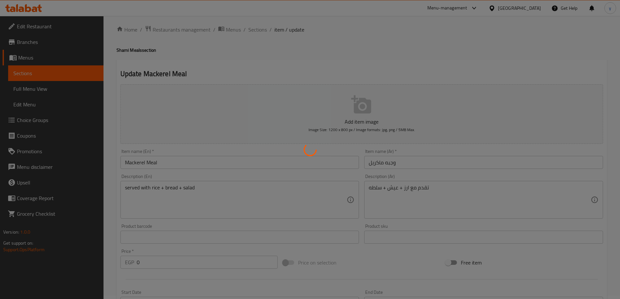
scroll to position [0, 0]
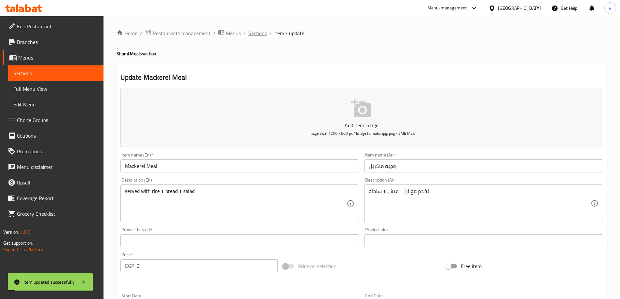
click at [256, 37] on span "Sections" at bounding box center [257, 33] width 19 height 8
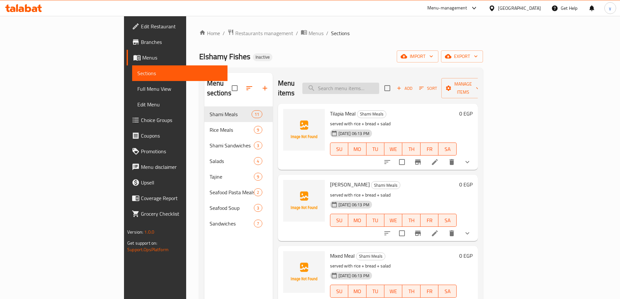
click at [379, 88] on input "search" at bounding box center [341, 88] width 77 height 11
paste input "Puri Meal"
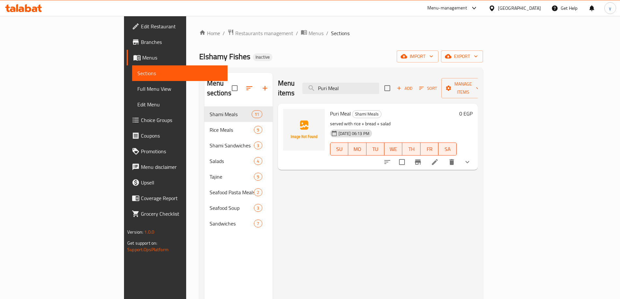
type input "Puri Meal"
click at [444, 156] on li at bounding box center [435, 162] width 18 height 12
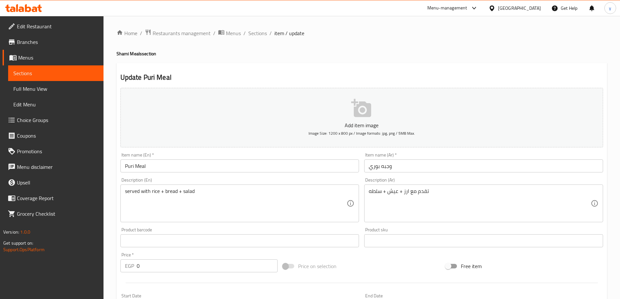
scroll to position [176, 0]
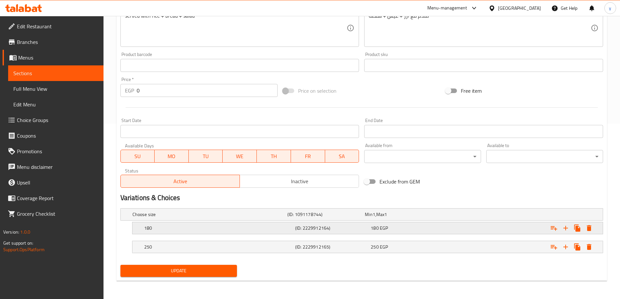
click at [322, 219] on div "(ID: 2229912164)" at bounding box center [325, 214] width 78 height 9
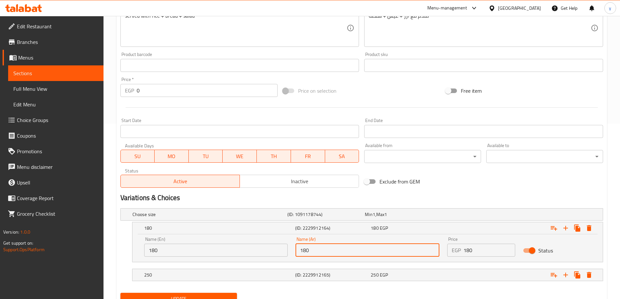
click at [327, 251] on input "180" at bounding box center [368, 250] width 144 height 13
click at [327, 251] on input "text" at bounding box center [368, 250] width 144 height 13
type input "وسط"
click at [234, 242] on div "Name (En) 180 Name (En)" at bounding box center [216, 247] width 144 height 20
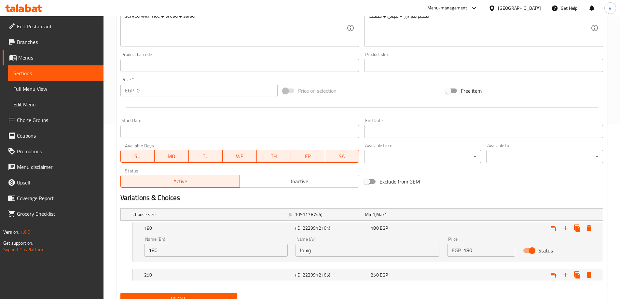
click at [234, 245] on input "180" at bounding box center [216, 250] width 144 height 13
click at [234, 245] on input "text" at bounding box center [216, 250] width 144 height 13
type input "Medium"
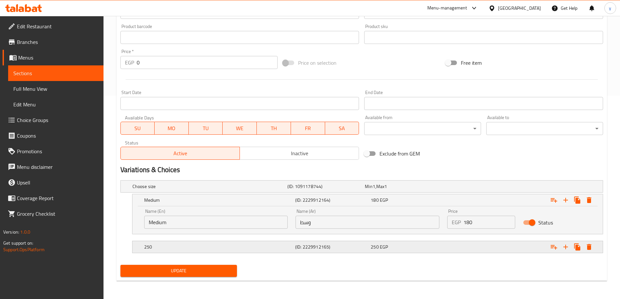
click at [319, 190] on h5 "(ID: 2229912165)" at bounding box center [325, 186] width 75 height 7
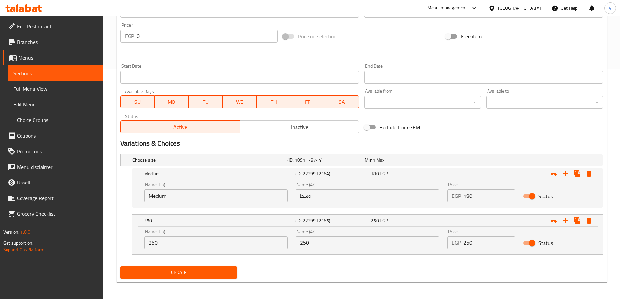
scroll to position [232, 0]
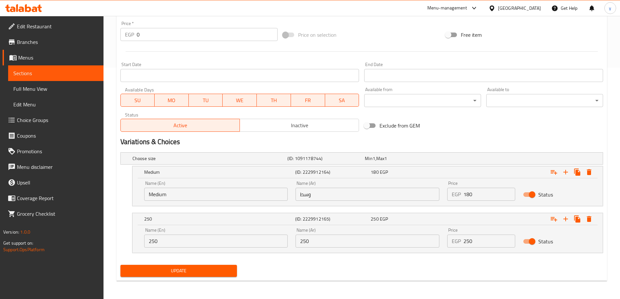
click at [368, 245] on input "250" at bounding box center [368, 241] width 144 height 13
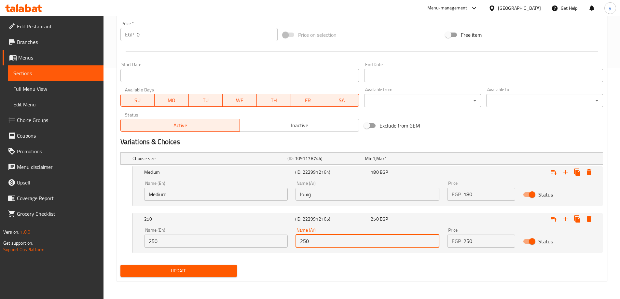
click at [368, 245] on input "250" at bounding box center [368, 241] width 144 height 13
click at [368, 245] on input "text" at bounding box center [368, 241] width 144 height 13
type input "د"
click at [334, 245] on input "text" at bounding box center [368, 241] width 144 height 13
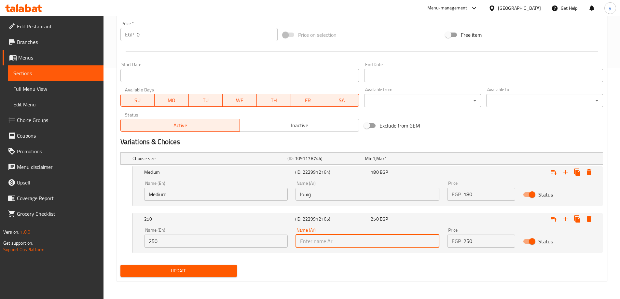
type input "كبير"
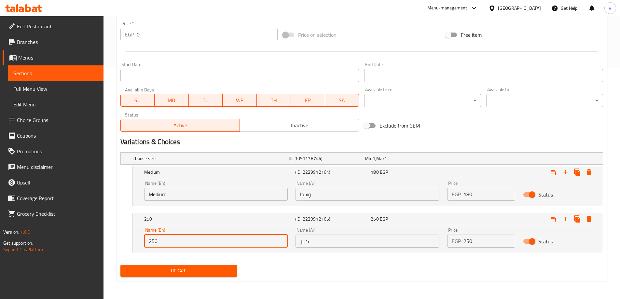
click at [212, 243] on input "250" at bounding box center [216, 241] width 144 height 13
click at [212, 243] on input "text" at bounding box center [216, 241] width 144 height 13
type input "Large"
click at [203, 272] on span "Update" at bounding box center [179, 271] width 106 height 8
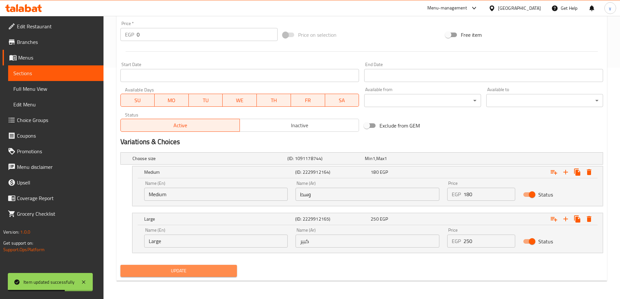
click at [185, 271] on span "Update" at bounding box center [179, 271] width 106 height 8
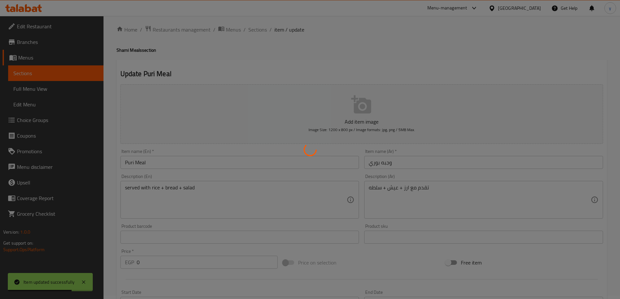
scroll to position [0, 0]
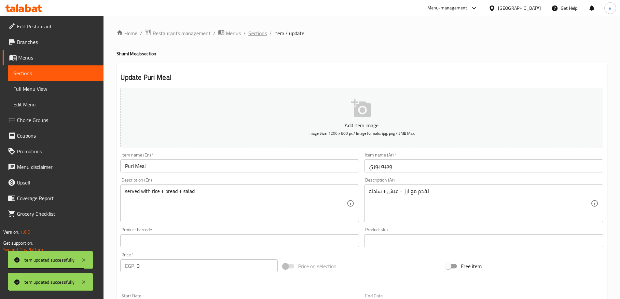
click at [257, 33] on div "Home / Restaurants management / Menus / Sections / item / update Shami Meals se…" at bounding box center [362, 273] width 491 height 489
click at [259, 34] on span "Sections" at bounding box center [257, 33] width 19 height 8
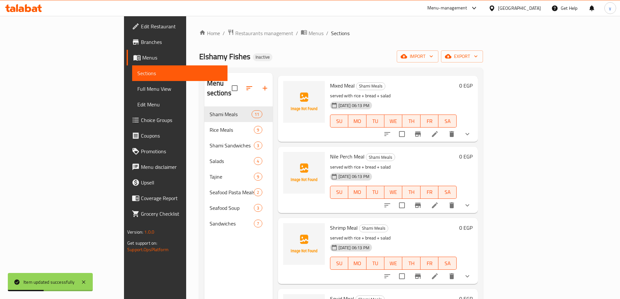
scroll to position [195, 0]
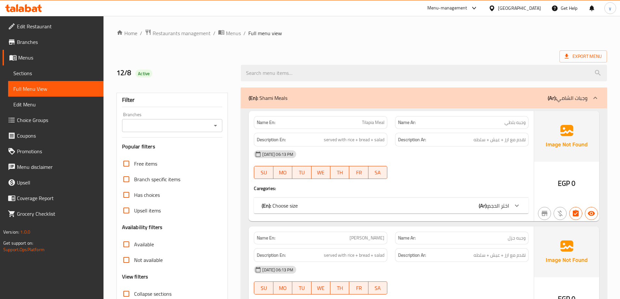
scroll to position [130, 0]
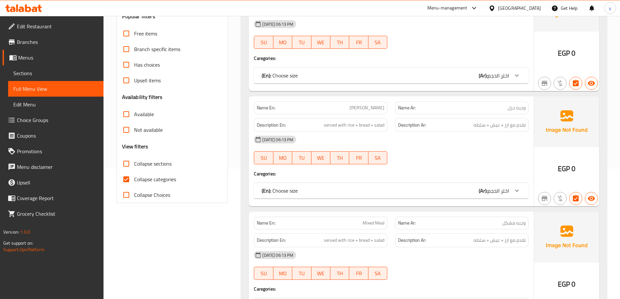
click at [157, 177] on span "Collapse categories" at bounding box center [155, 180] width 42 height 8
click at [134, 177] on input "Collapse categories" at bounding box center [127, 180] width 16 height 16
checkbox input "false"
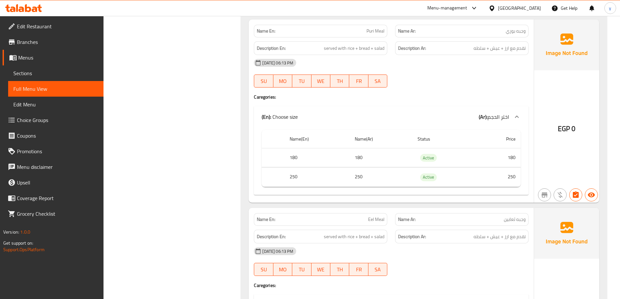
scroll to position [1368, 0]
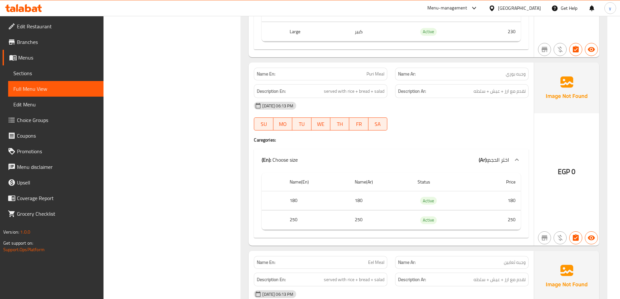
click at [379, 77] on span "Puri Meal" at bounding box center [376, 74] width 18 height 7
copy span "Puri Meal"
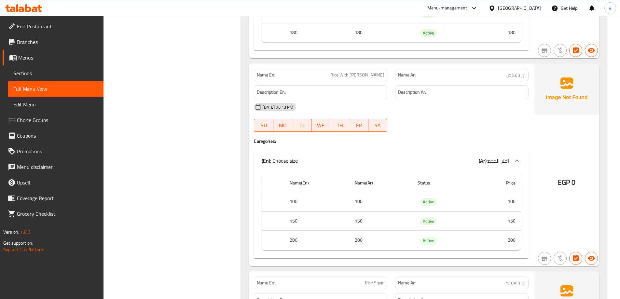
scroll to position [2345, 0]
